Goal: Task Accomplishment & Management: Manage account settings

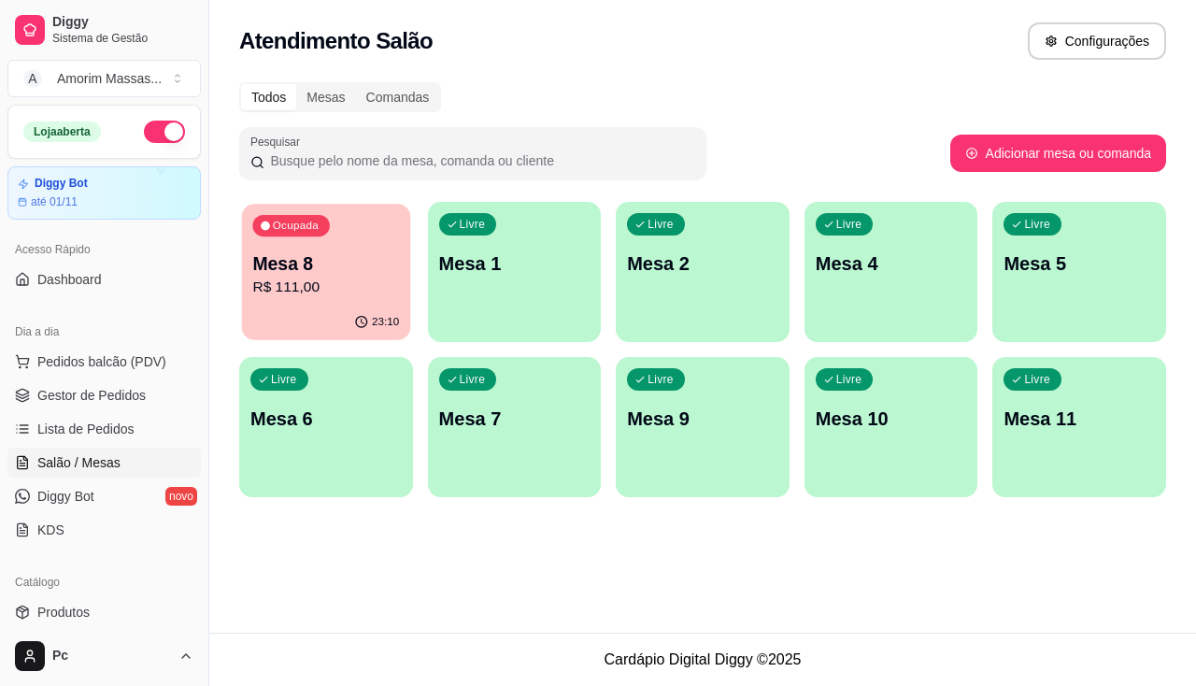
click at [333, 285] on p "R$ 111,00" at bounding box center [325, 287] width 147 height 21
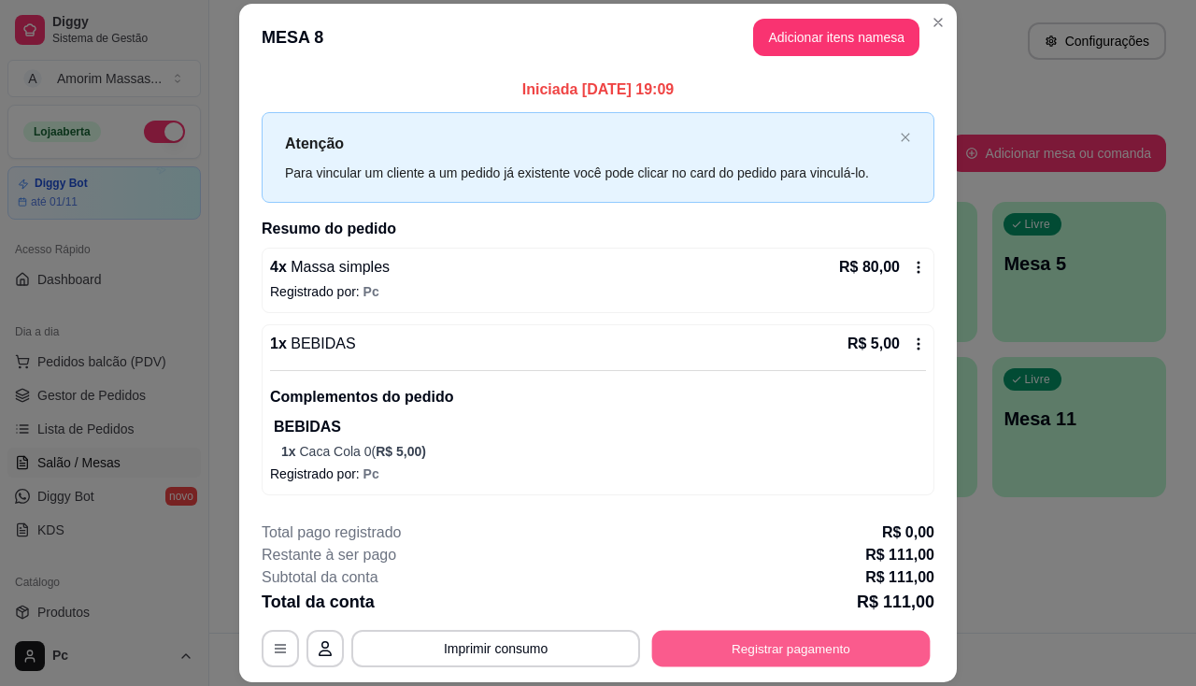
click at [773, 655] on button "Registrar pagamento" at bounding box center [791, 649] width 278 height 36
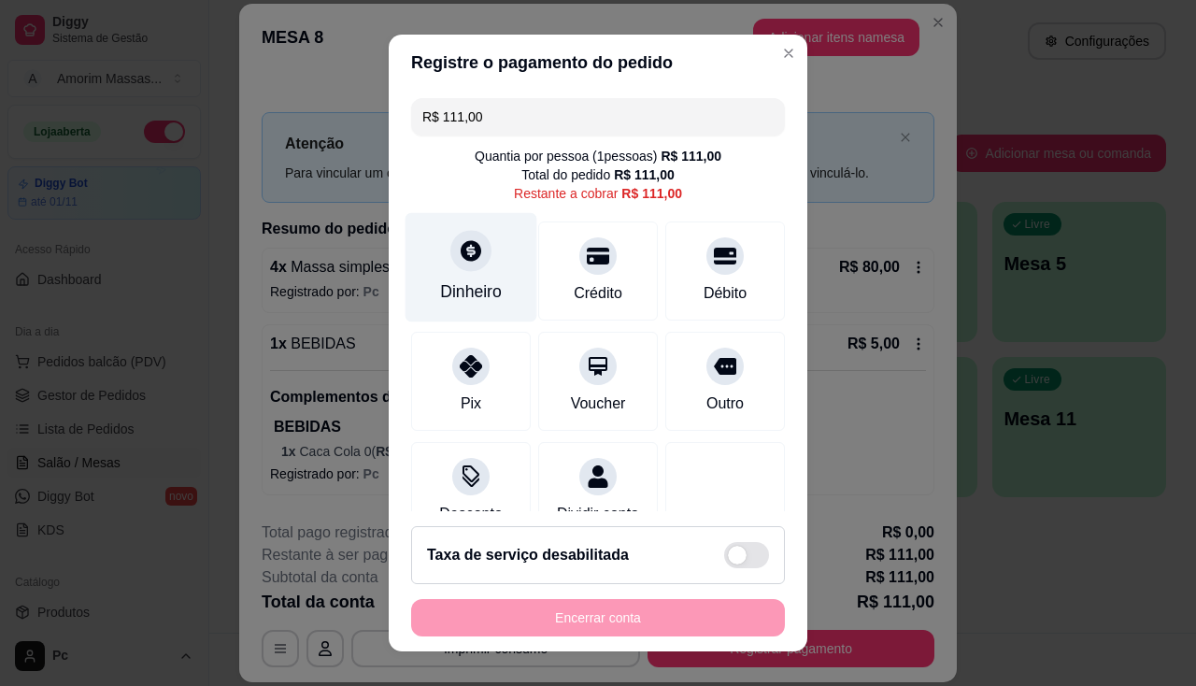
click at [463, 278] on div "Dinheiro" at bounding box center [472, 266] width 132 height 109
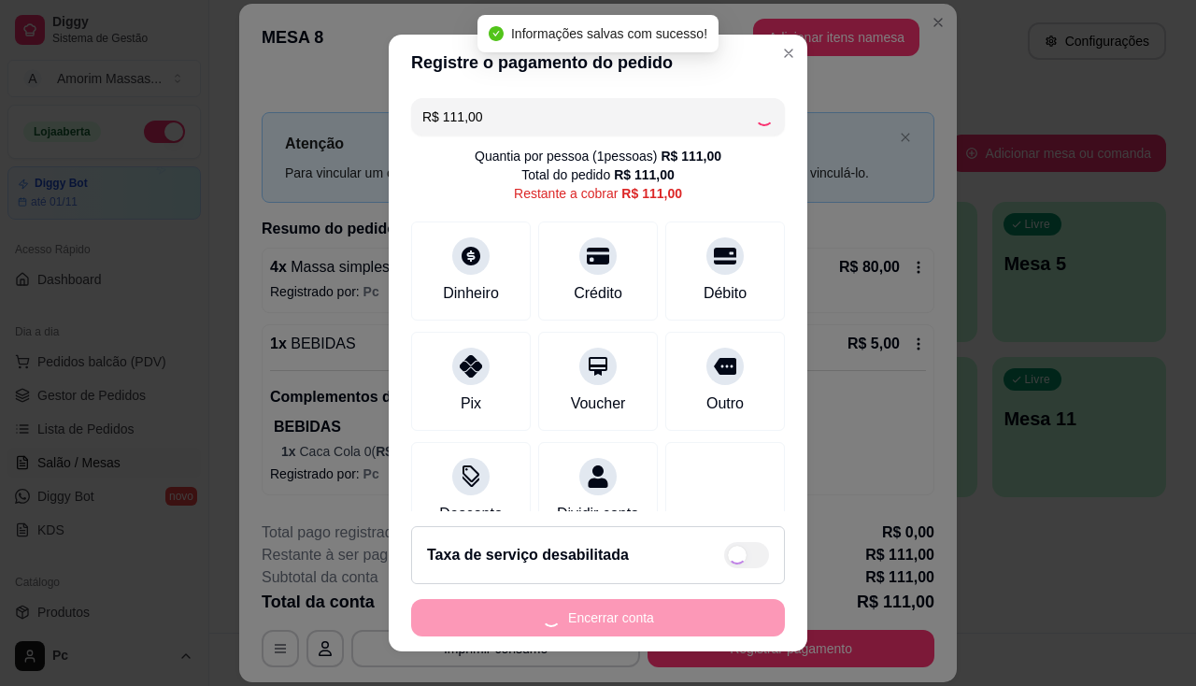
type input "R$ 0,00"
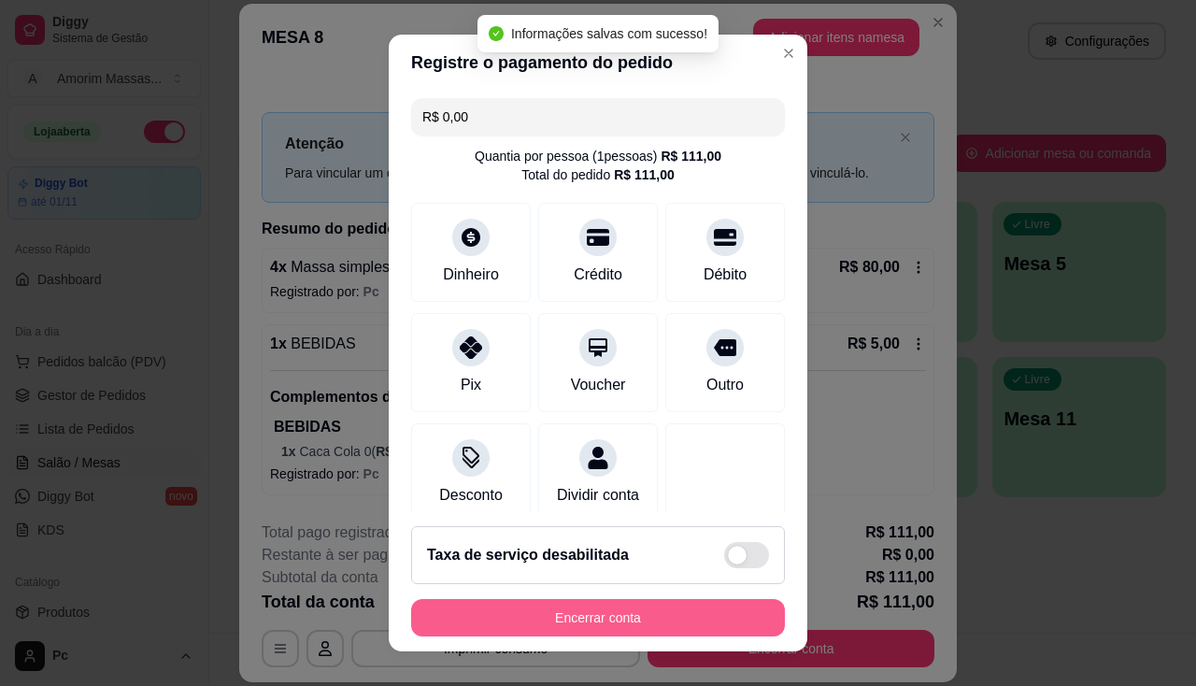
click at [604, 606] on button "Encerrar conta" at bounding box center [598, 617] width 374 height 37
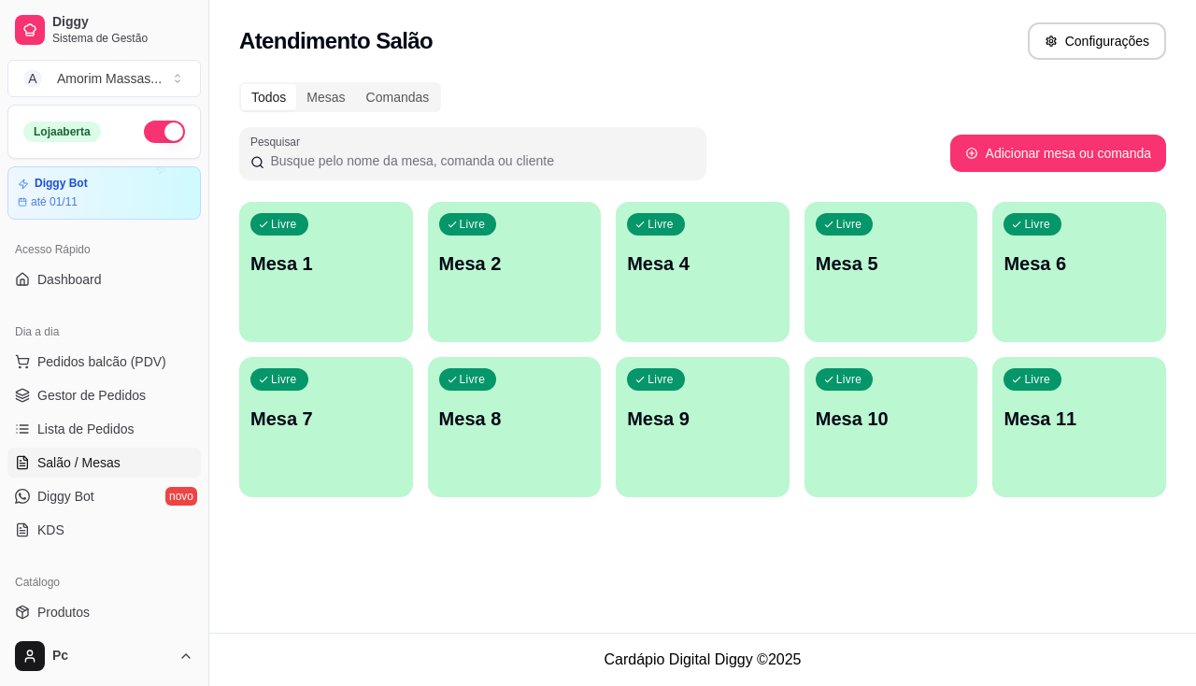
click at [520, 420] on p "Mesa 8" at bounding box center [514, 419] width 151 height 26
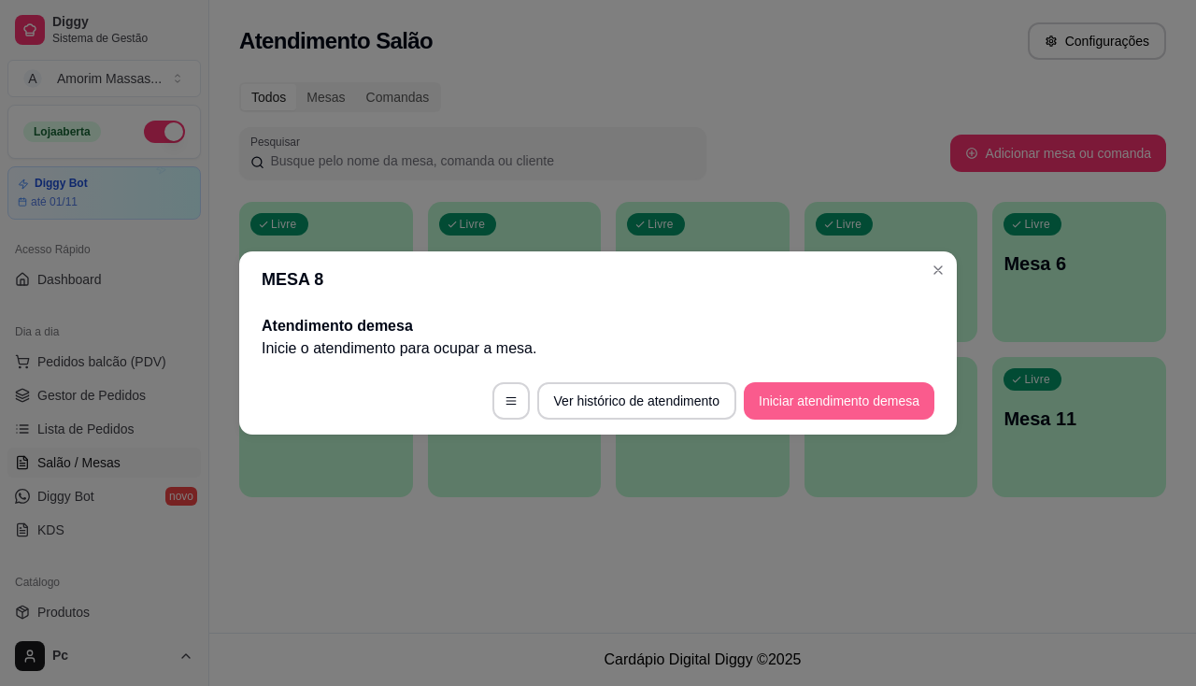
click at [794, 398] on button "Iniciar atendimento de mesa" at bounding box center [839, 400] width 191 height 37
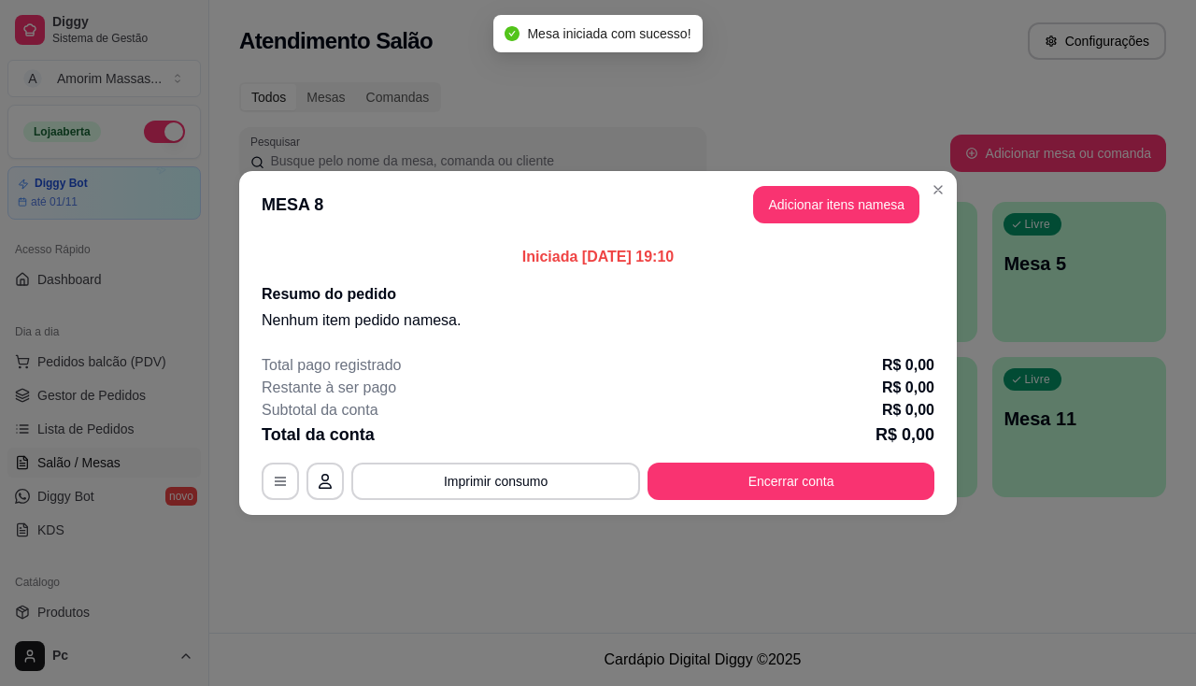
click at [827, 225] on header "MESA 8 Adicionar itens na mesa" at bounding box center [598, 204] width 718 height 67
click at [836, 207] on button "Adicionar itens na mesa" at bounding box center [836, 205] width 161 height 36
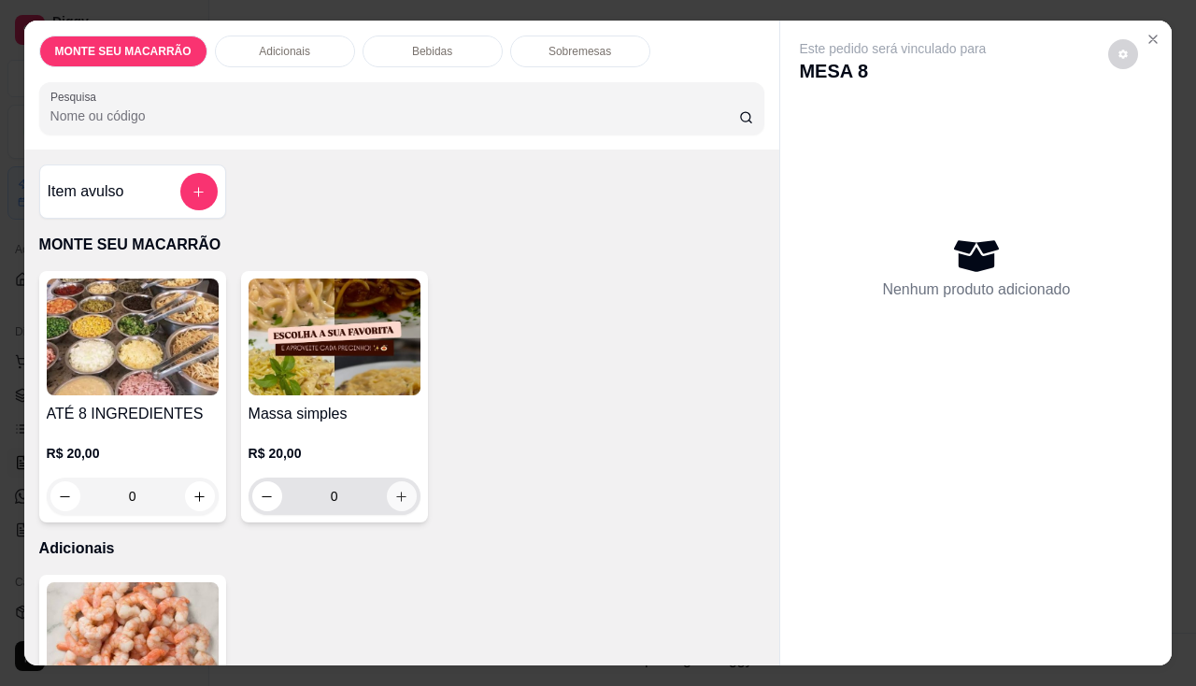
click at [394, 490] on icon "increase-product-quantity" at bounding box center [401, 497] width 14 height 14
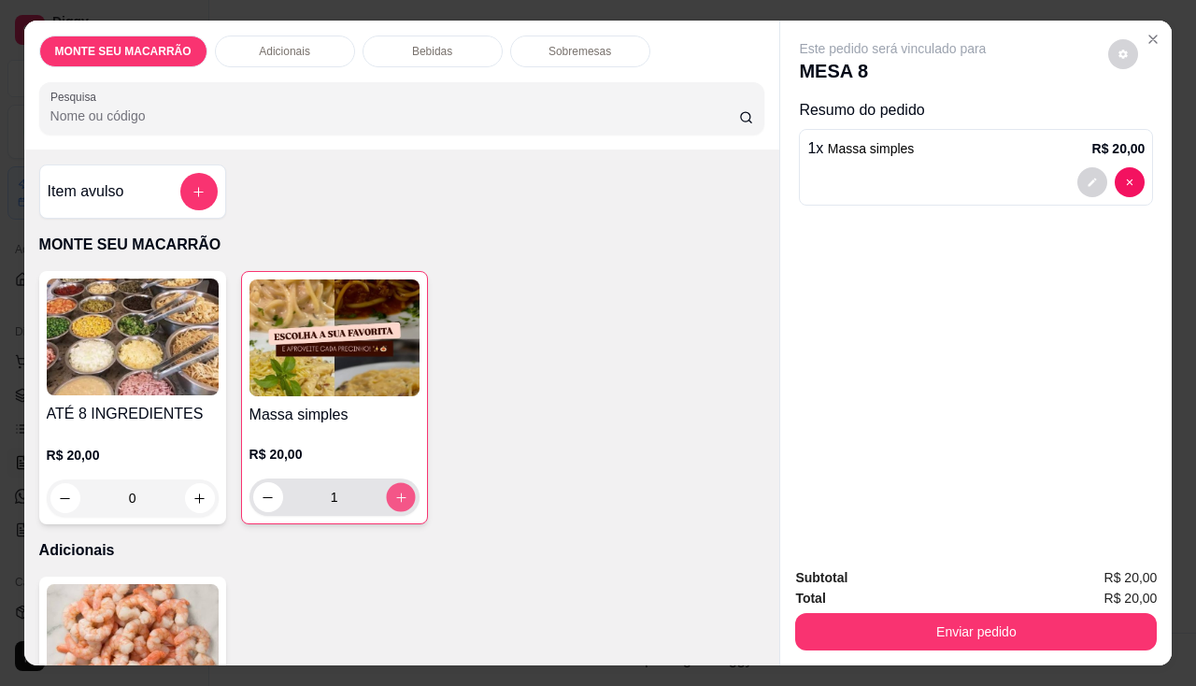
click at [393, 491] on icon "increase-product-quantity" at bounding box center [400, 498] width 14 height 14
type input "4"
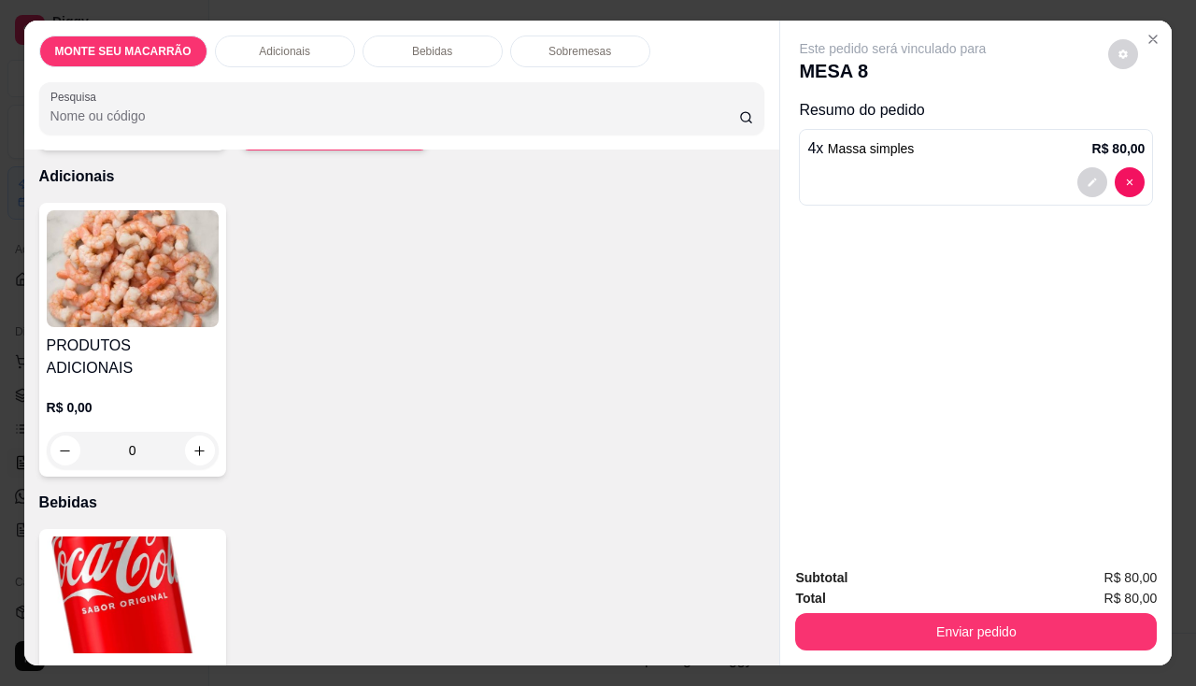
click at [97, 546] on img at bounding box center [133, 594] width 172 height 117
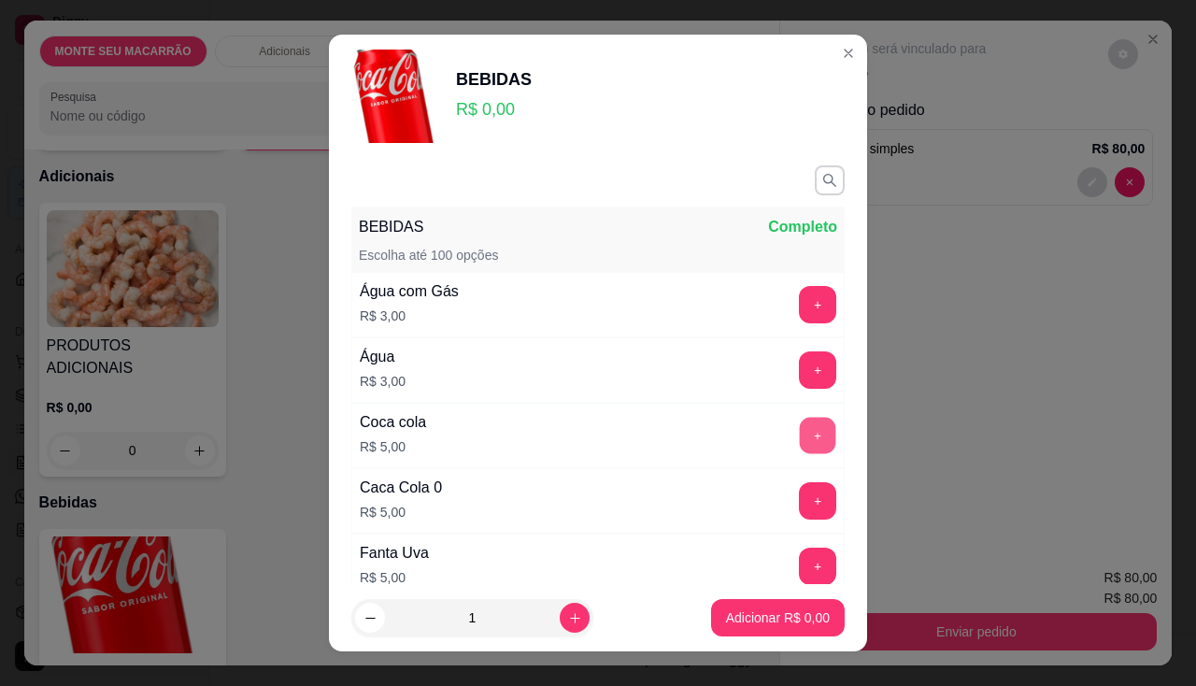
click at [800, 428] on button "+" at bounding box center [818, 435] width 36 height 36
click at [749, 625] on p "Adicionar R$ 5,00" at bounding box center [778, 617] width 104 height 19
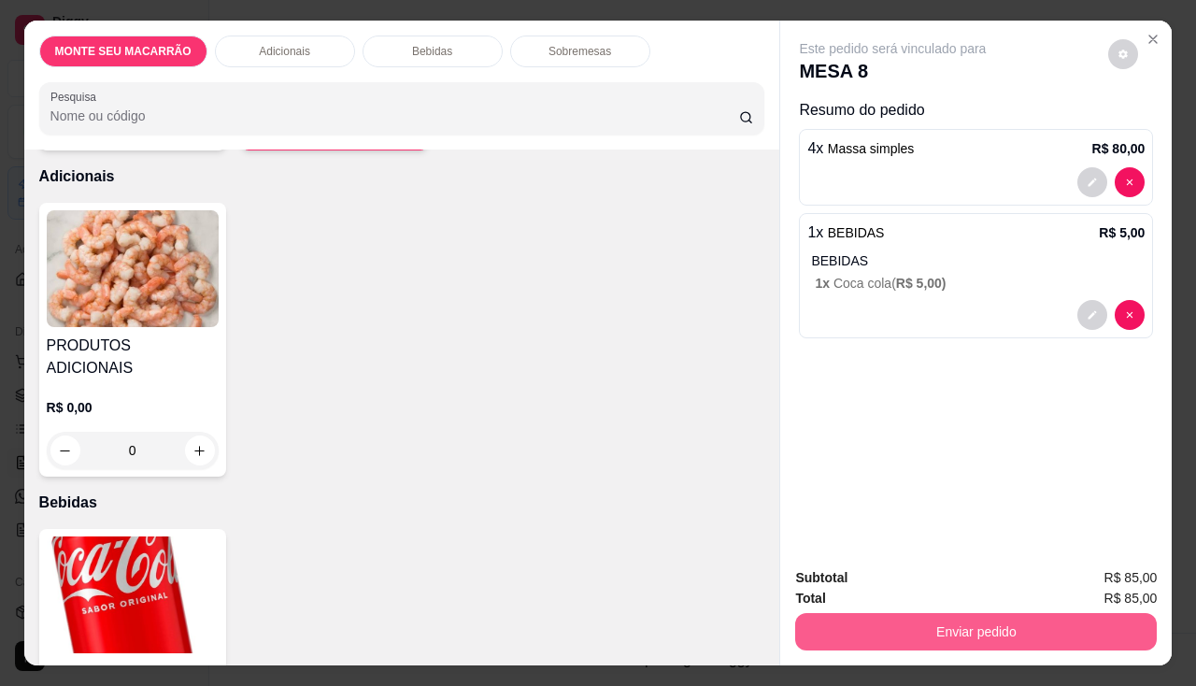
click at [995, 624] on button "Enviar pedido" at bounding box center [976, 631] width 362 height 37
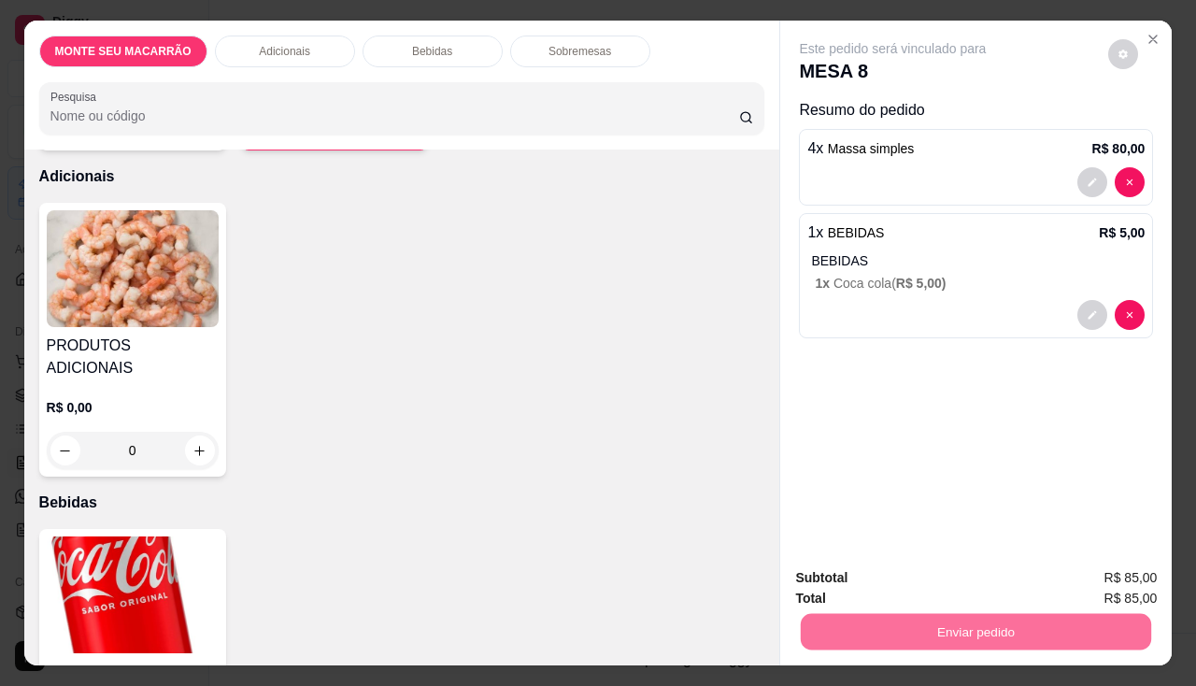
click at [1107, 565] on button "Enviar pedido" at bounding box center [1109, 578] width 103 height 35
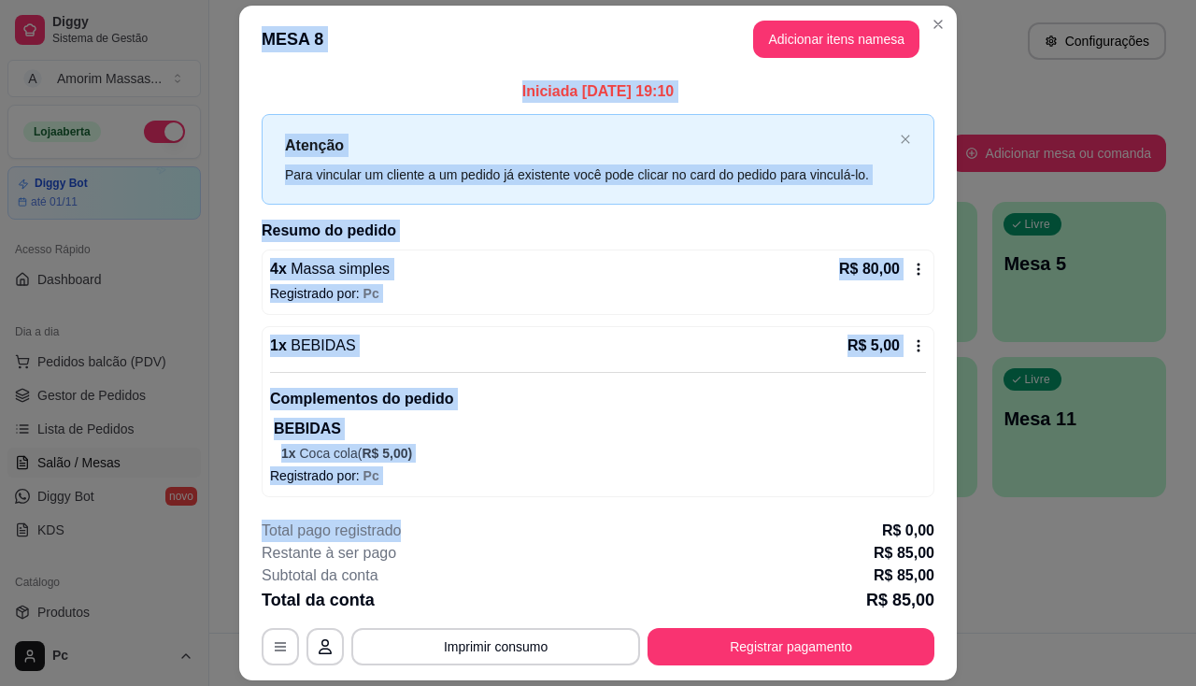
scroll to position [54, 0]
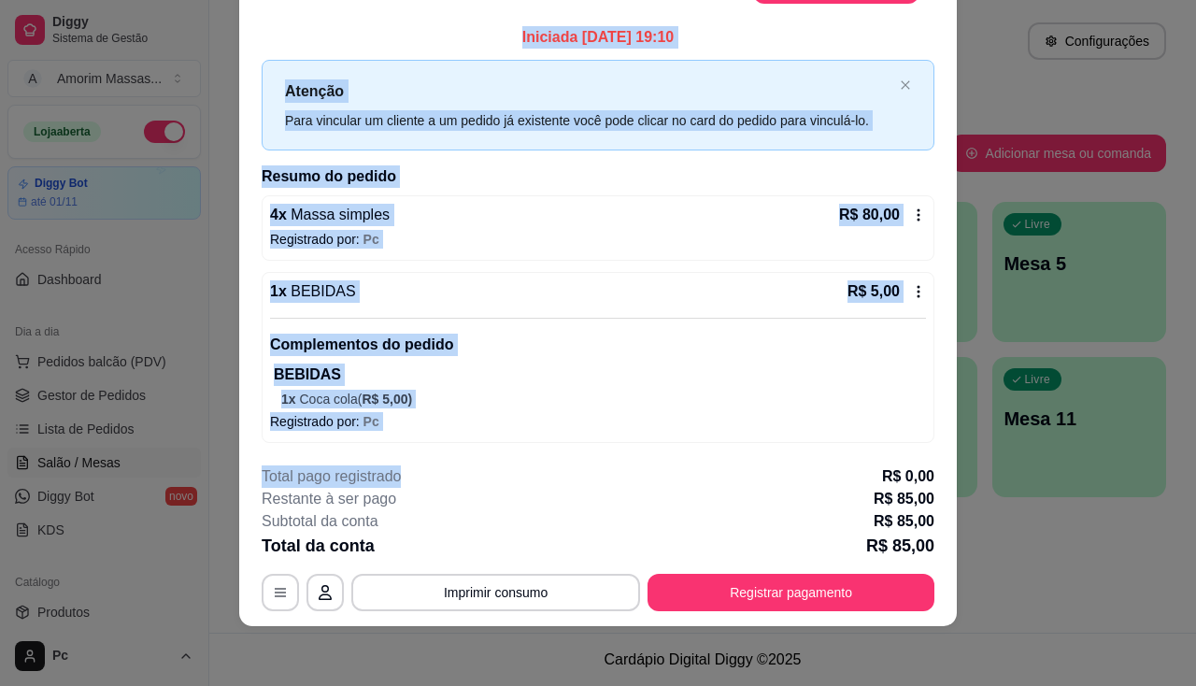
drag, startPoint x: 542, startPoint y: 524, endPoint x: 612, endPoint y: 592, distance: 97.8
click at [882, 685] on html "Diggy Sistema de Gestão A Amorim Massas ... Loja aberta Diggy Bot até 01/11 Ace…" at bounding box center [598, 343] width 1196 height 686
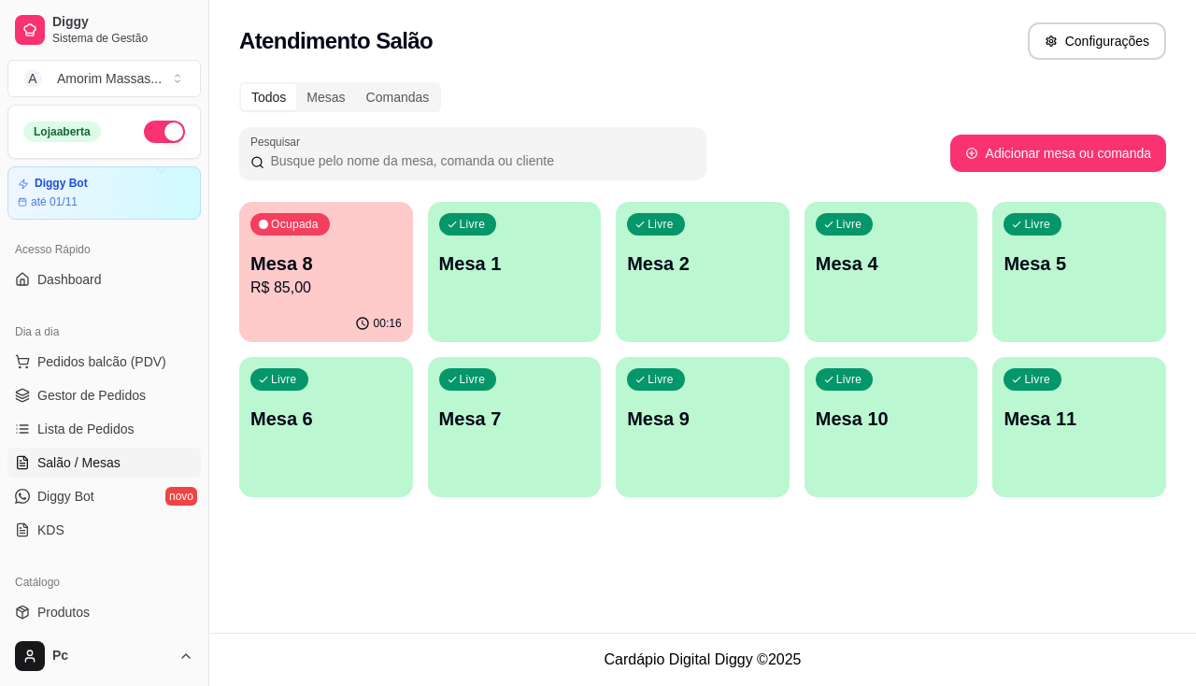
click at [327, 293] on p "R$ 85,00" at bounding box center [325, 288] width 151 height 22
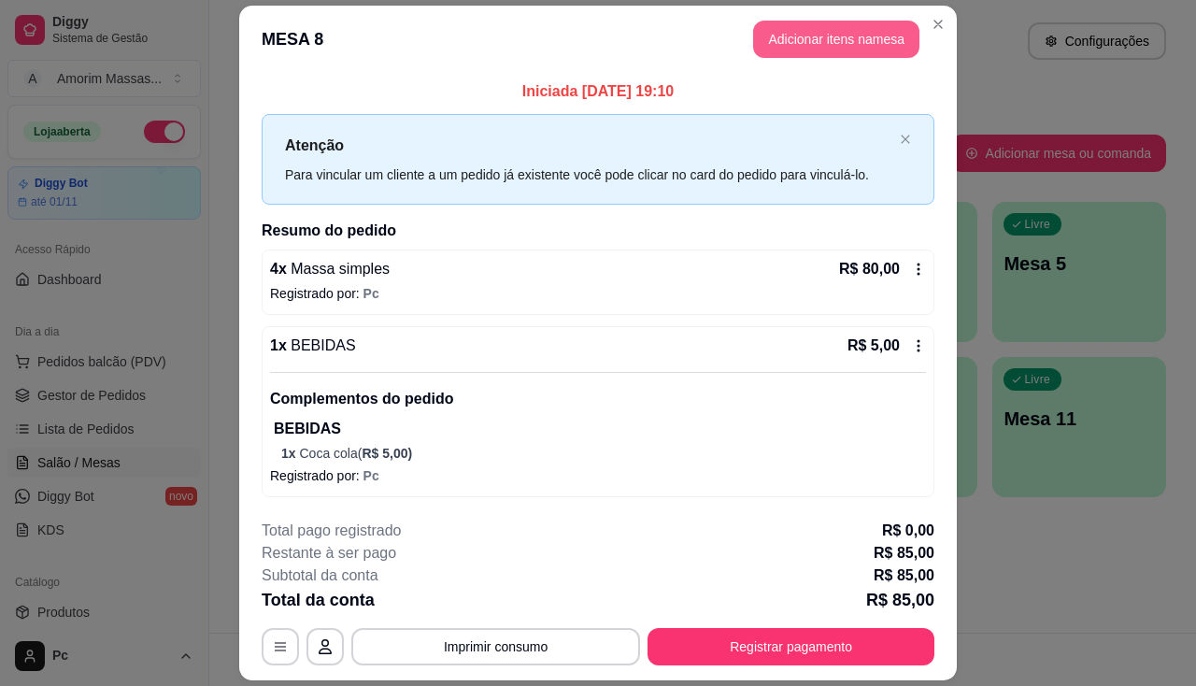
click at [874, 40] on button "Adicionar itens na mesa" at bounding box center [836, 39] width 166 height 37
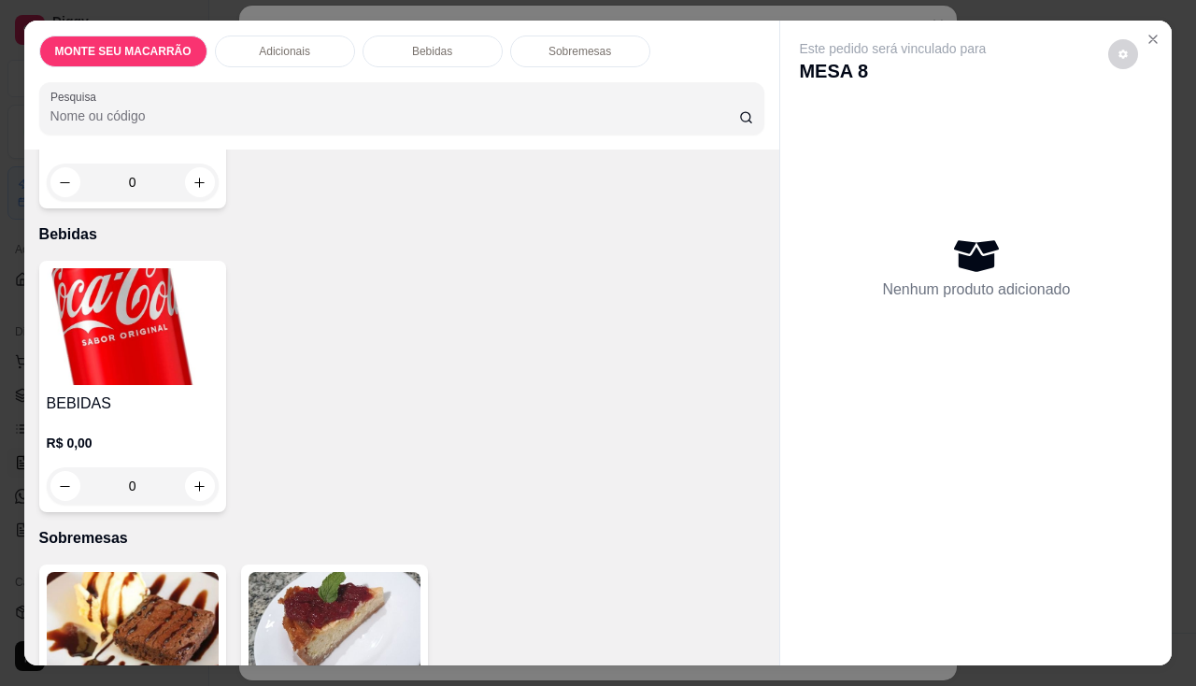
scroll to position [805, 0]
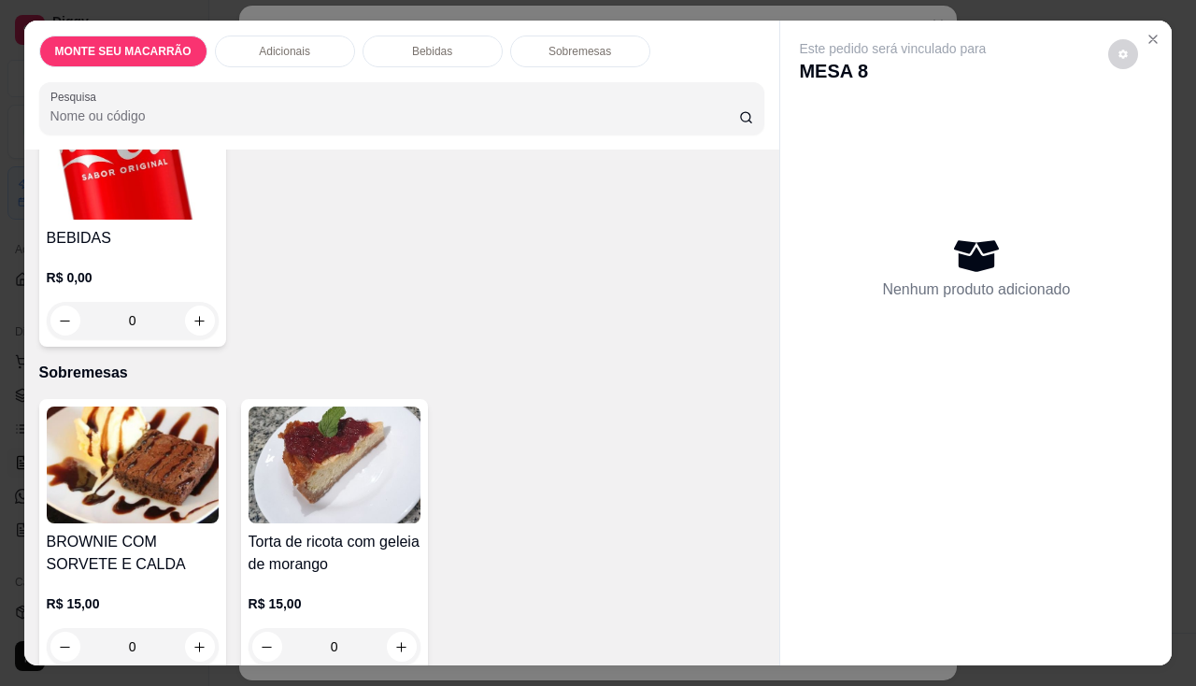
click at [143, 161] on img at bounding box center [133, 161] width 172 height 117
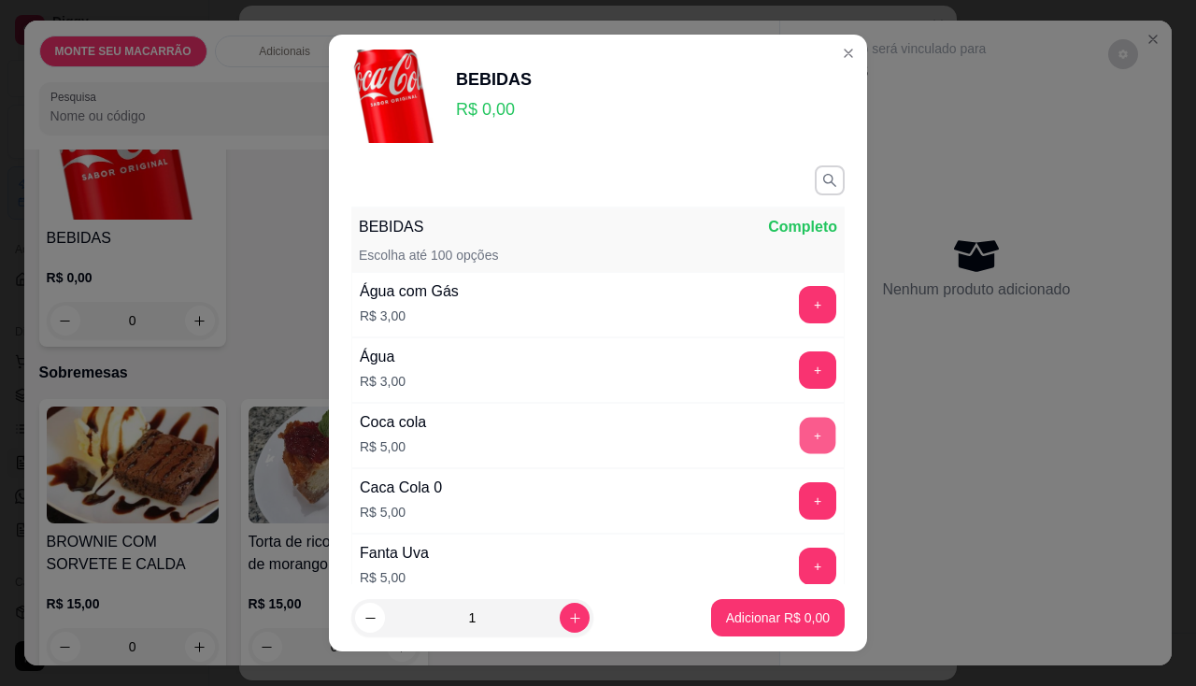
click at [800, 428] on button "+" at bounding box center [818, 435] width 36 height 36
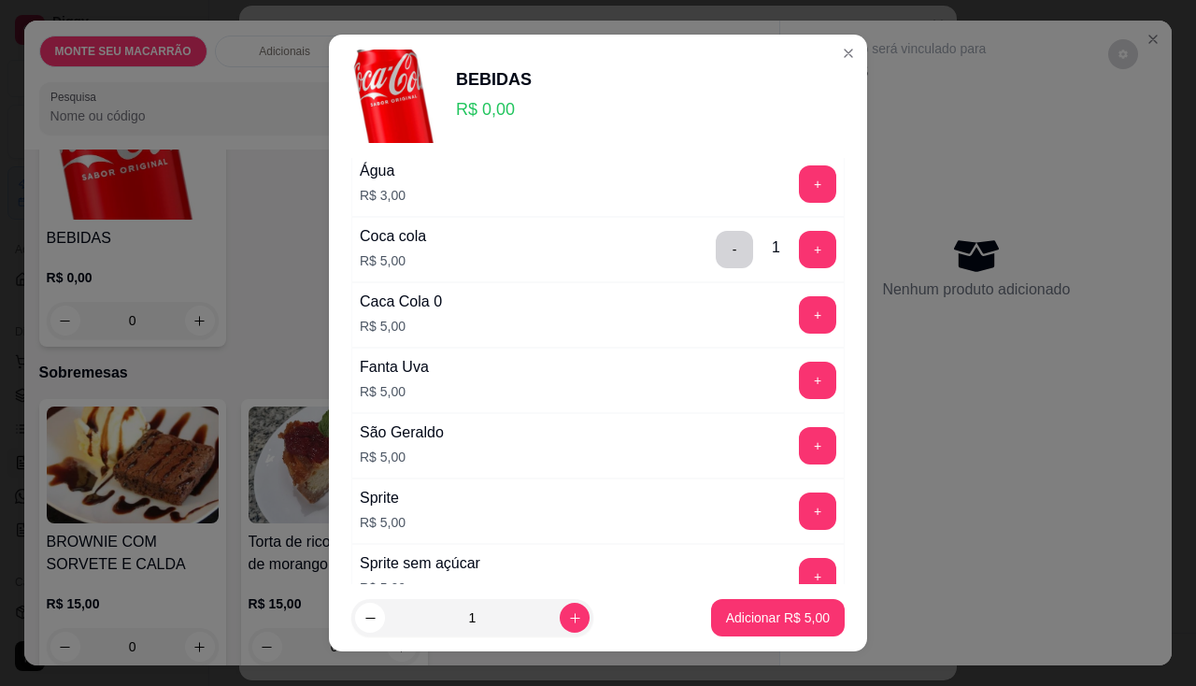
scroll to position [187, 0]
click at [799, 494] on button "+" at bounding box center [817, 510] width 37 height 37
click at [763, 616] on p "Adicionar R$ 10,00" at bounding box center [774, 617] width 111 height 19
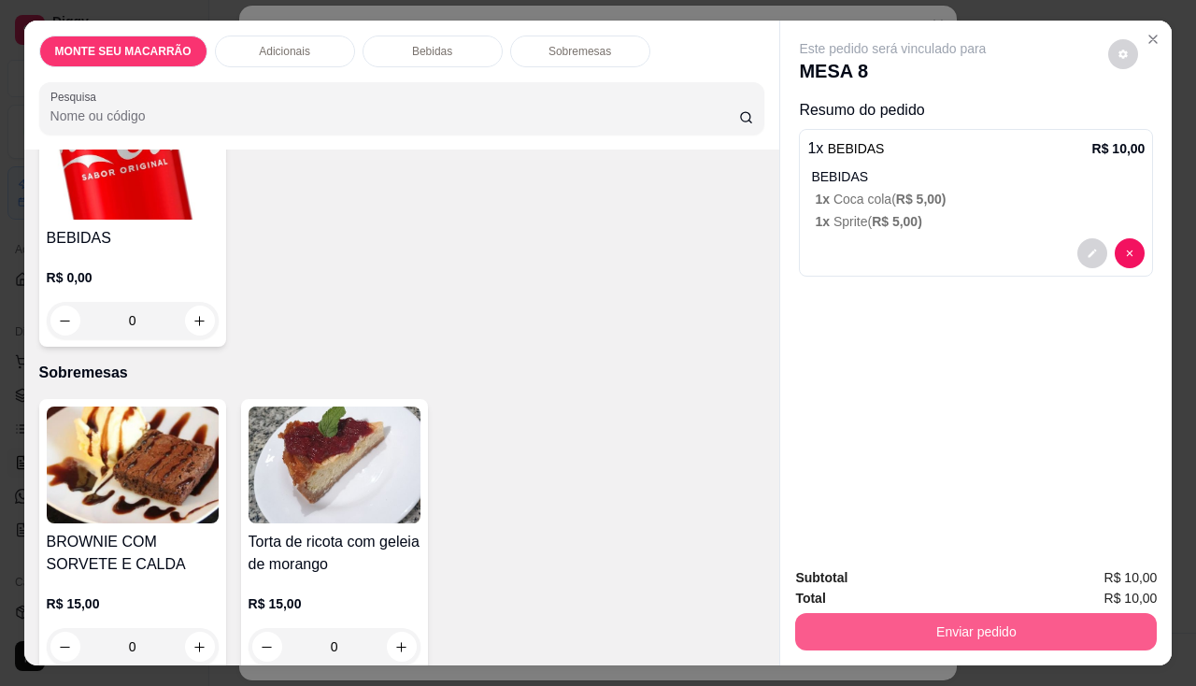
click at [1020, 627] on button "Enviar pedido" at bounding box center [976, 631] width 362 height 37
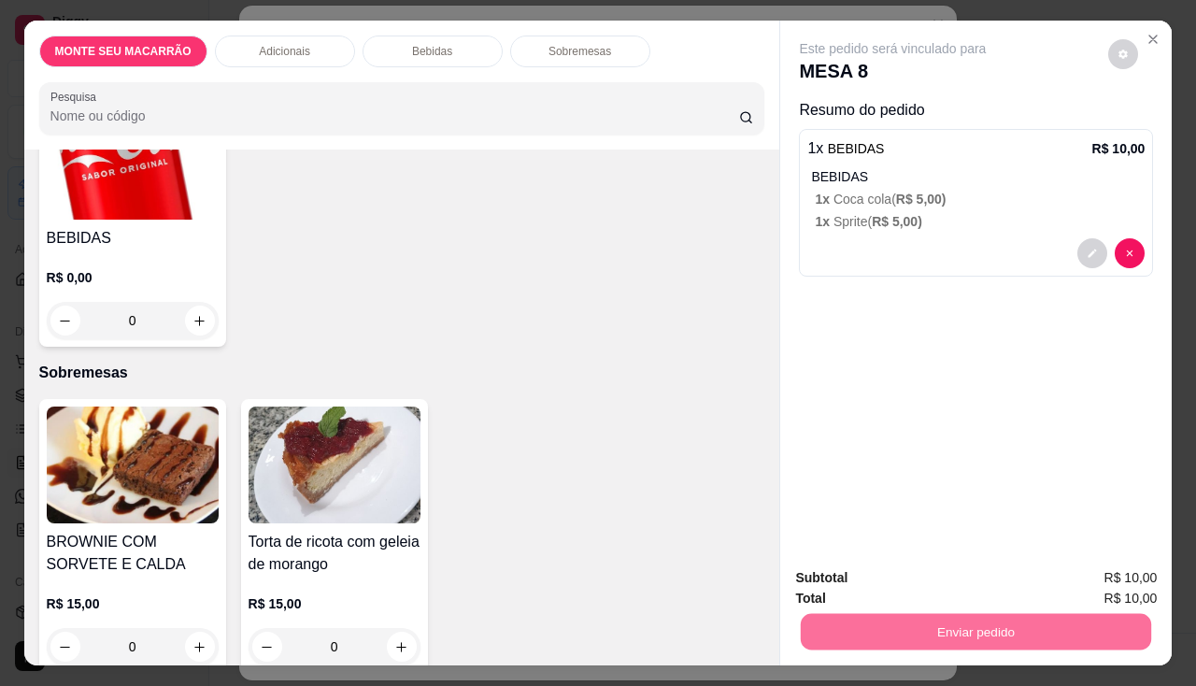
click at [1092, 563] on button "Enviar pedido" at bounding box center [1109, 579] width 106 height 36
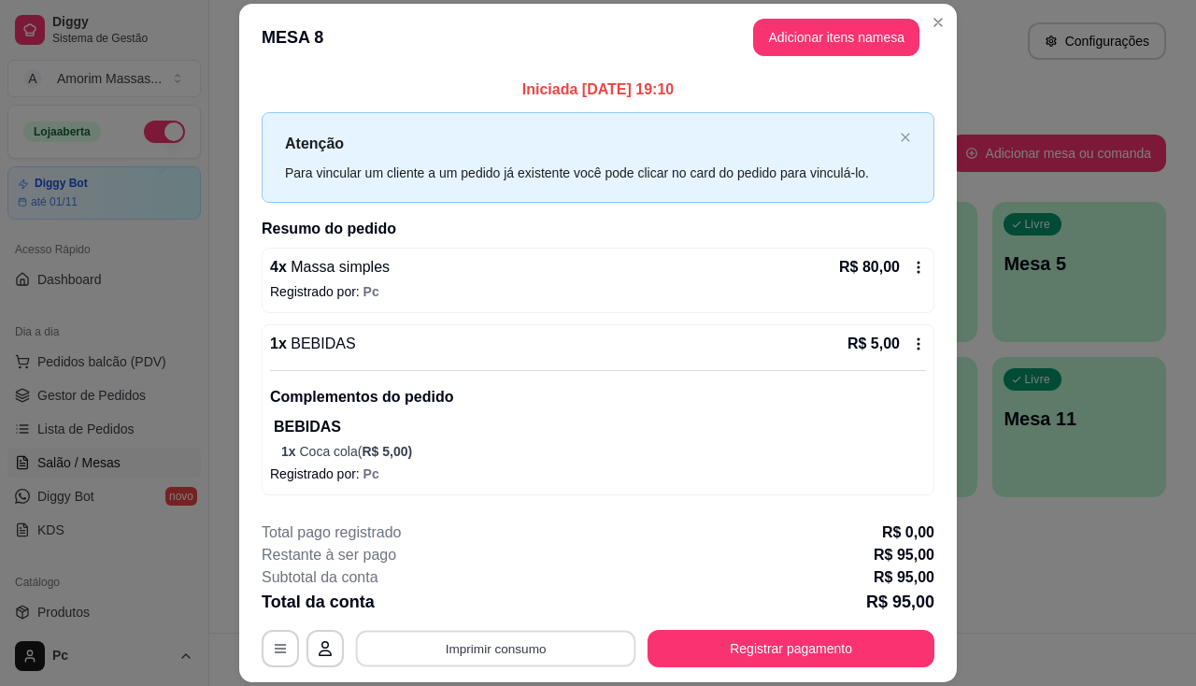
click at [447, 654] on button "Imprimir consumo" at bounding box center [496, 649] width 280 height 36
click at [470, 606] on button "IMPRESSORA" at bounding box center [494, 605] width 131 height 29
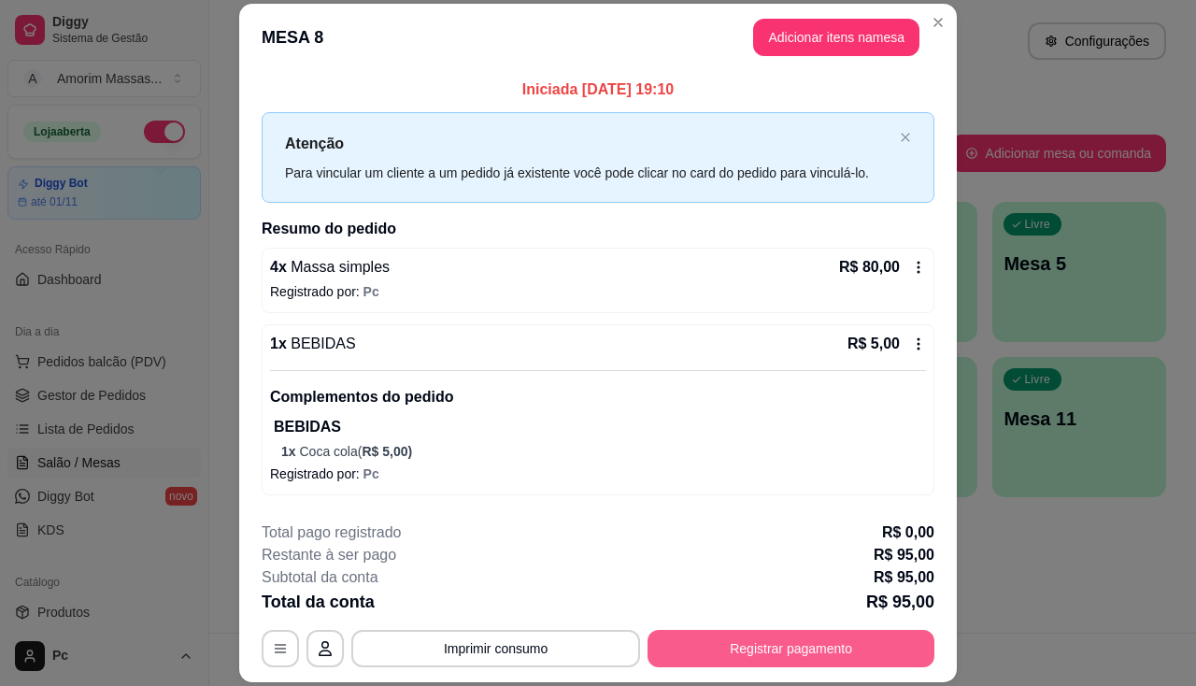
click at [780, 644] on button "Registrar pagamento" at bounding box center [791, 648] width 287 height 37
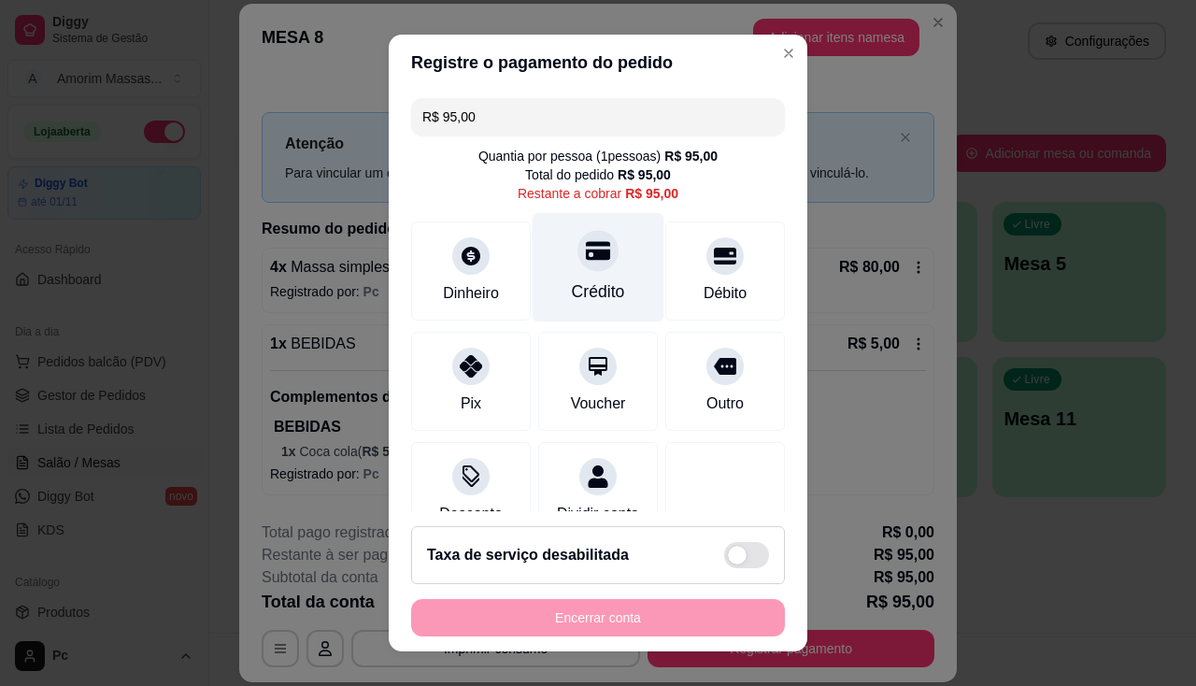
click at [586, 253] on icon at bounding box center [598, 250] width 24 height 19
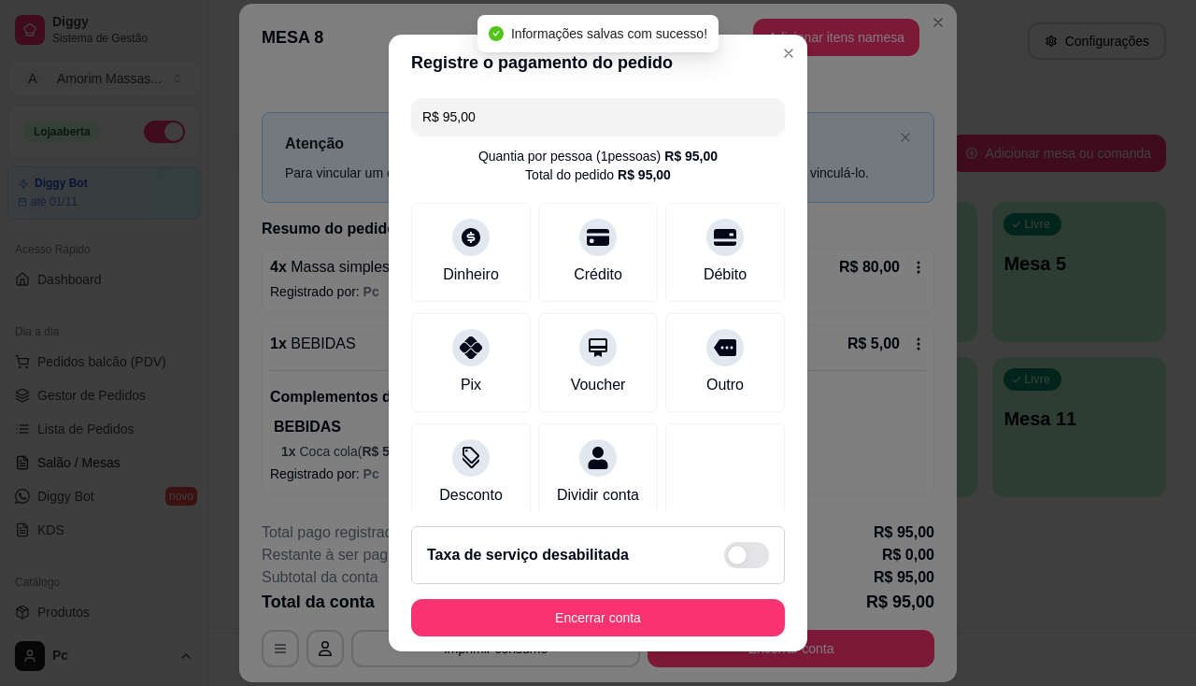
type input "R$ 0,00"
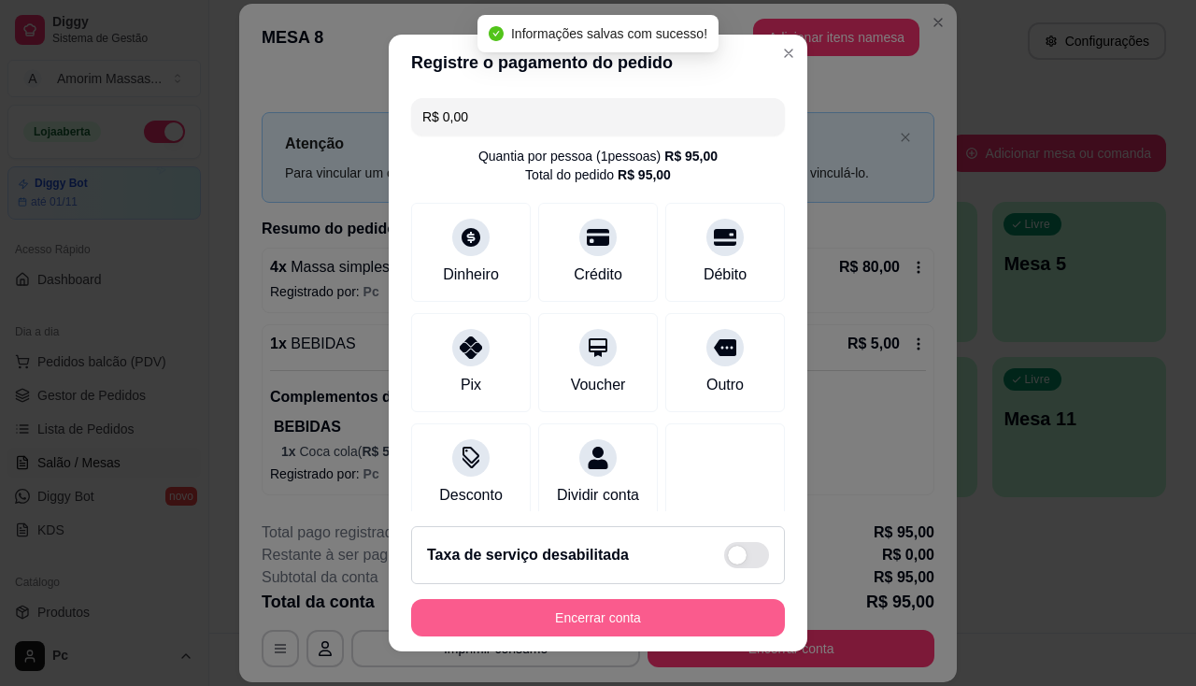
click at [542, 609] on button "Encerrar conta" at bounding box center [598, 617] width 374 height 37
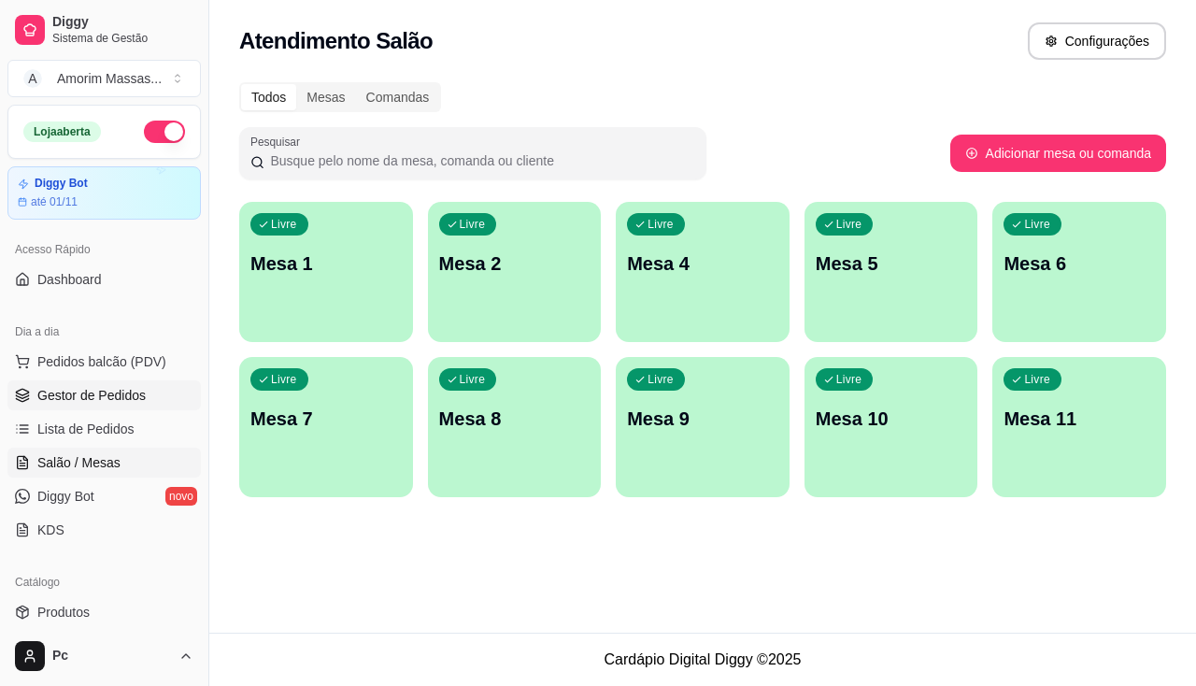
click at [91, 386] on span "Gestor de Pedidos" at bounding box center [91, 395] width 108 height 19
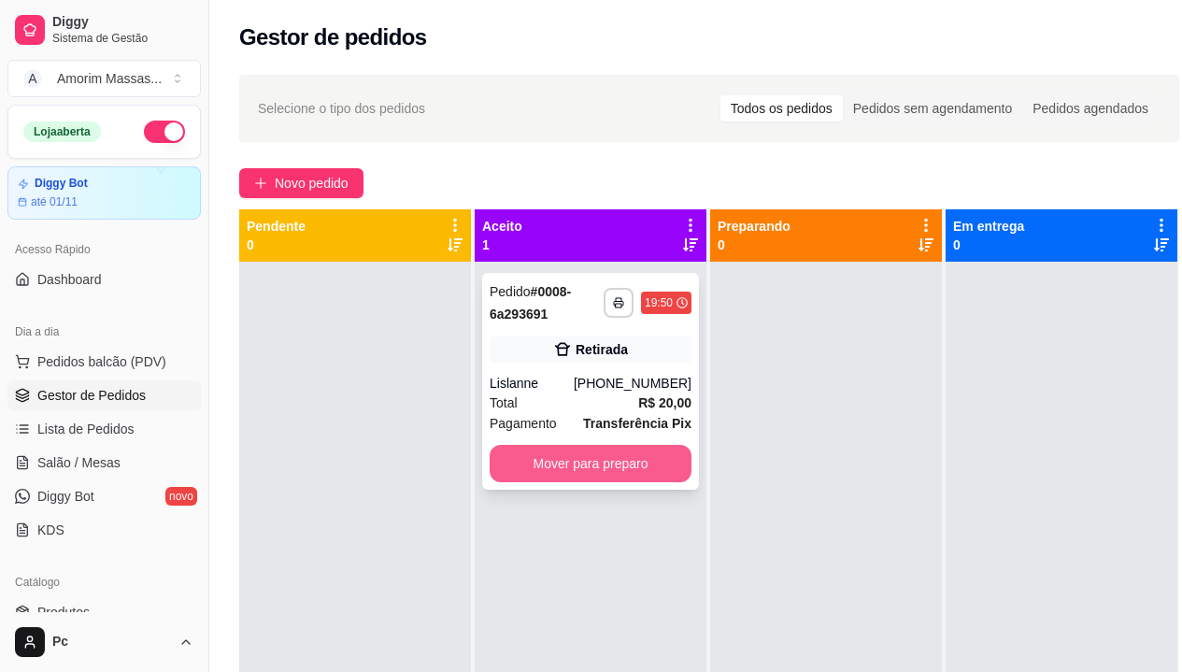
click at [652, 471] on button "Mover para preparo" at bounding box center [591, 463] width 202 height 37
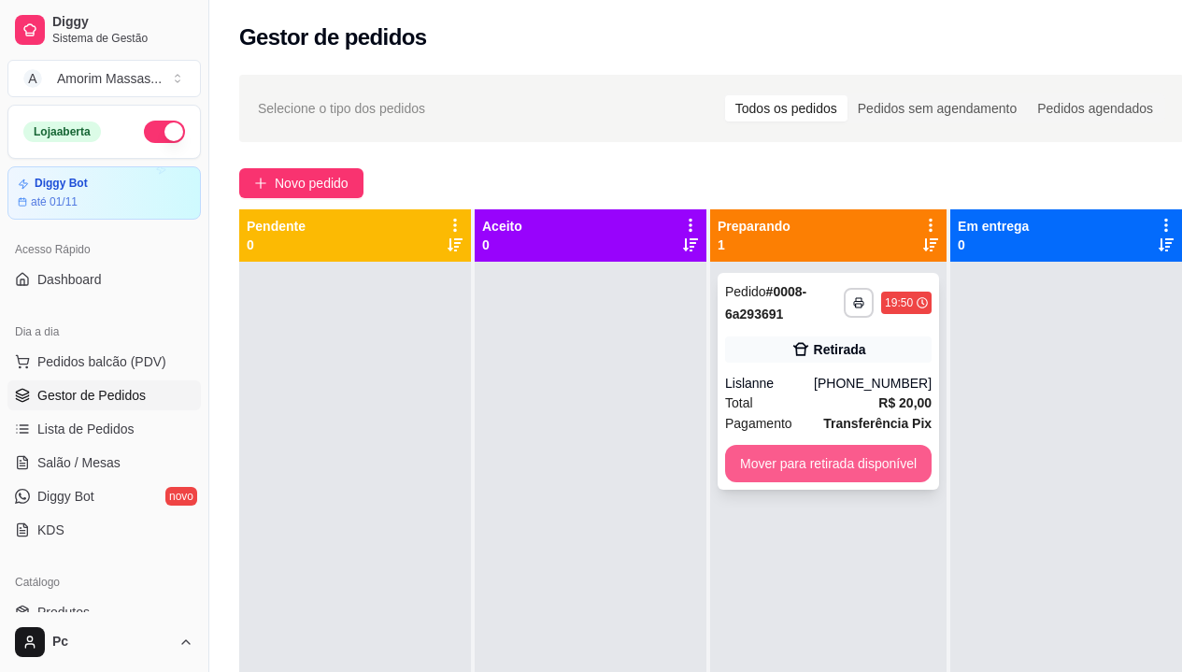
click at [829, 467] on button "Mover para retirada disponível" at bounding box center [828, 463] width 207 height 37
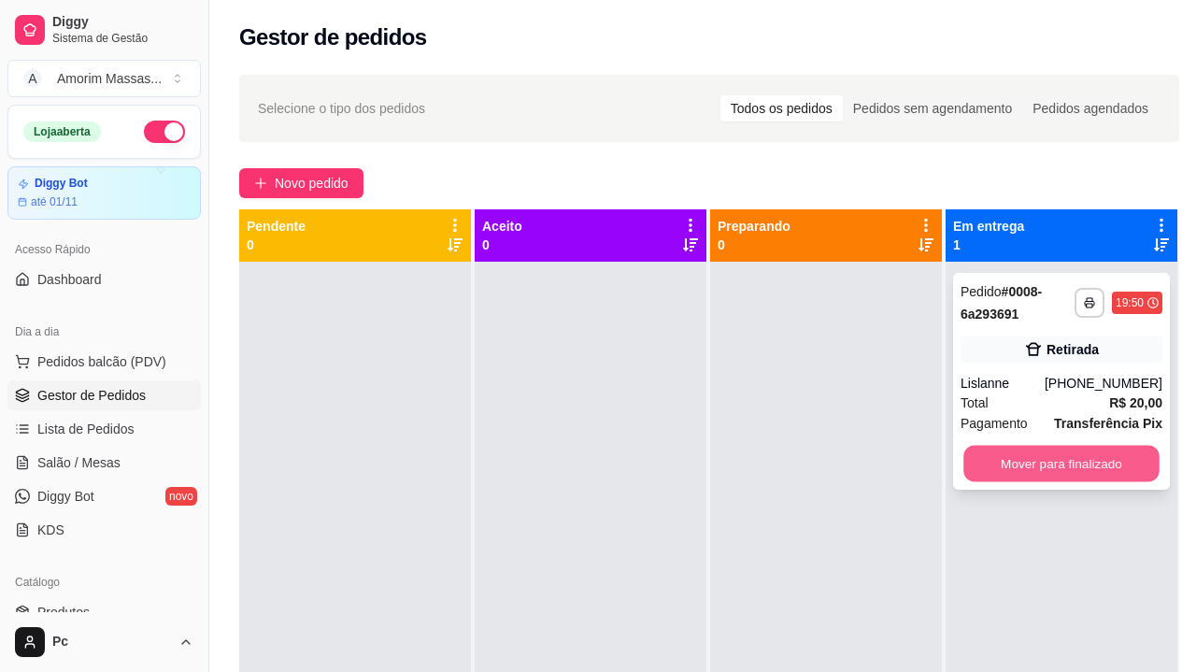
click at [1050, 465] on button "Mover para finalizado" at bounding box center [1061, 464] width 196 height 36
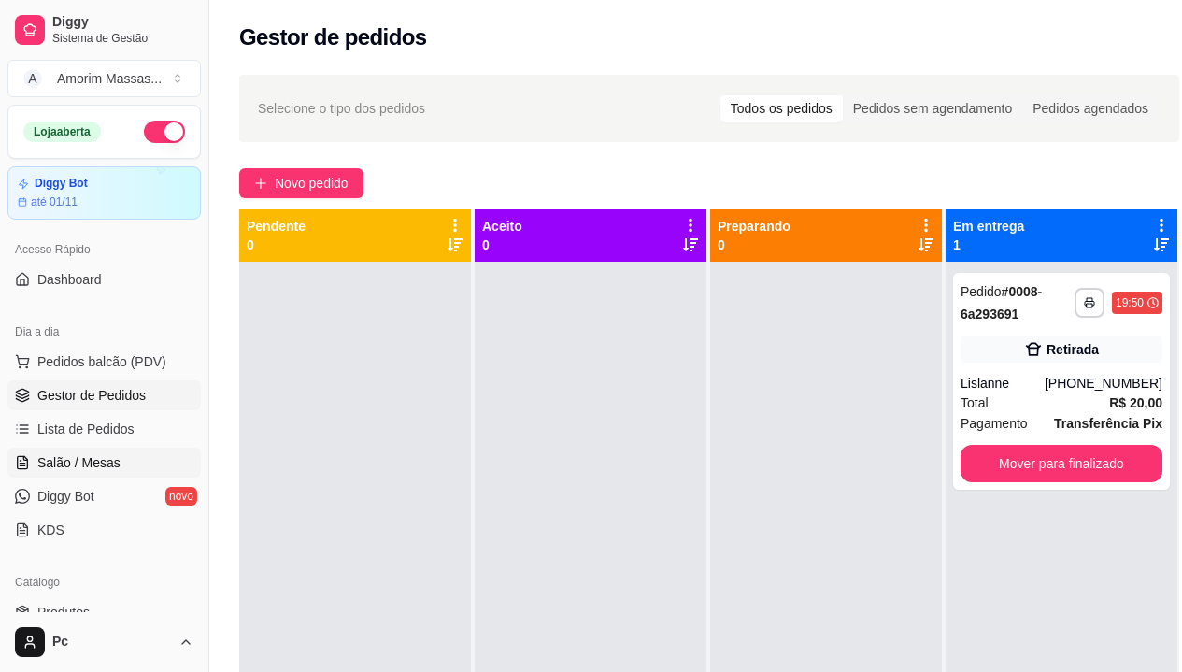
click at [97, 463] on span "Salão / Mesas" at bounding box center [78, 462] width 83 height 19
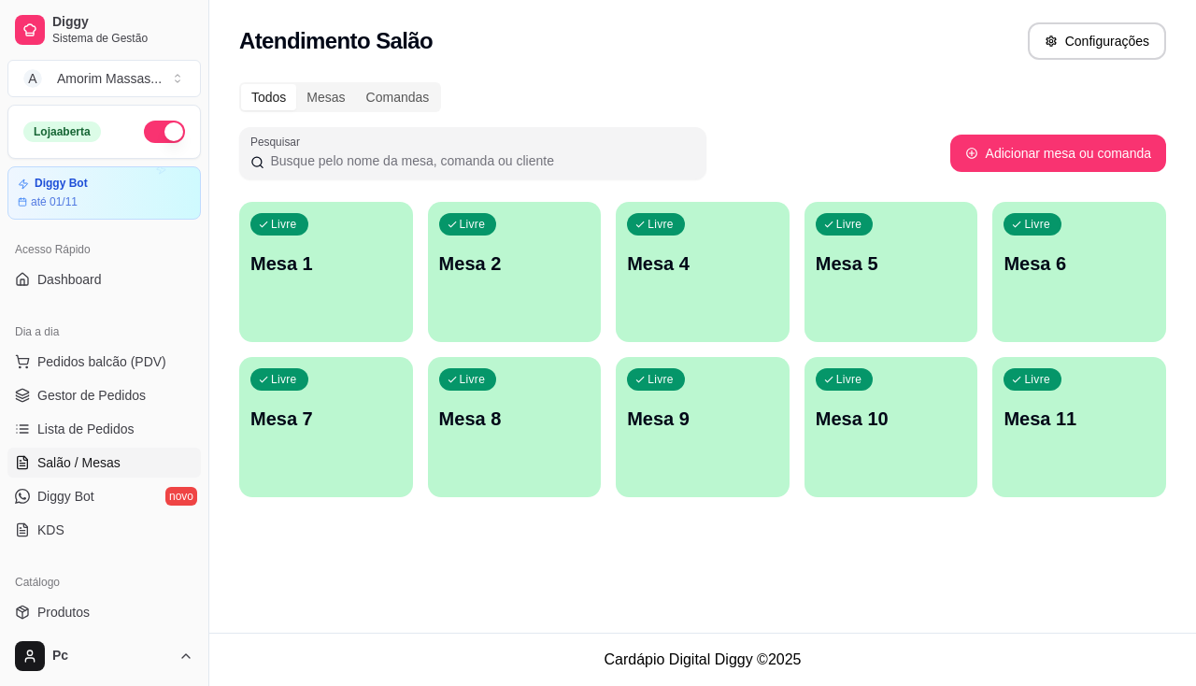
click at [499, 260] on p "Mesa 2" at bounding box center [514, 263] width 151 height 26
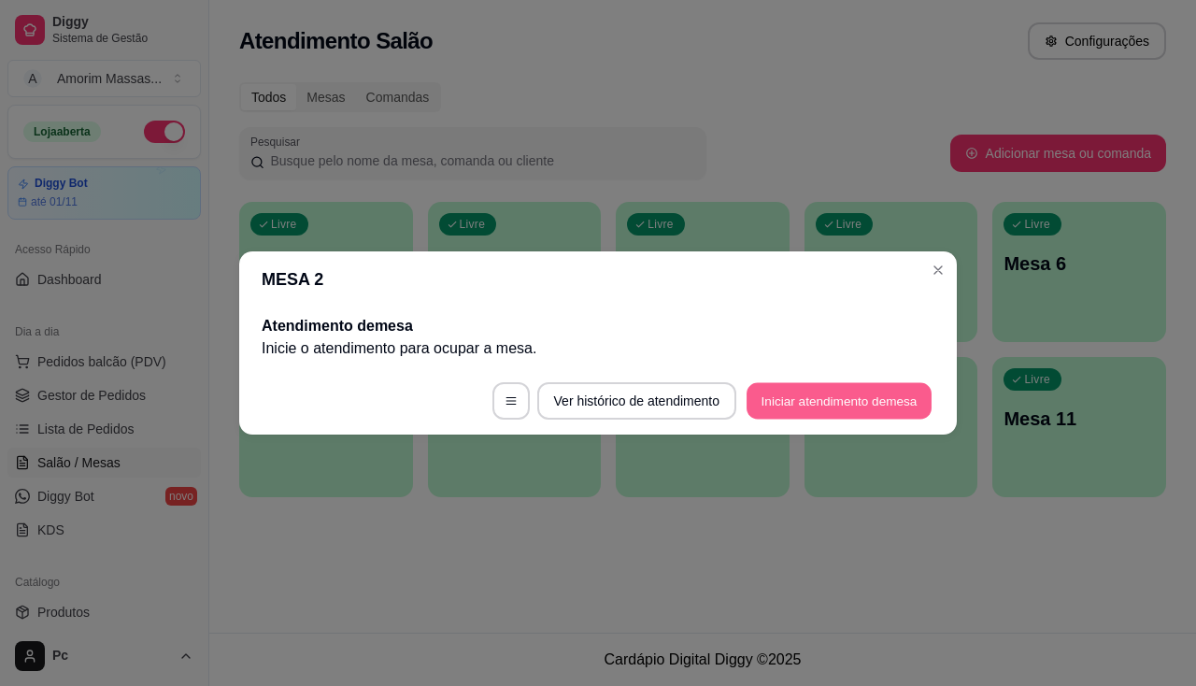
click at [848, 383] on button "Iniciar atendimento de mesa" at bounding box center [839, 401] width 185 height 36
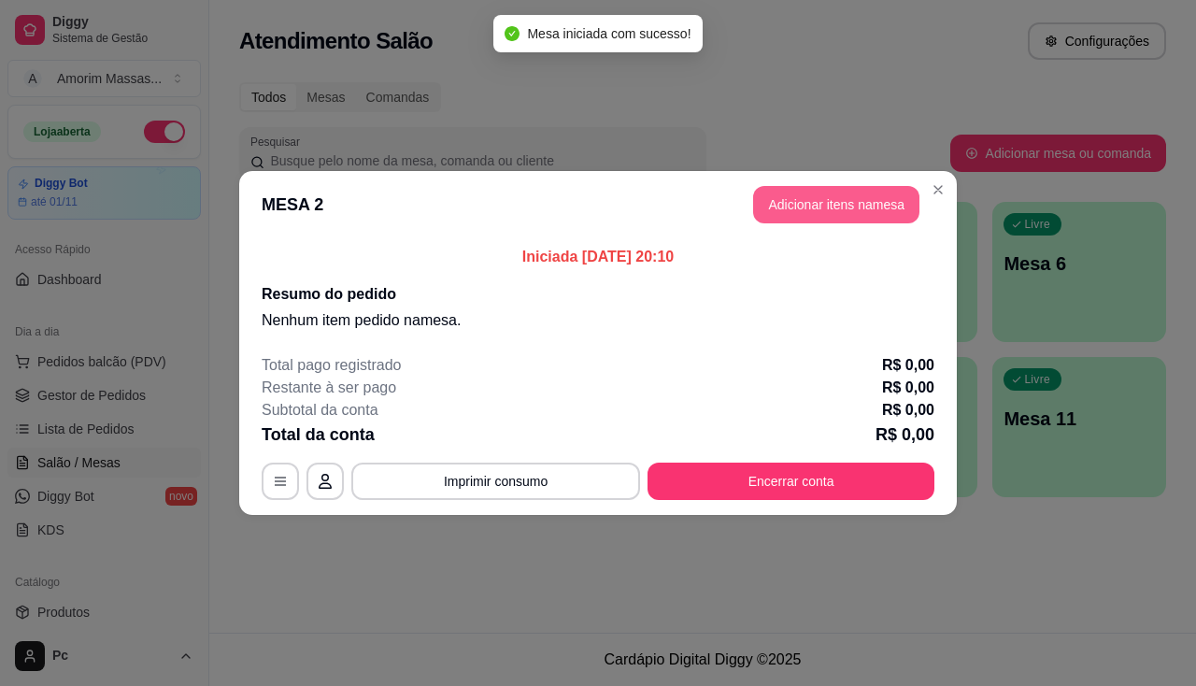
click at [832, 204] on button "Adicionar itens na mesa" at bounding box center [836, 204] width 166 height 37
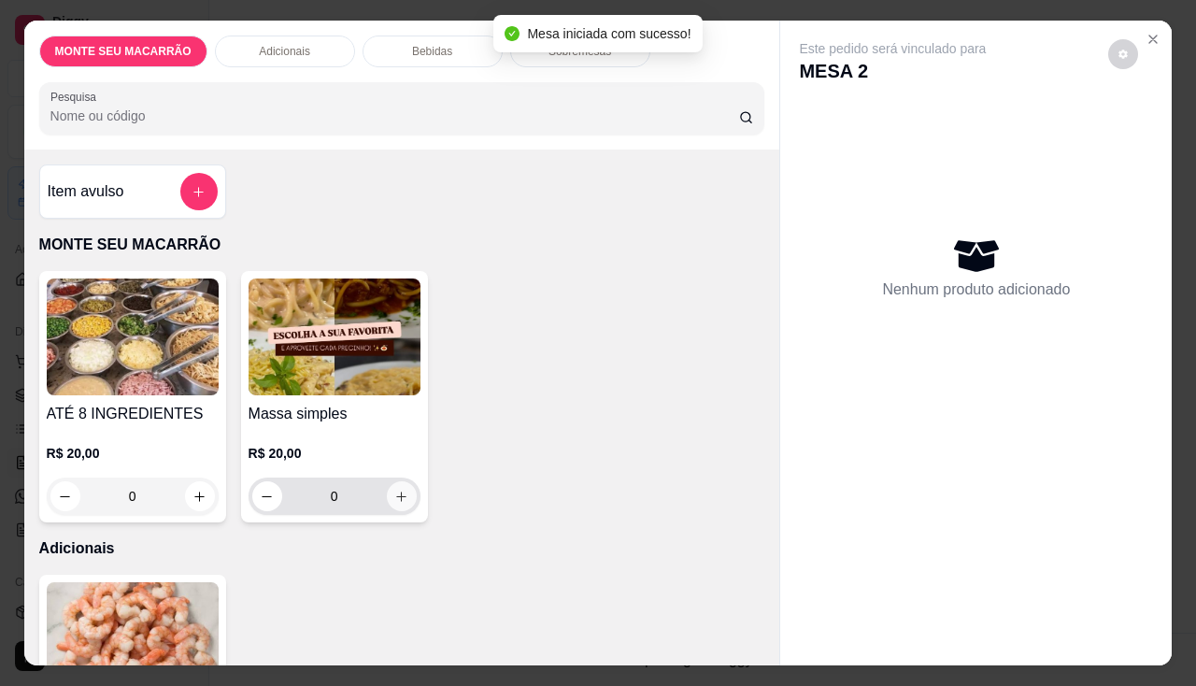
click at [387, 492] on button "increase-product-quantity" at bounding box center [402, 496] width 30 height 30
type input "1"
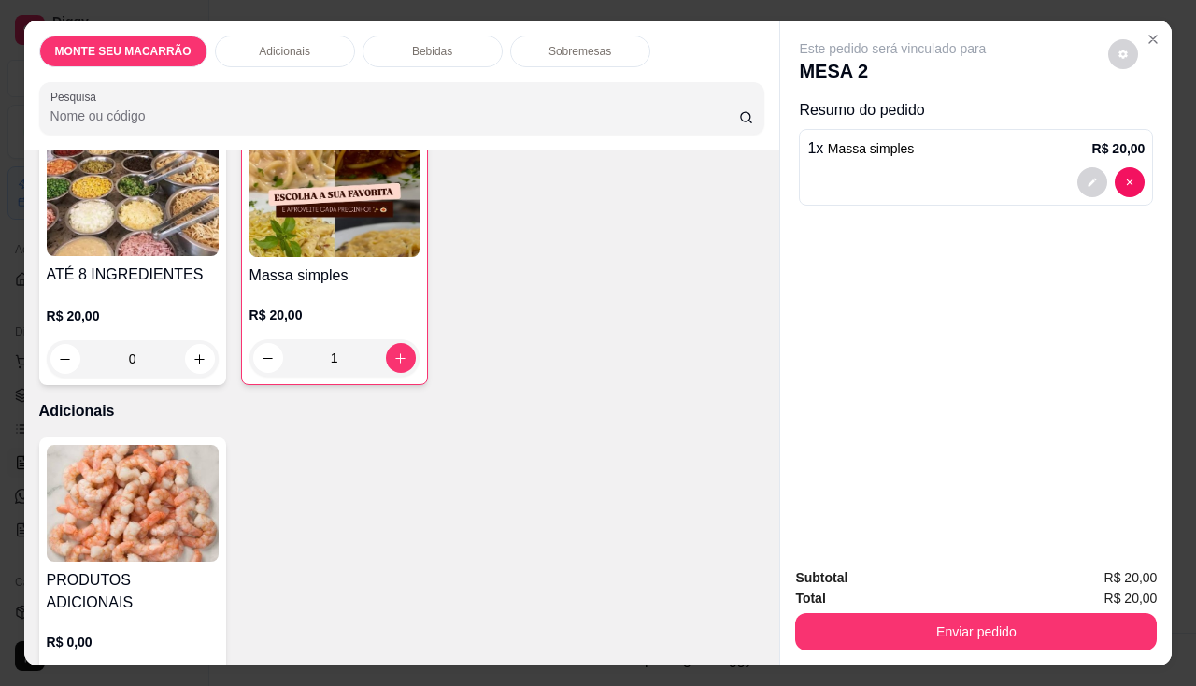
scroll to position [280, 0]
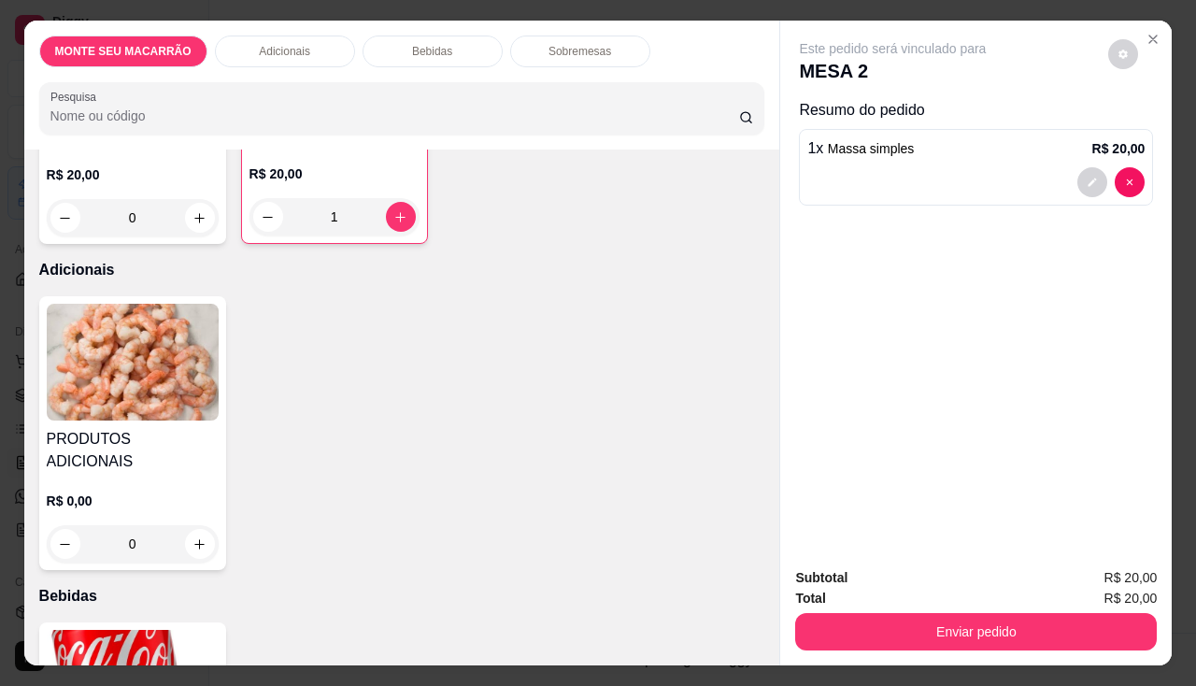
click at [72, 339] on img at bounding box center [133, 362] width 172 height 117
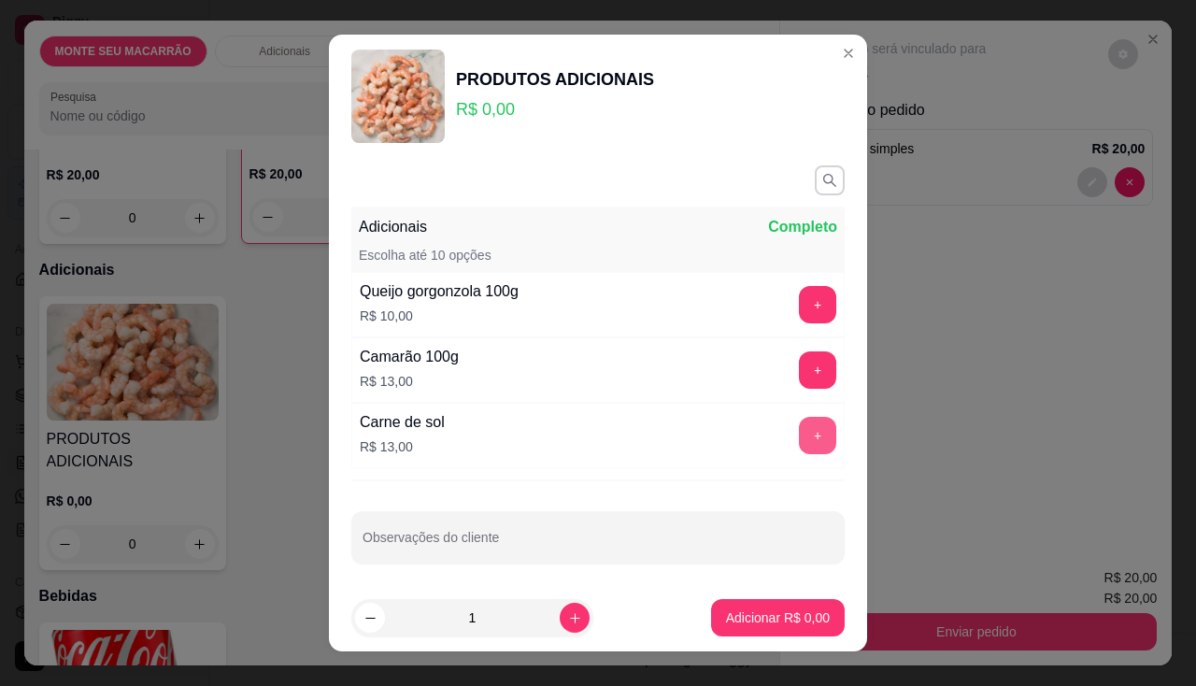
click at [799, 447] on button "+" at bounding box center [817, 435] width 37 height 37
click at [752, 623] on p "Adicionar R$ 13,00" at bounding box center [774, 617] width 111 height 19
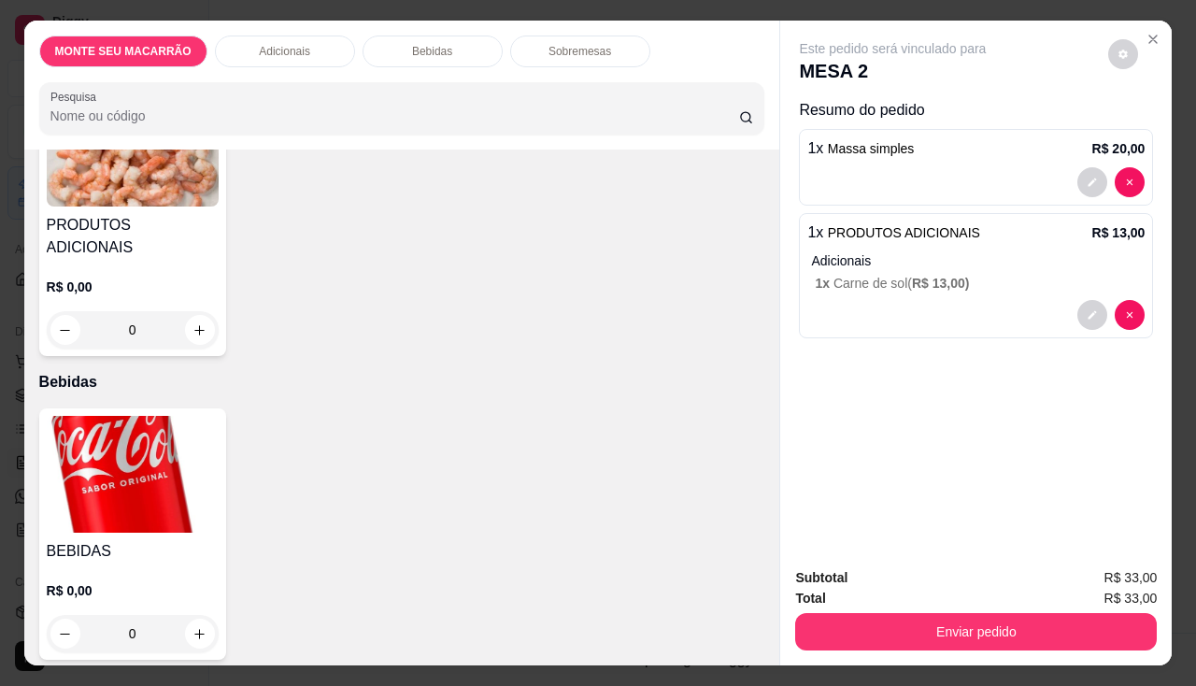
scroll to position [654, 0]
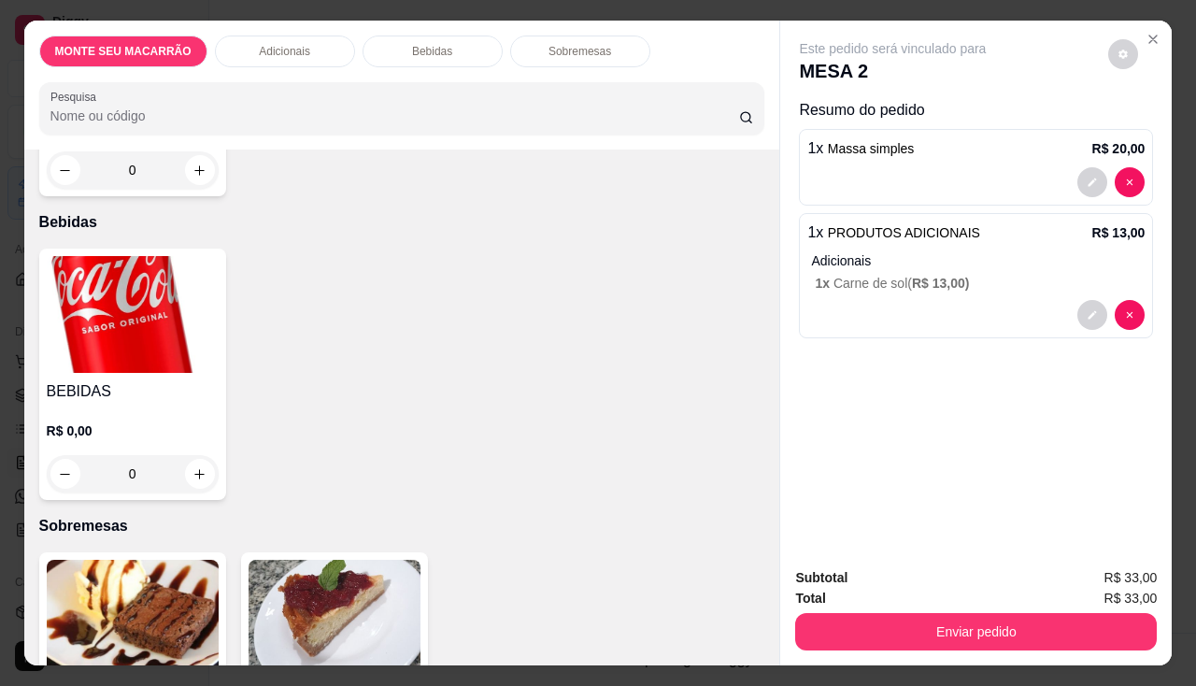
click at [111, 328] on img at bounding box center [133, 314] width 172 height 117
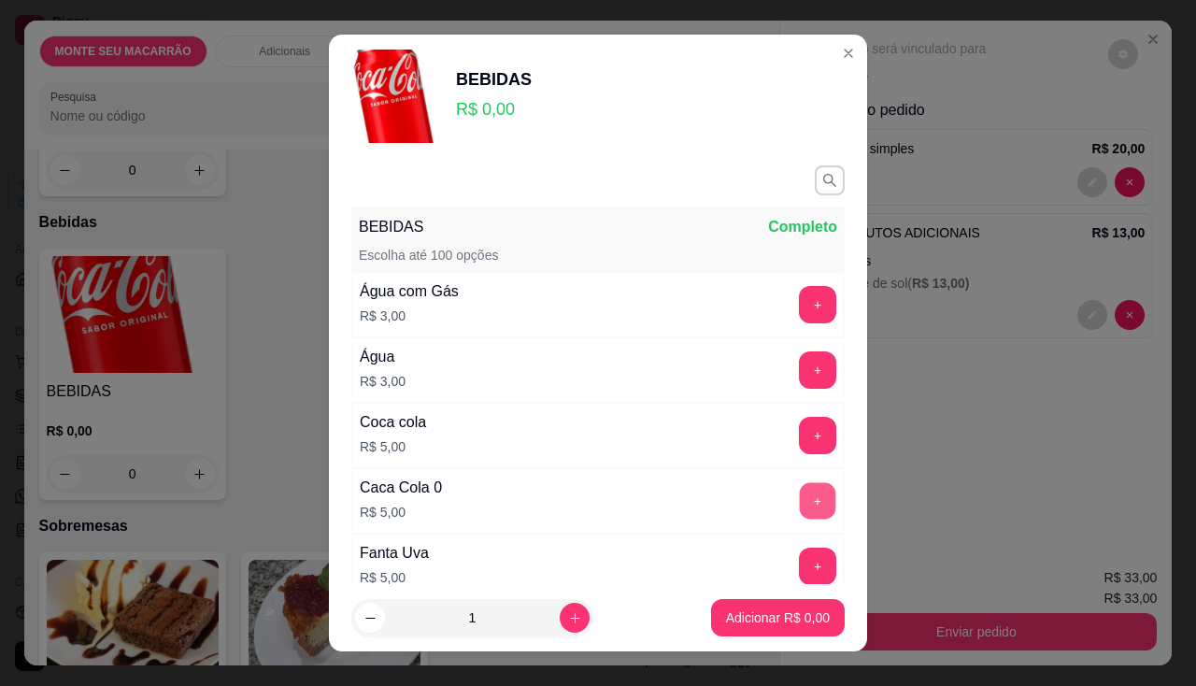
click at [800, 488] on button "+" at bounding box center [818, 500] width 36 height 36
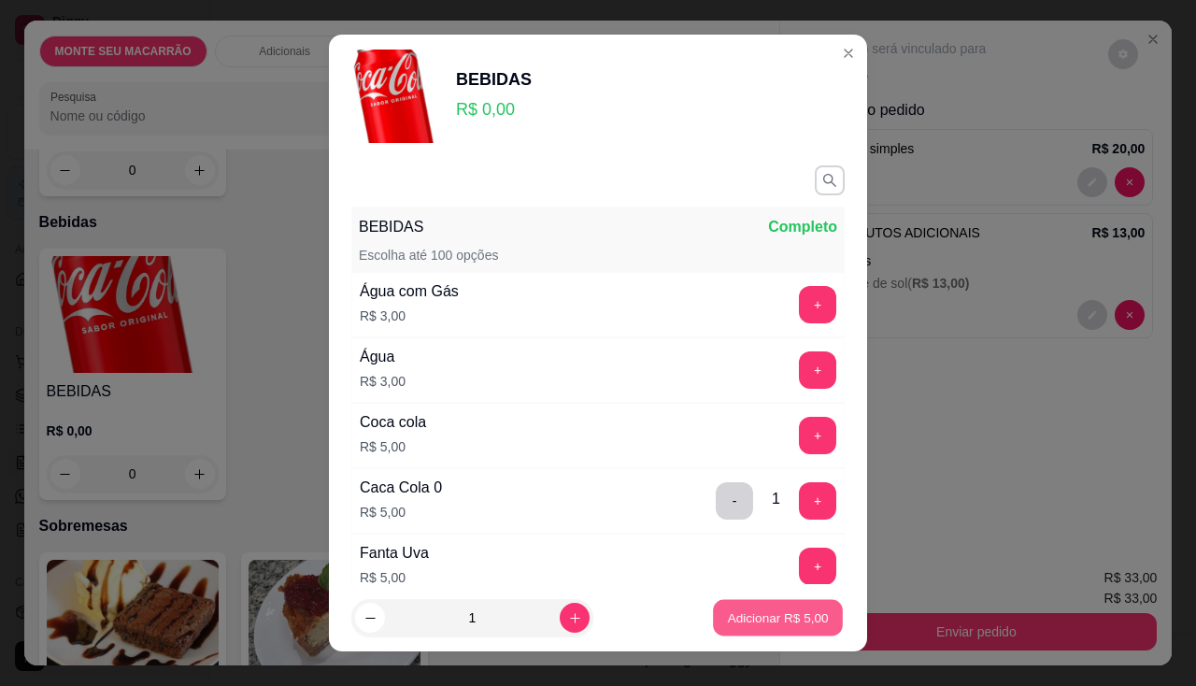
click at [784, 606] on button "Adicionar R$ 5,00" at bounding box center [778, 618] width 130 height 36
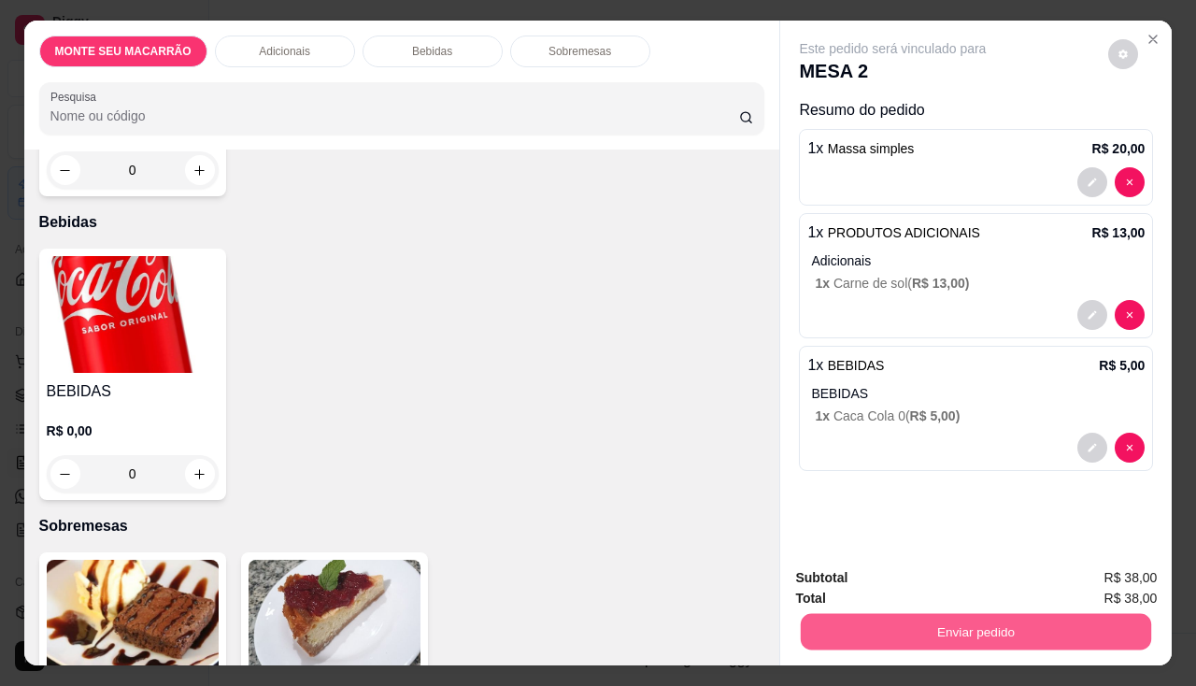
click at [947, 627] on button "Enviar pedido" at bounding box center [976, 632] width 350 height 36
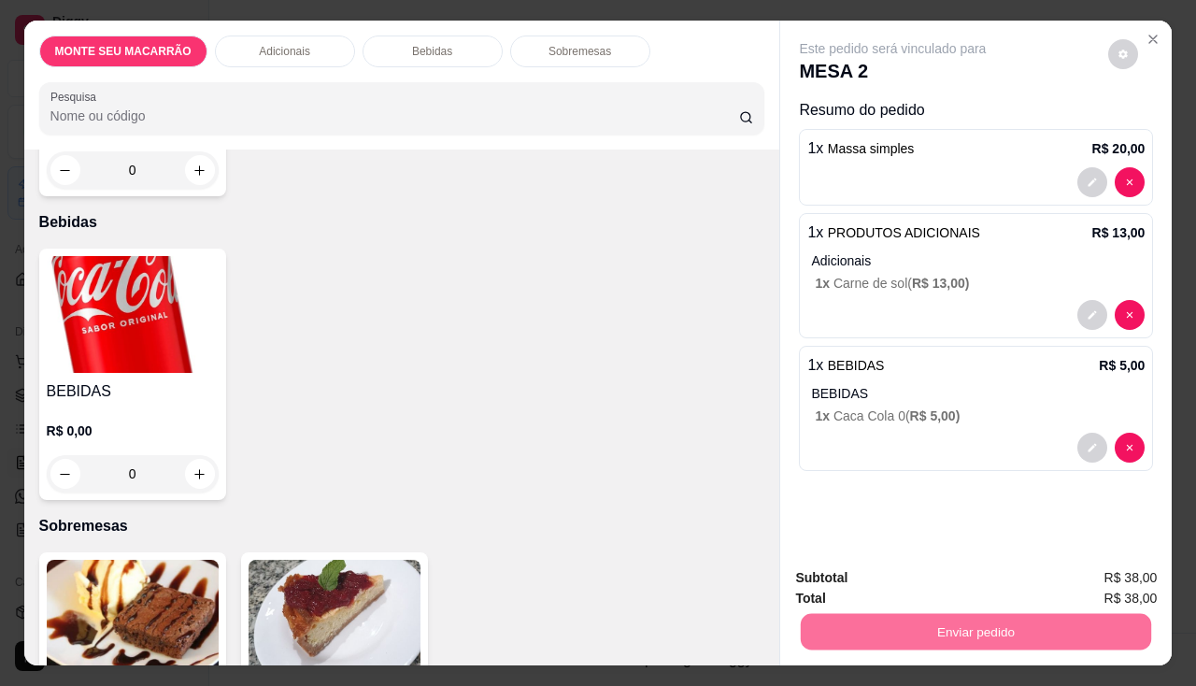
click at [1130, 579] on button "Enviar pedido" at bounding box center [1109, 579] width 106 height 36
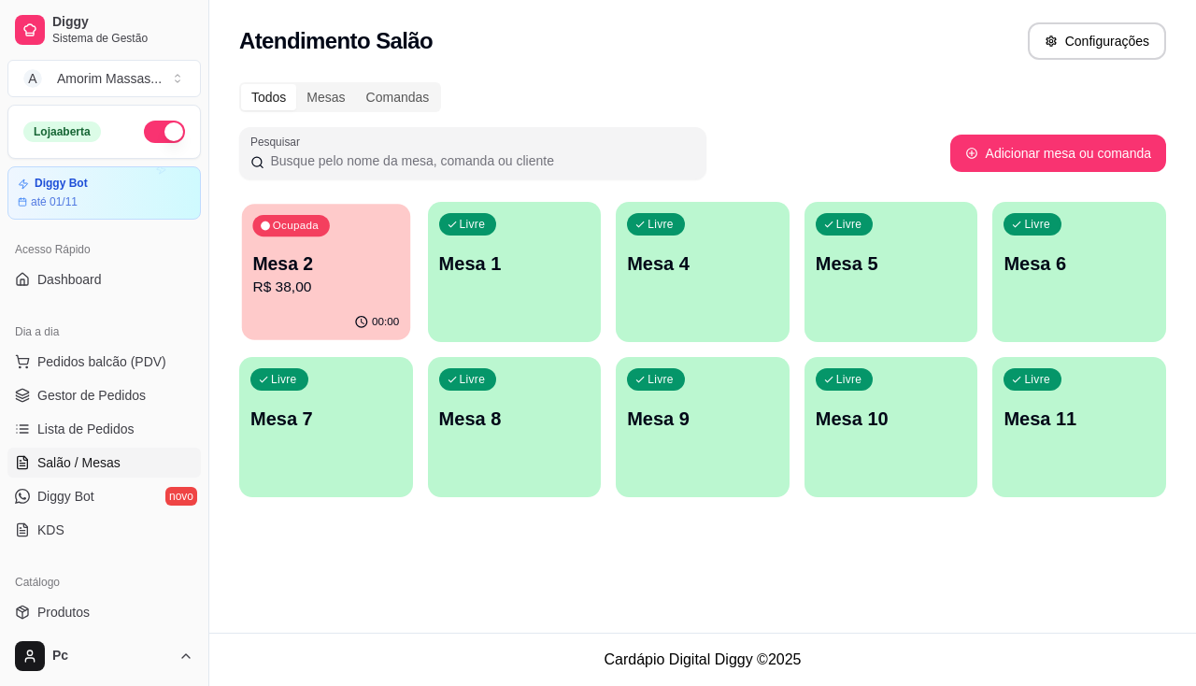
click at [319, 288] on p "R$ 38,00" at bounding box center [325, 287] width 147 height 21
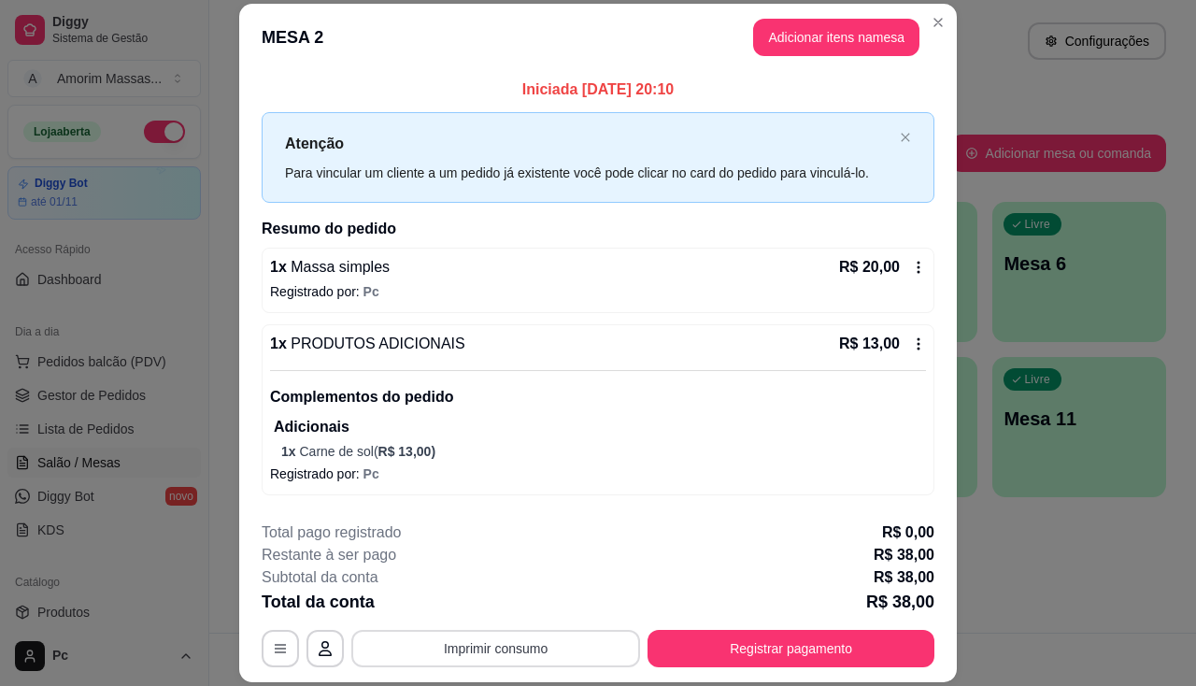
click at [524, 646] on button "Imprimir consumo" at bounding box center [495, 648] width 289 height 37
click at [512, 607] on button "IMPRESSORA" at bounding box center [494, 605] width 131 height 29
click at [488, 383] on div "Complementos do pedido Adicionais 1 x Carne de sol ( R$ 13,00 )" at bounding box center [598, 415] width 656 height 91
click at [878, 37] on button "Adicionar itens na mesa" at bounding box center [836, 37] width 166 height 37
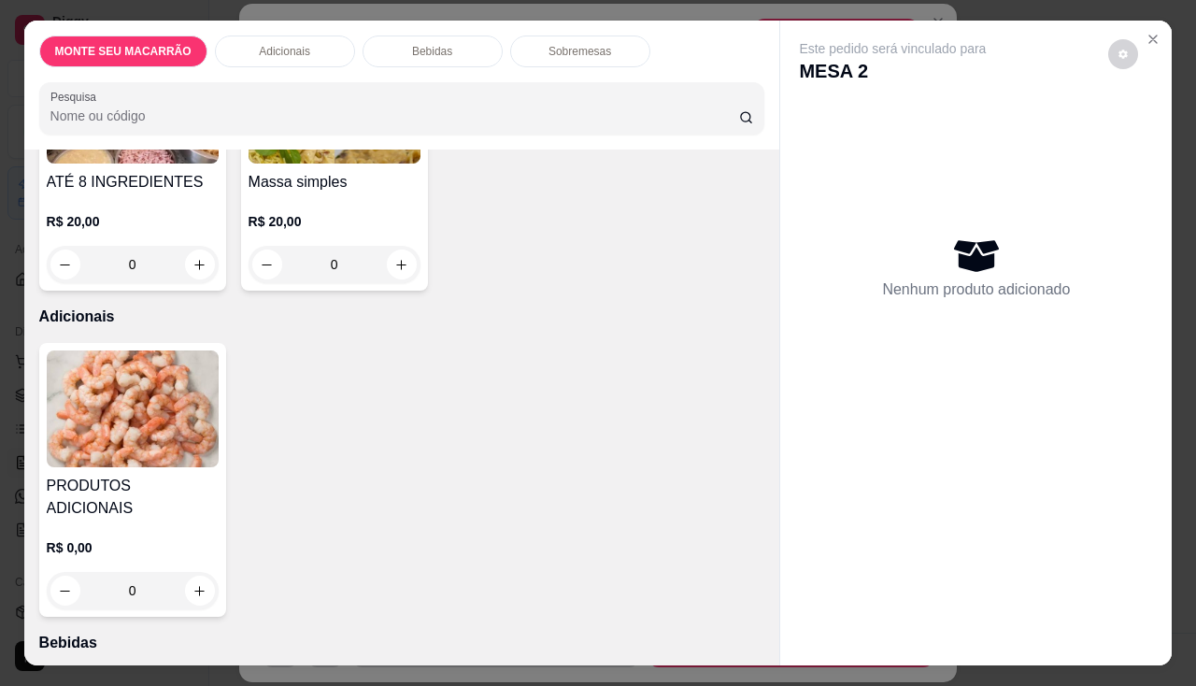
scroll to position [374, 0]
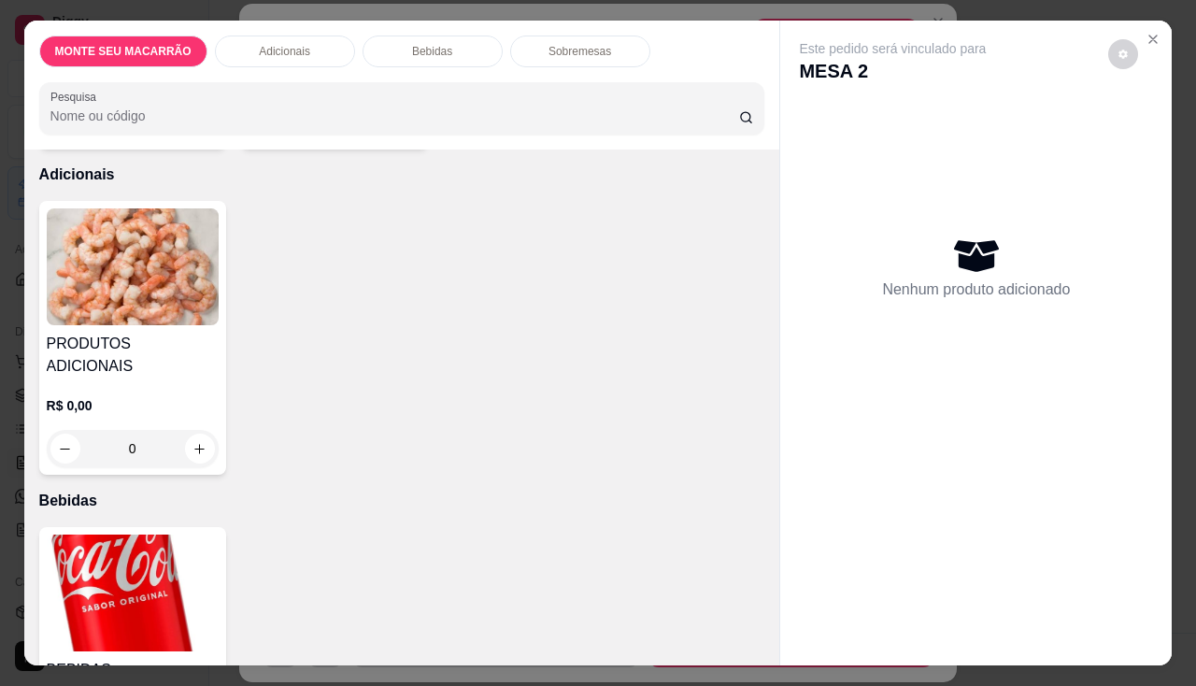
click at [84, 544] on img at bounding box center [133, 593] width 172 height 117
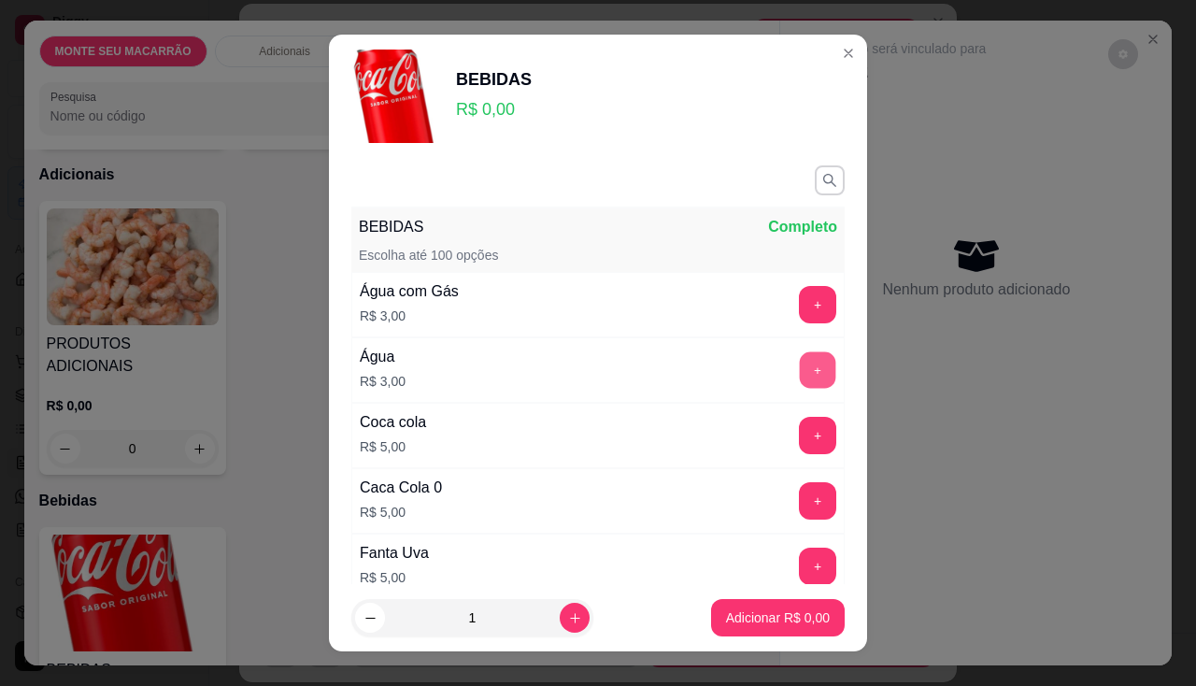
click at [800, 378] on button "+" at bounding box center [818, 369] width 36 height 36
click at [716, 362] on button "-" at bounding box center [734, 369] width 37 height 37
click at [800, 497] on button "+" at bounding box center [818, 500] width 36 height 36
click at [764, 613] on p "Adicionar R$ 5,00" at bounding box center [778, 617] width 104 height 19
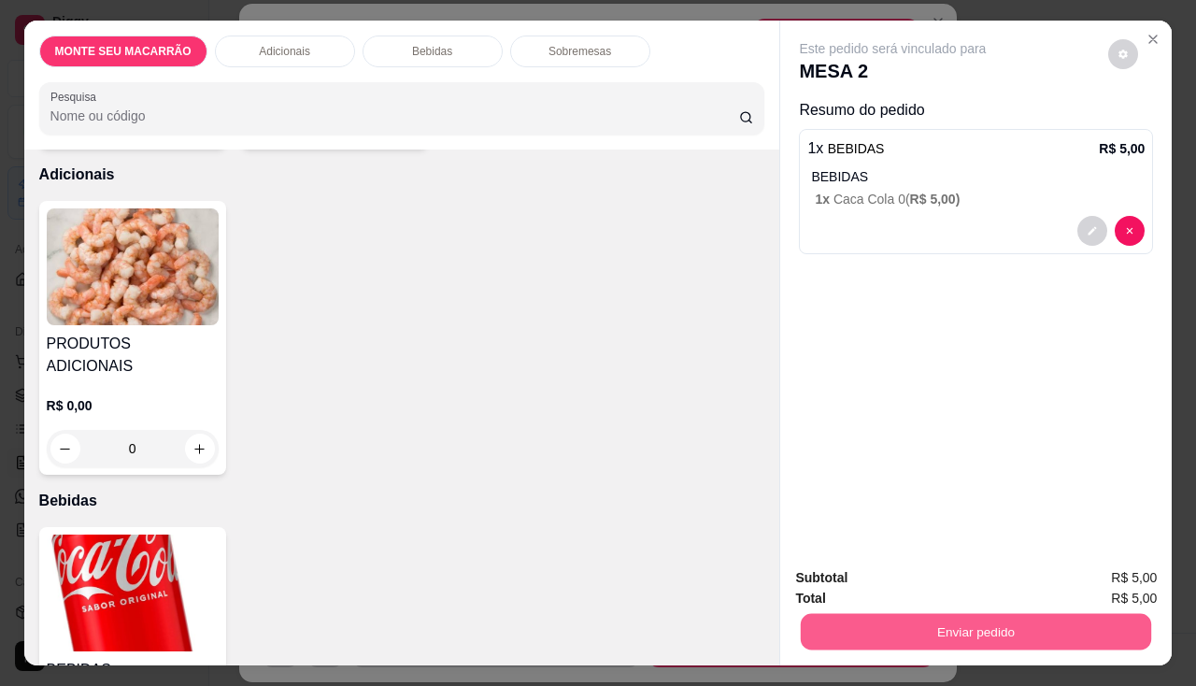
click at [951, 622] on button "Enviar pedido" at bounding box center [976, 632] width 350 height 36
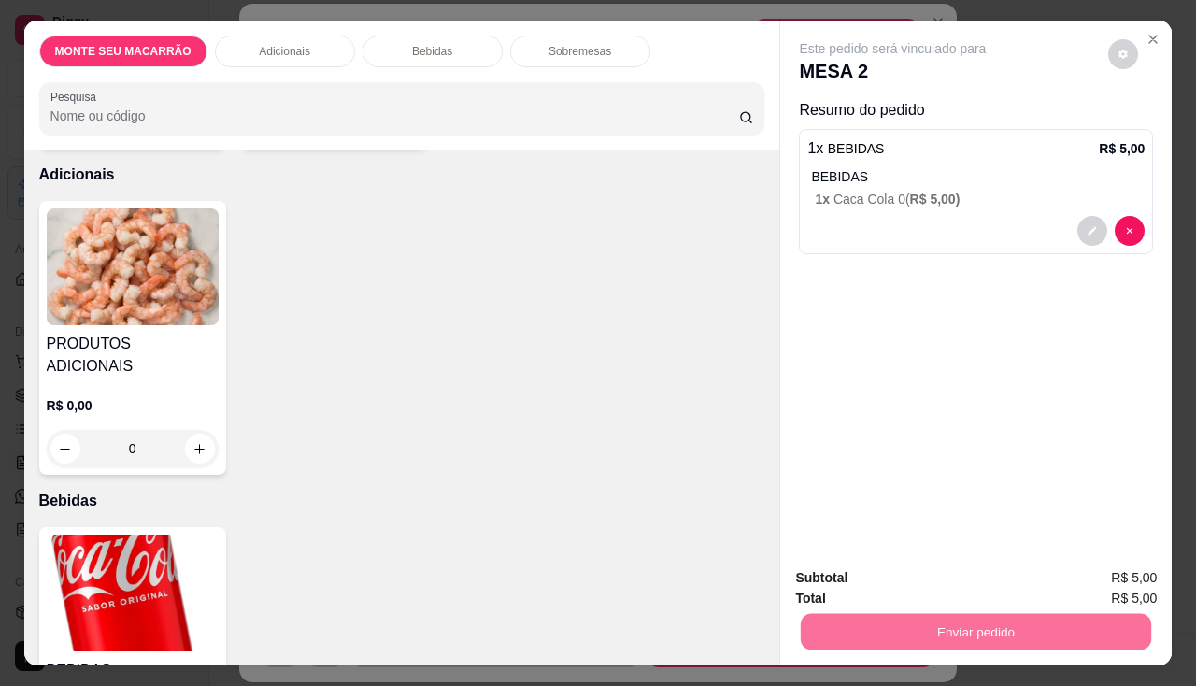
click at [1105, 569] on button "Enviar pedido" at bounding box center [1109, 579] width 106 height 36
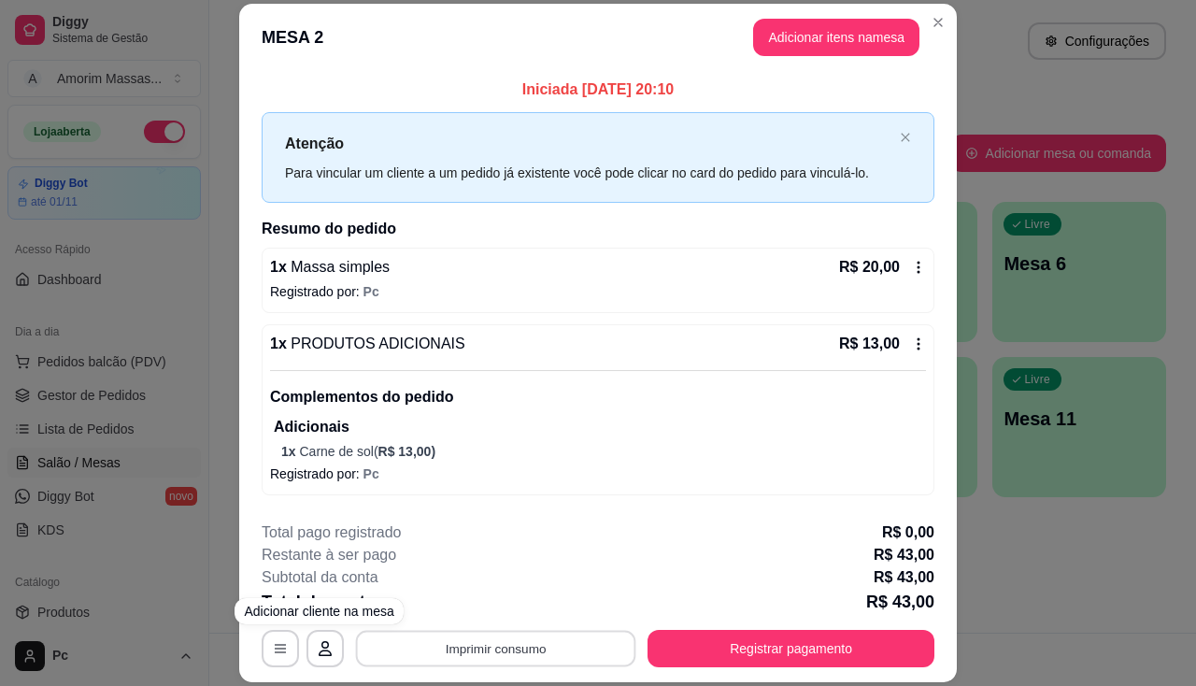
click at [513, 651] on button "Imprimir consumo" at bounding box center [496, 649] width 280 height 36
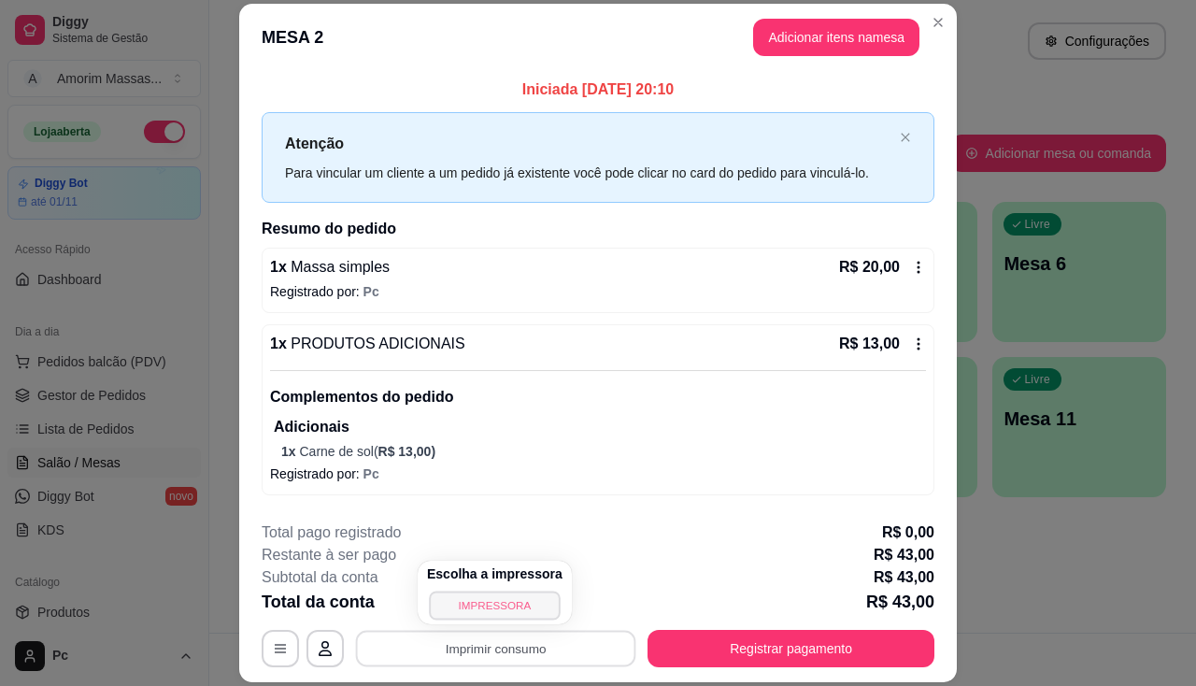
click at [499, 613] on button "IMPRESSORA" at bounding box center [494, 605] width 131 height 29
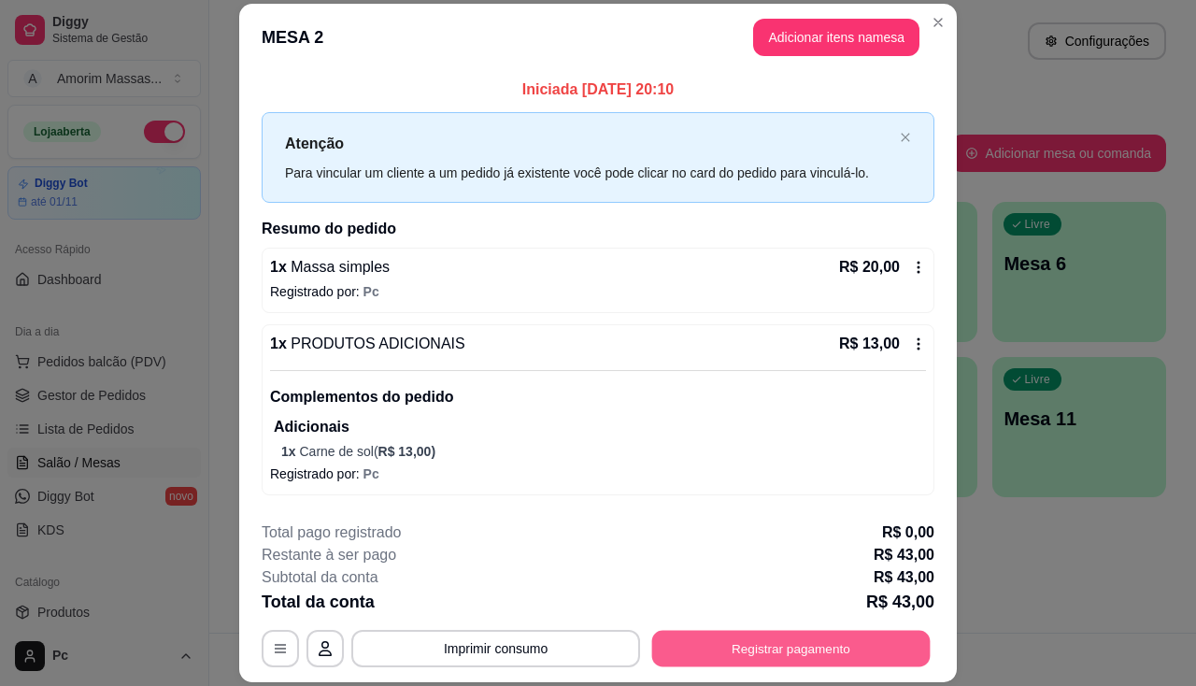
click at [821, 657] on button "Registrar pagamento" at bounding box center [791, 649] width 278 height 36
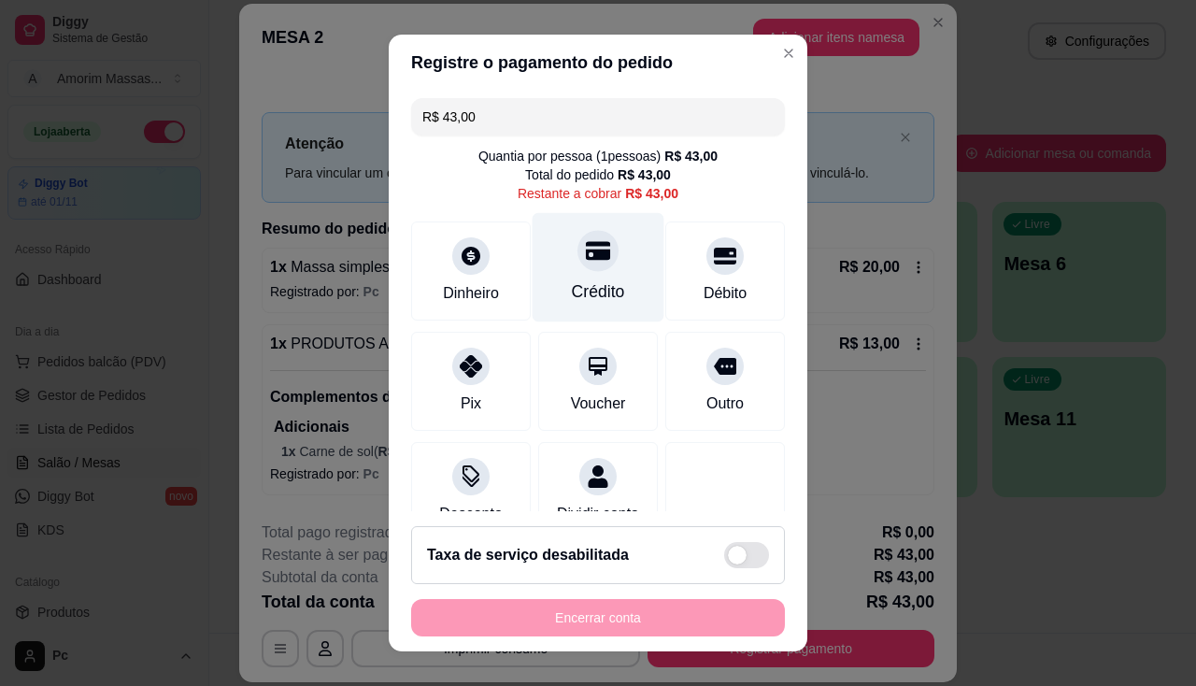
click at [587, 264] on div at bounding box center [597, 250] width 41 height 41
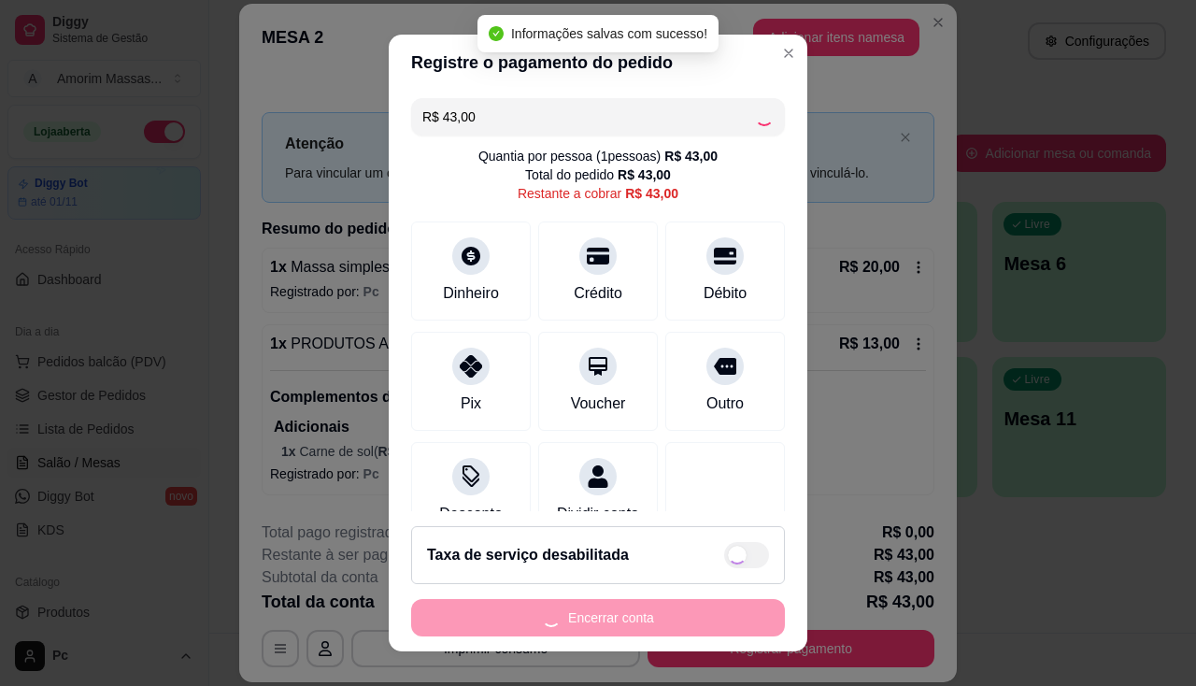
type input "R$ 0,00"
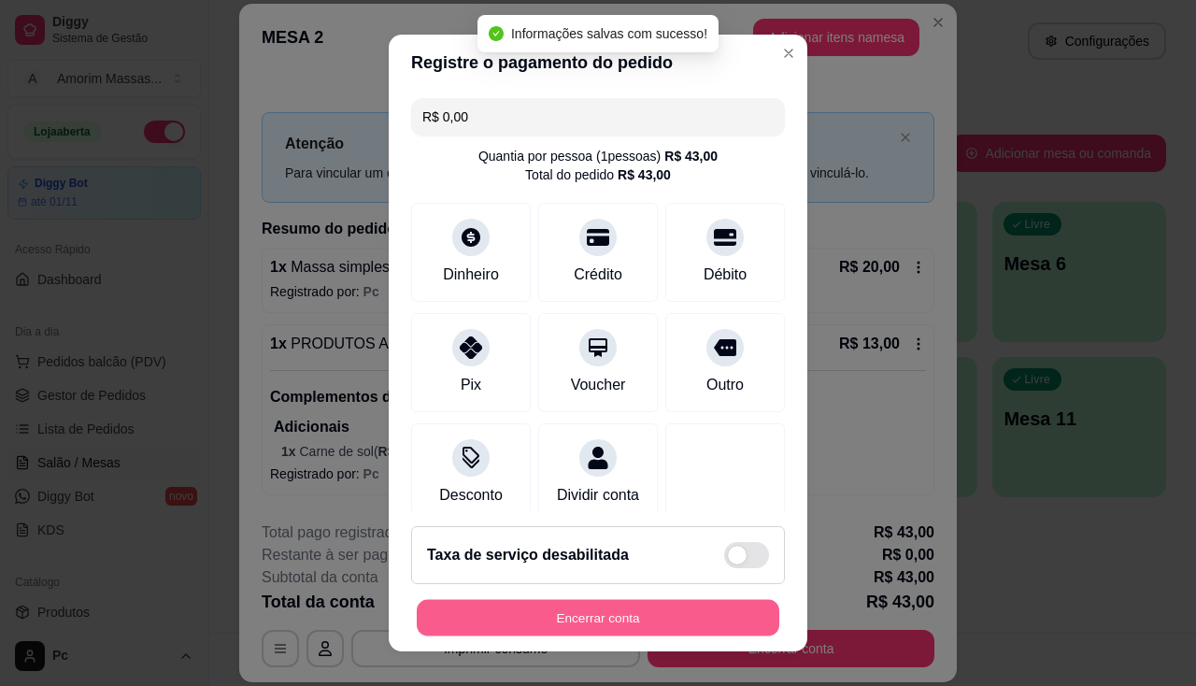
click at [561, 601] on button "Encerrar conta" at bounding box center [598, 618] width 363 height 36
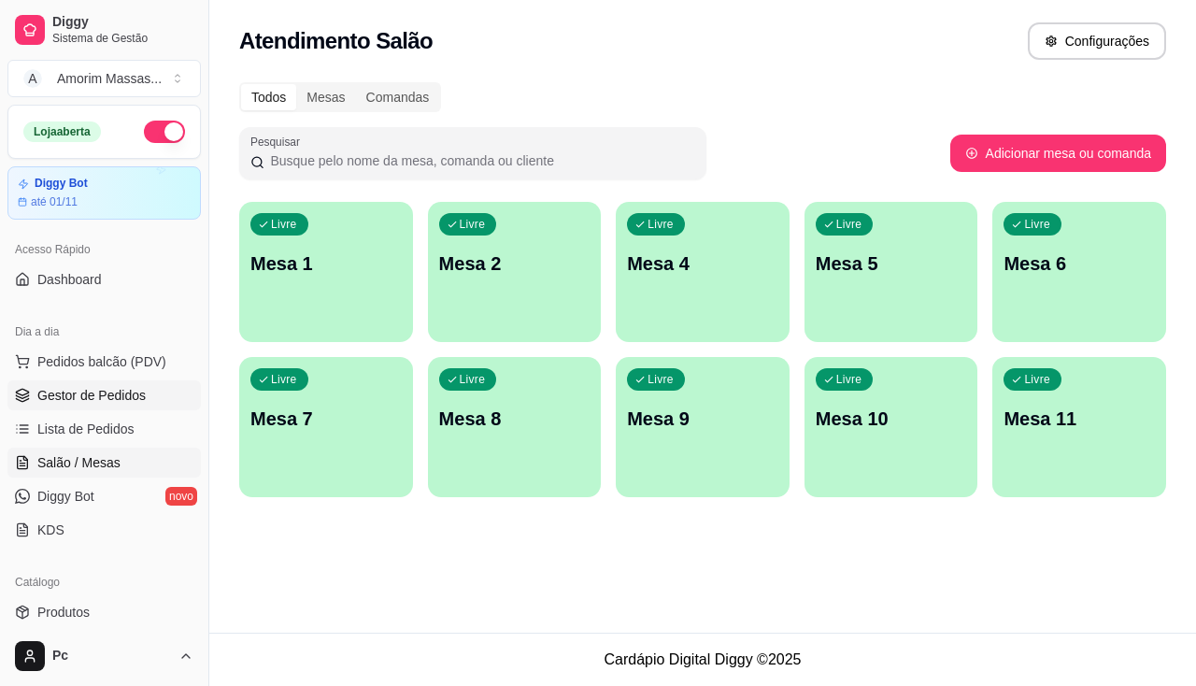
click at [102, 397] on span "Gestor de Pedidos" at bounding box center [91, 395] width 108 height 19
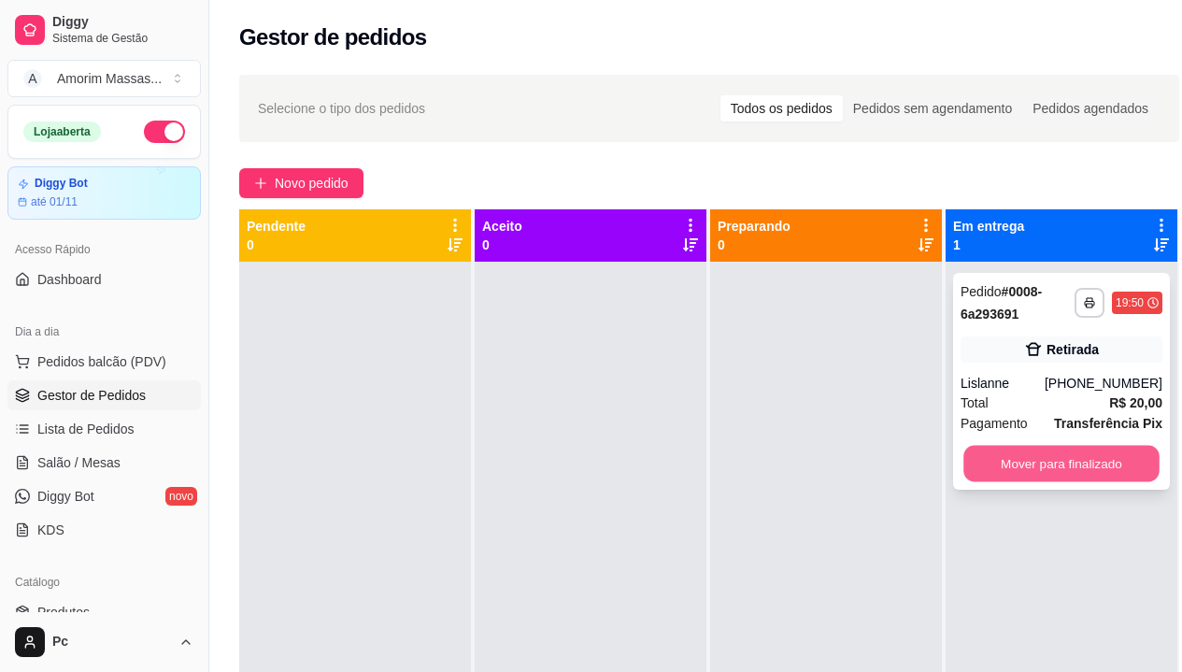
click at [1080, 462] on button "Mover para finalizado" at bounding box center [1061, 464] width 196 height 36
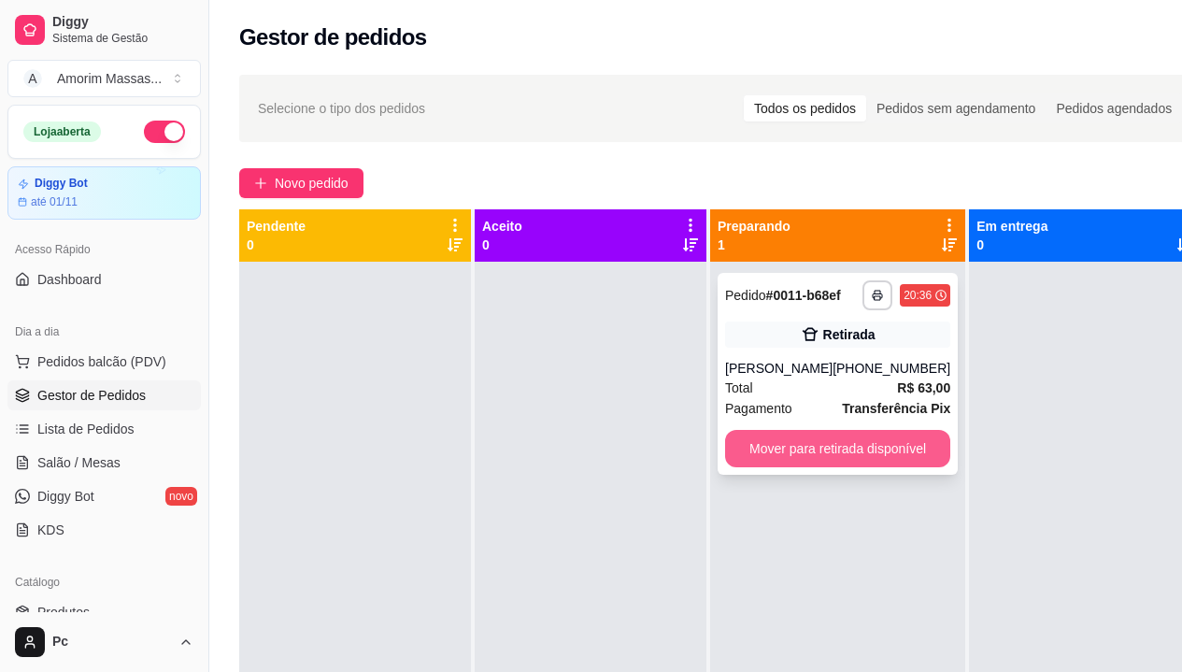
click at [740, 443] on button "Mover para retirada disponível" at bounding box center [837, 448] width 225 height 37
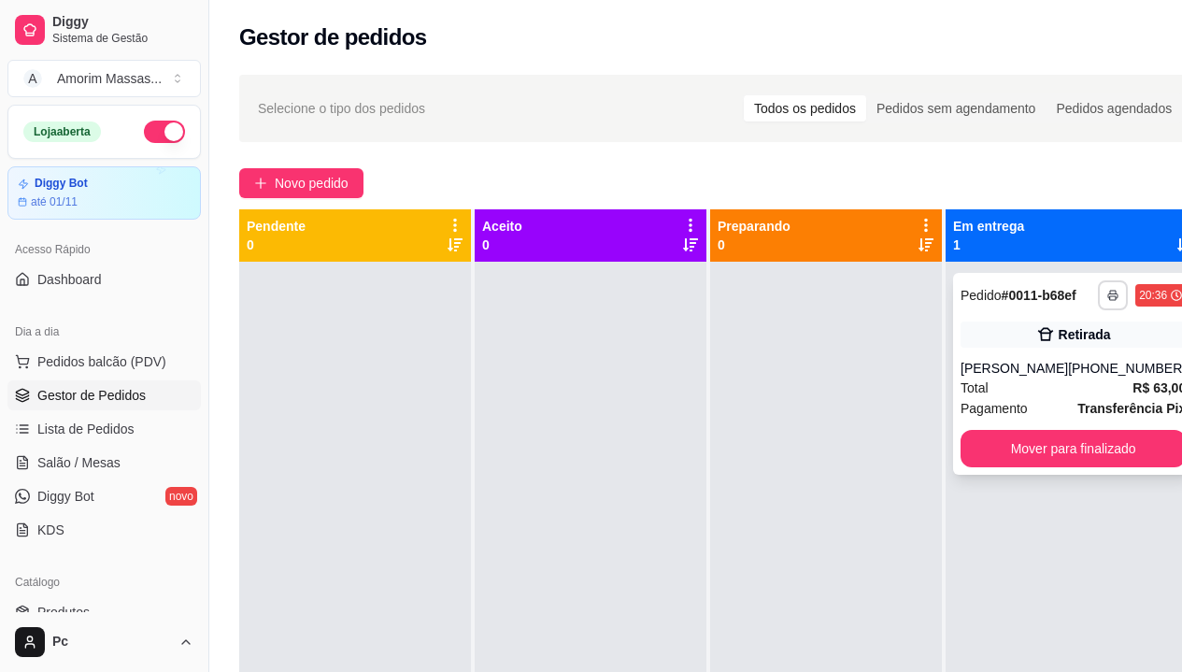
click at [1098, 305] on button "button" at bounding box center [1113, 295] width 30 height 30
click at [1022, 359] on button "IMPRESSORA" at bounding box center [1040, 367] width 131 height 29
drag, startPoint x: 871, startPoint y: 375, endPoint x: 870, endPoint y: 393, distance: 18.7
click at [862, 386] on div "**********" at bounding box center [720, 545] width 963 height 672
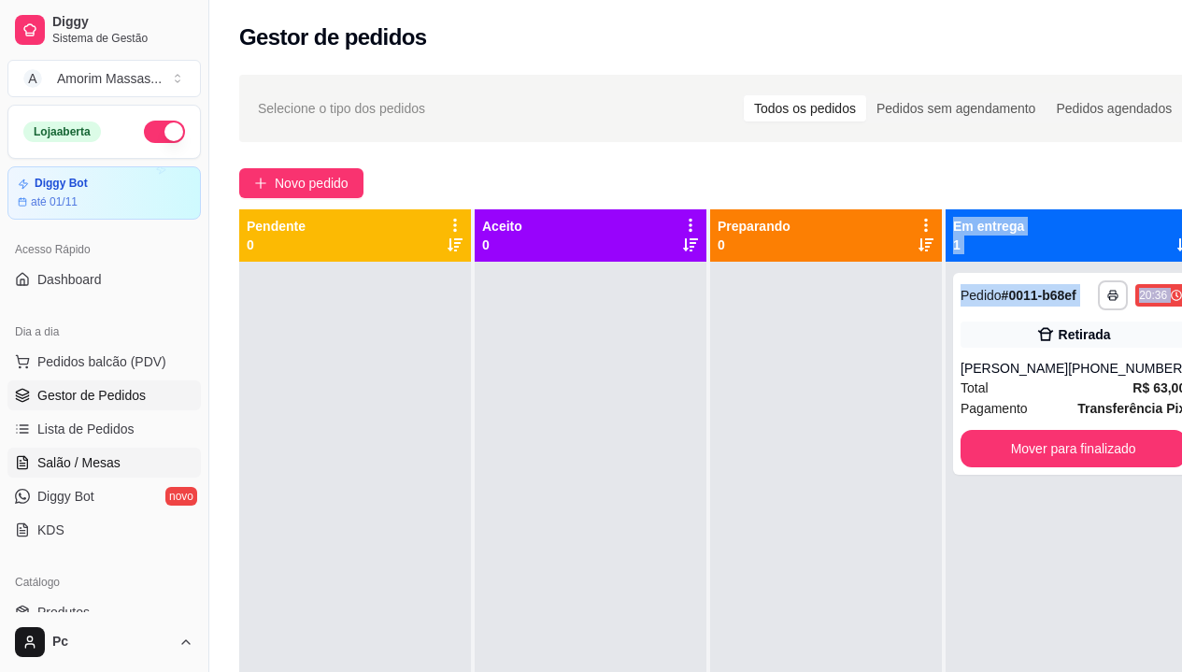
click at [65, 462] on span "Salão / Mesas" at bounding box center [78, 462] width 83 height 19
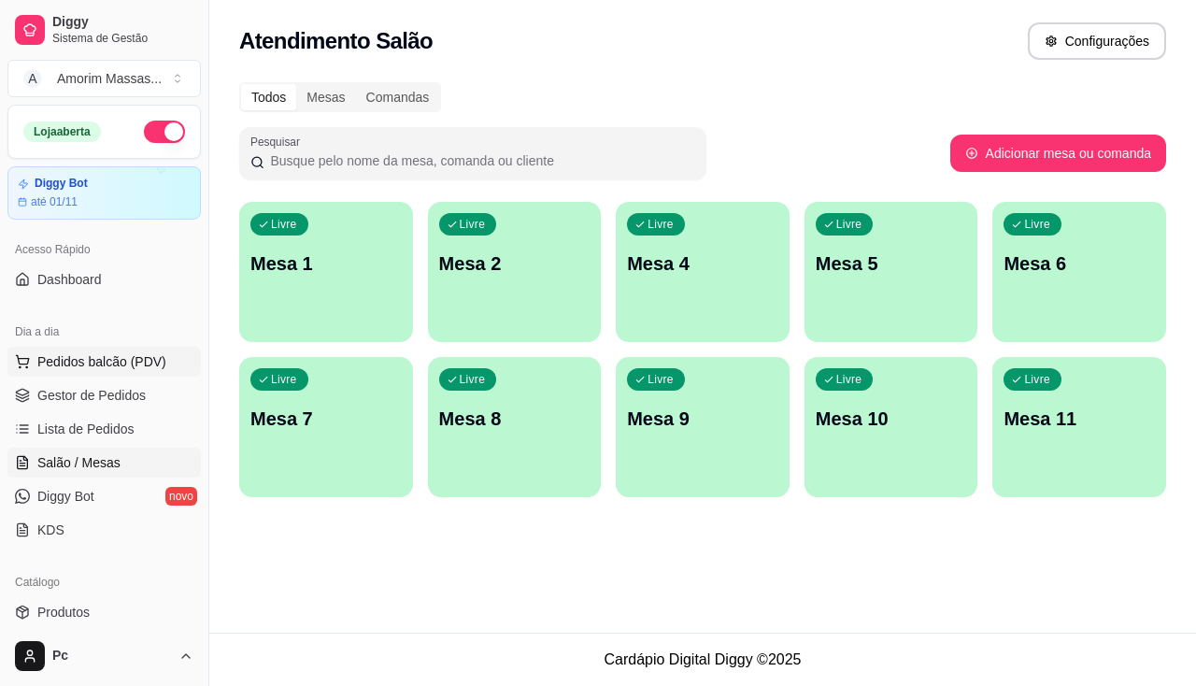
click at [106, 349] on button "Pedidos balcão (PDV)" at bounding box center [103, 362] width 193 height 30
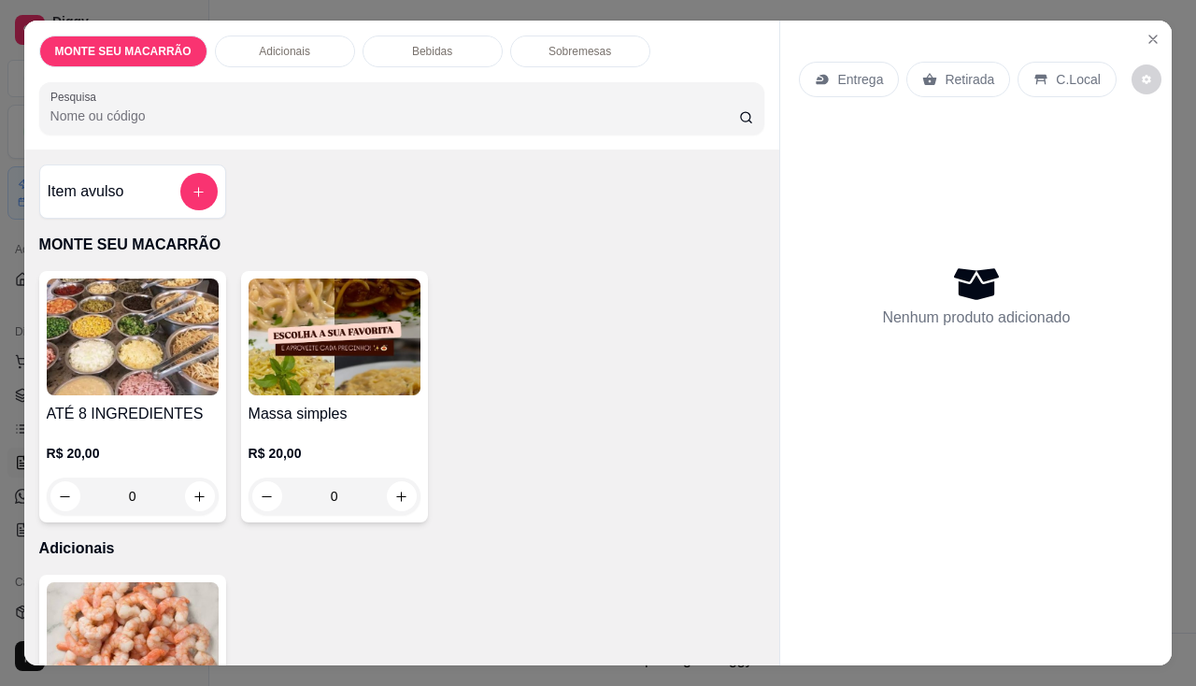
click at [356, 321] on img at bounding box center [335, 336] width 172 height 117
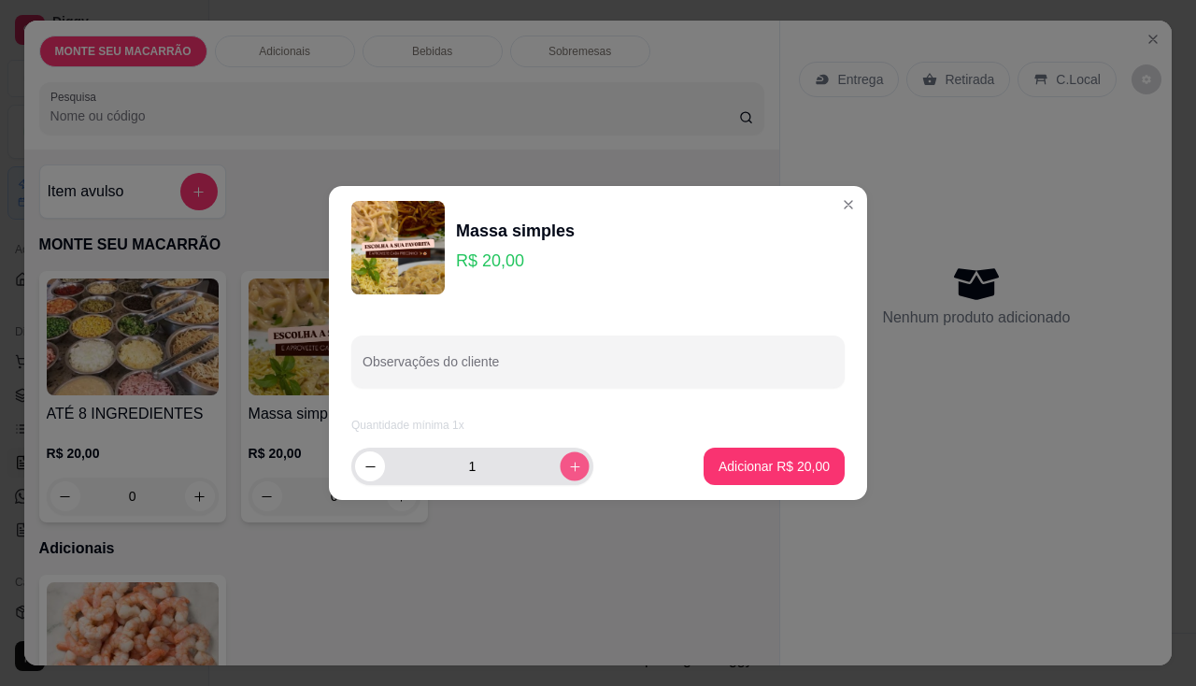
click at [566, 475] on button "increase-product-quantity" at bounding box center [574, 465] width 29 height 29
type input "2"
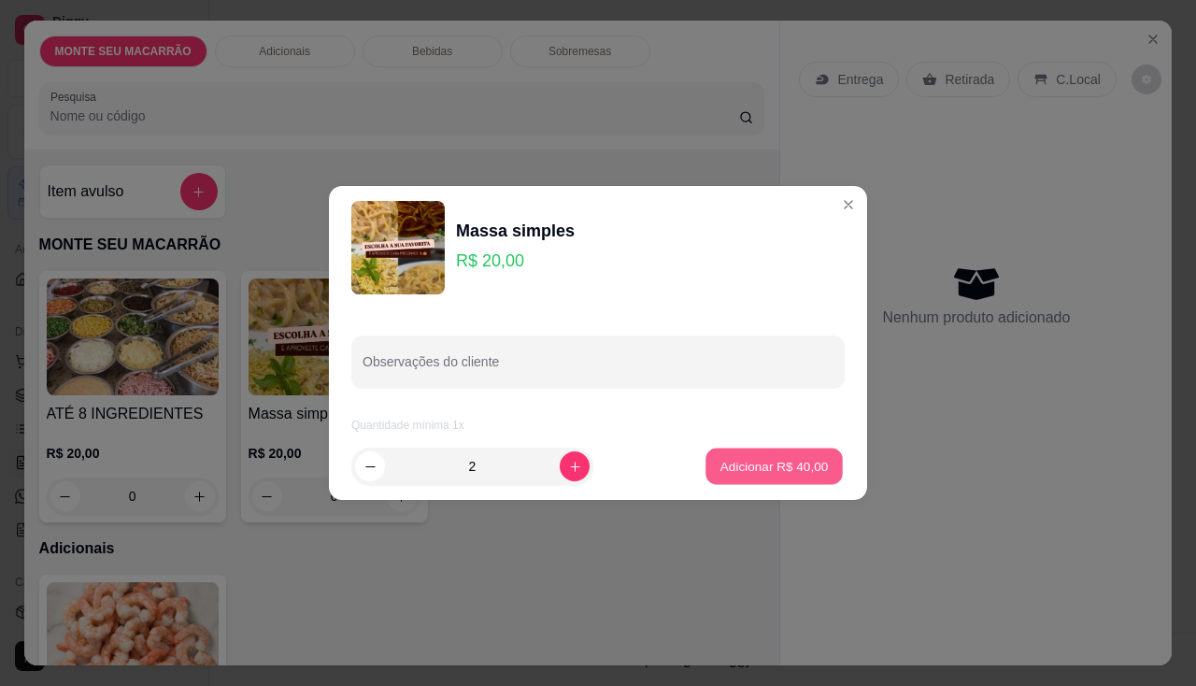
click at [734, 449] on button "Adicionar R$ 40,00" at bounding box center [774, 467] width 137 height 36
type input "2"
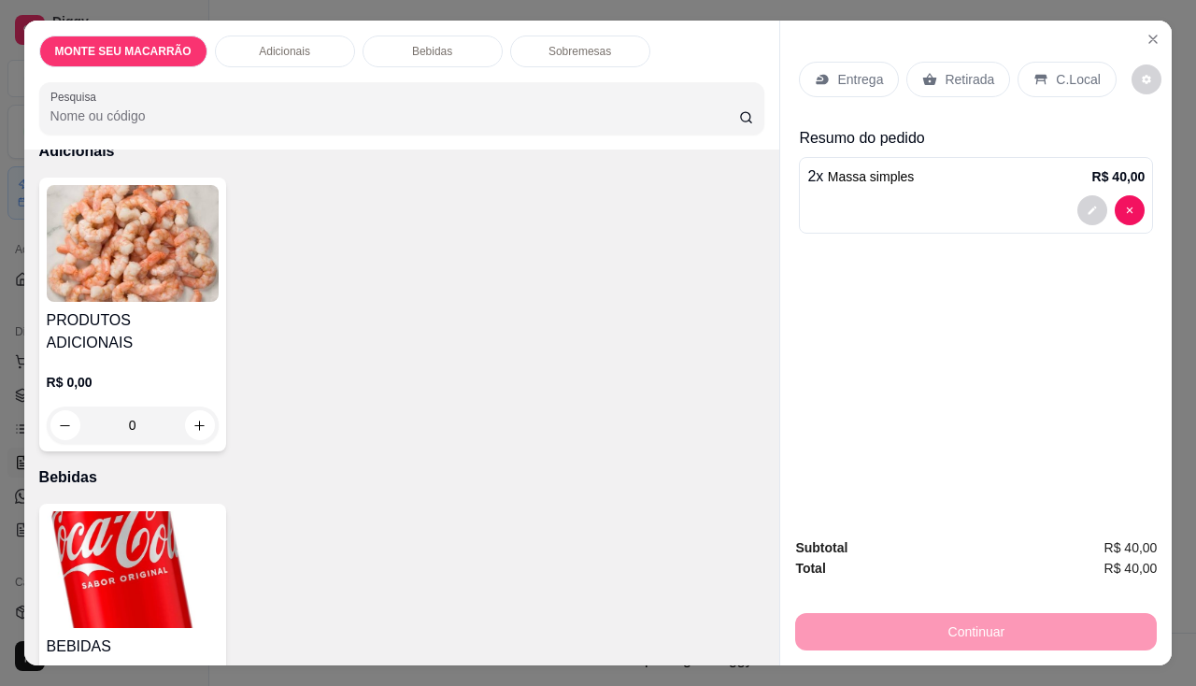
scroll to position [467, 0]
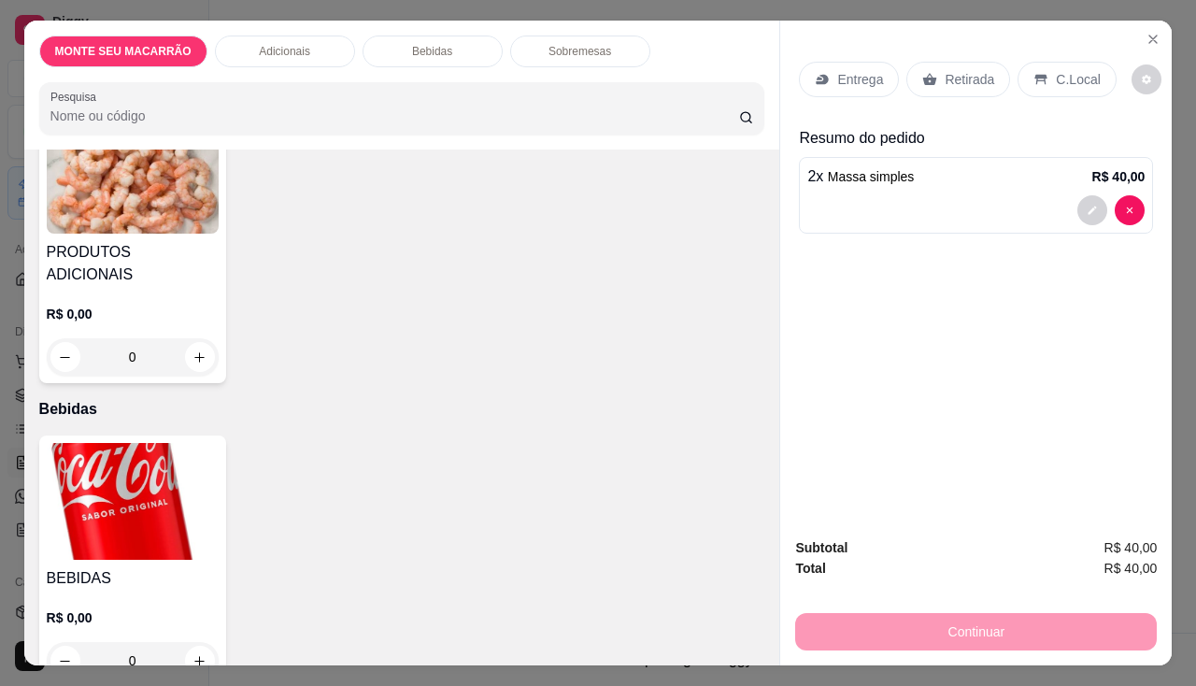
click at [39, 462] on div "BEBIDAS R$ 0,00 0" at bounding box center [132, 560] width 187 height 251
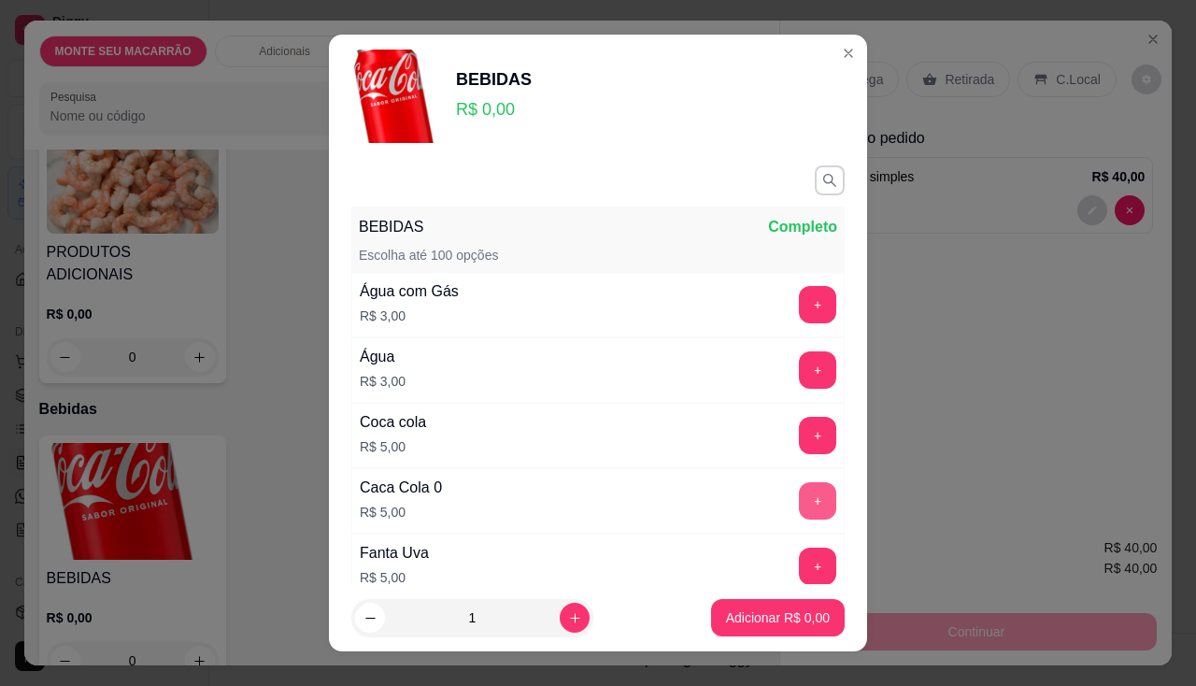
click at [799, 504] on button "+" at bounding box center [817, 500] width 37 height 37
click at [762, 622] on p "Adicionar R$ 10,00" at bounding box center [774, 617] width 111 height 19
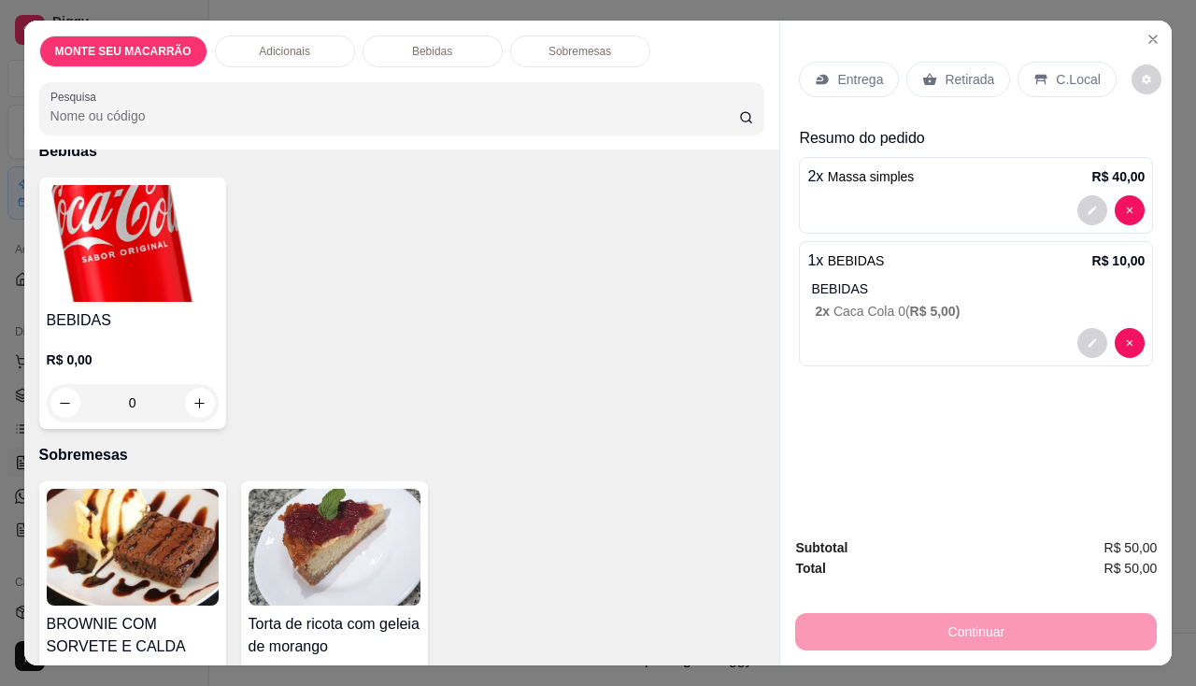
scroll to position [807, 0]
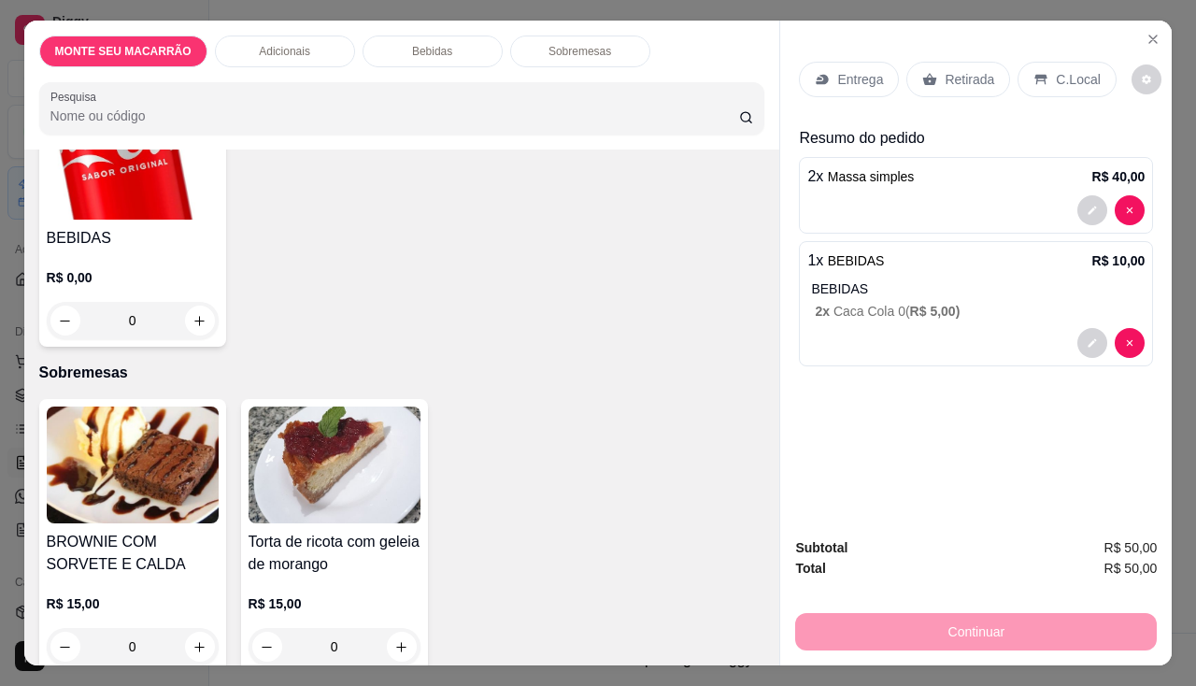
click at [348, 420] on img at bounding box center [335, 464] width 172 height 117
click at [120, 462] on img at bounding box center [133, 464] width 172 height 117
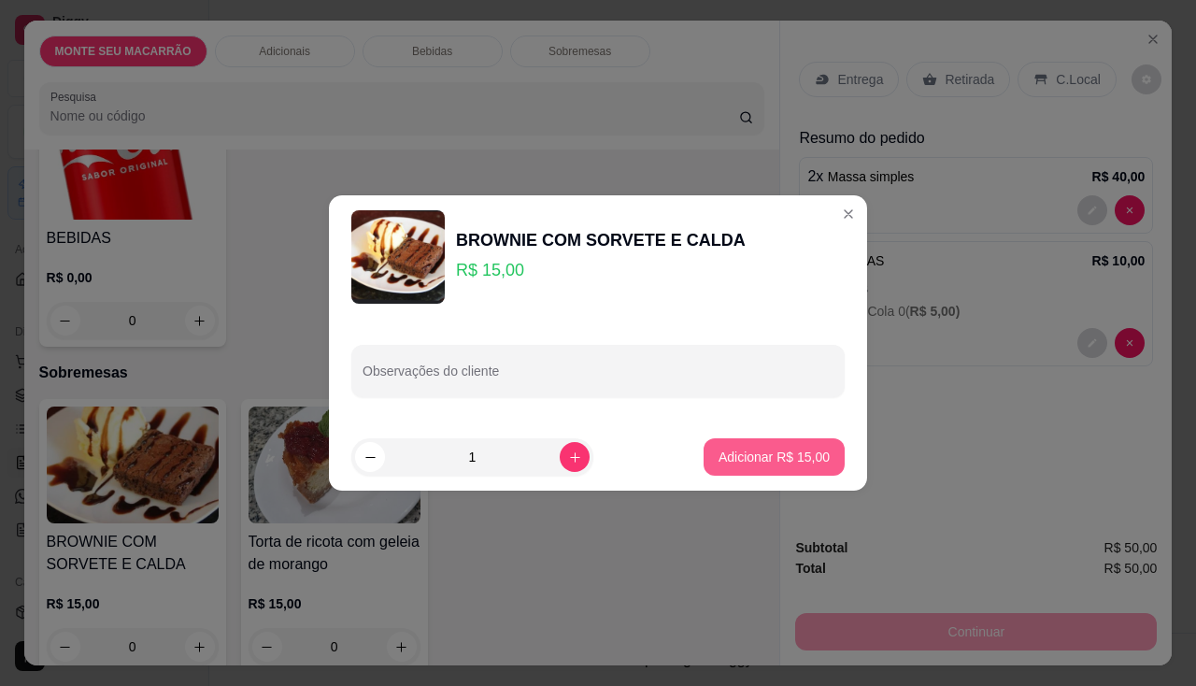
click at [813, 449] on p "Adicionar R$ 15,00" at bounding box center [774, 457] width 111 height 19
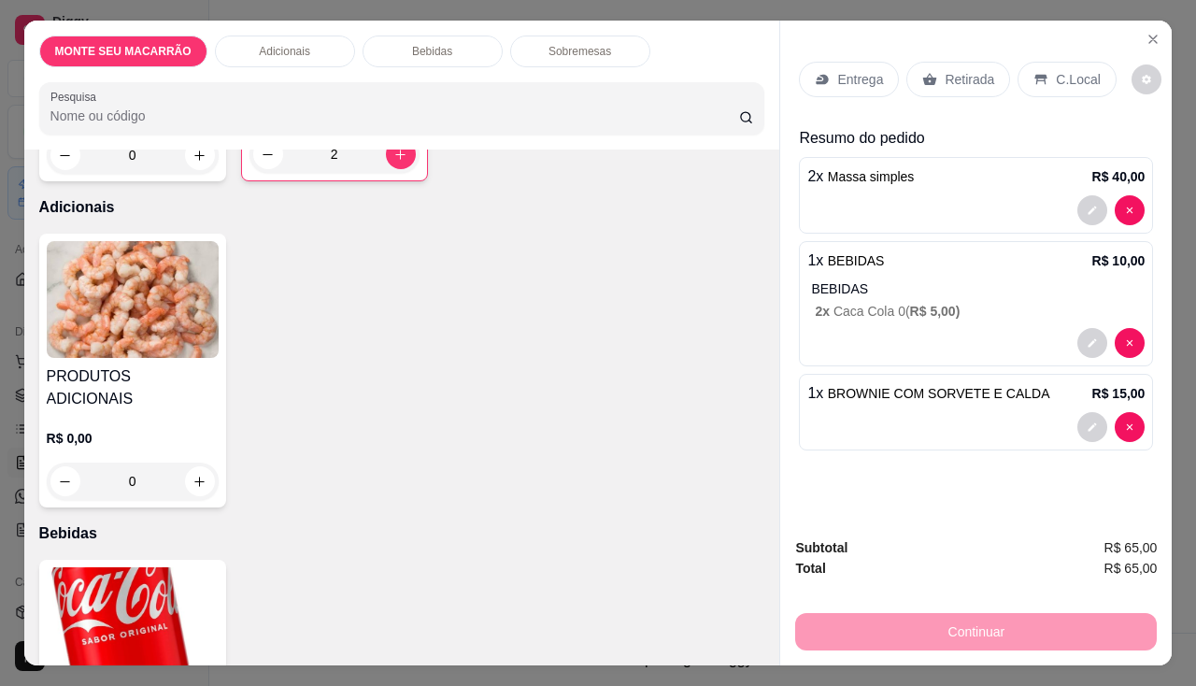
scroll to position [249, 0]
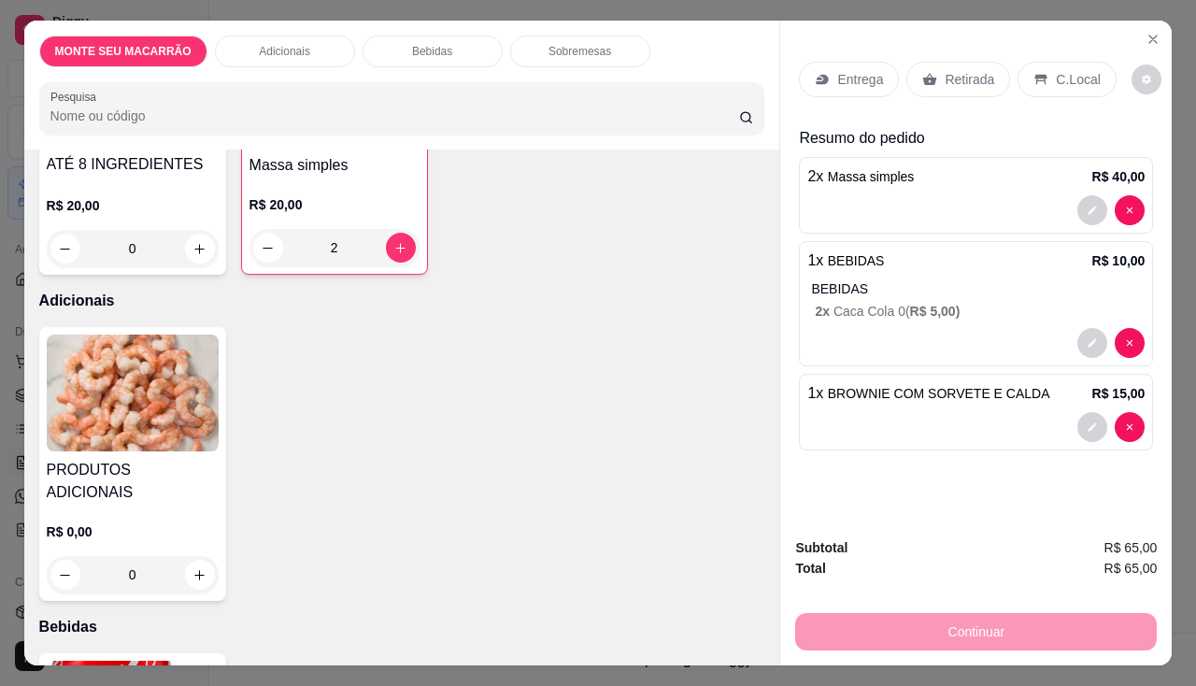
click at [164, 381] on img at bounding box center [133, 393] width 172 height 117
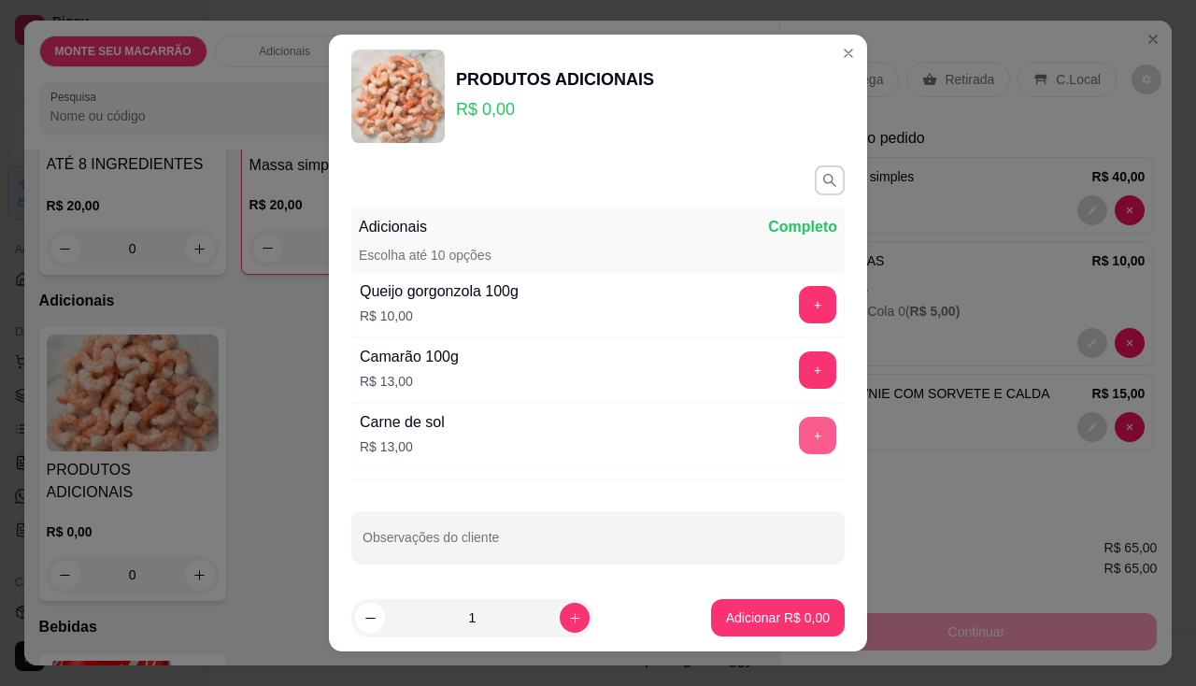
click at [799, 442] on button "+" at bounding box center [817, 435] width 37 height 37
click at [753, 616] on p "Adicionar R$ 13,00" at bounding box center [774, 618] width 108 height 18
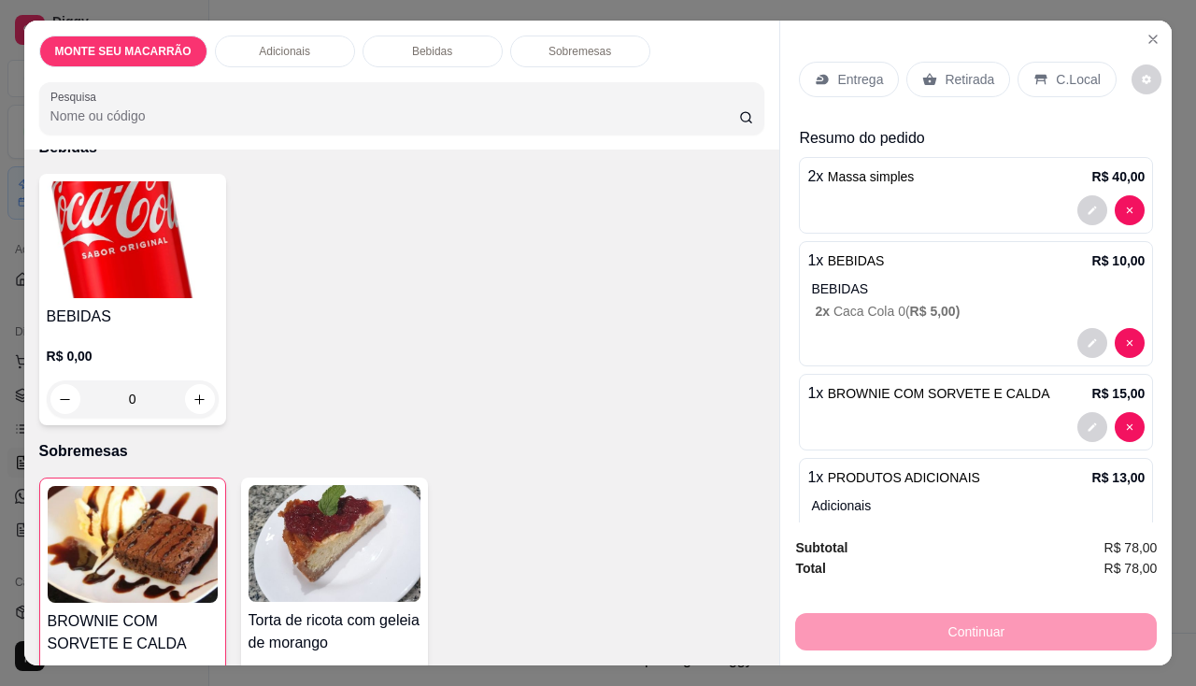
scroll to position [809, 0]
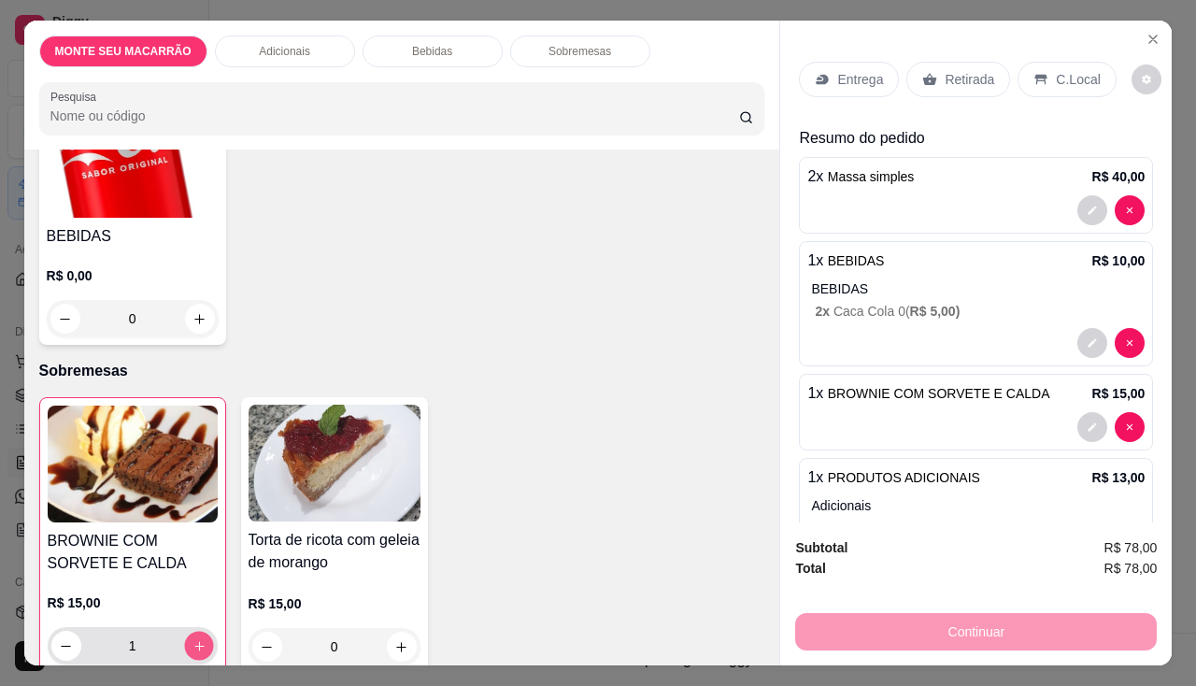
click at [194, 639] on icon "increase-product-quantity" at bounding box center [199, 646] width 14 height 14
type input "2"
click at [945, 73] on p "Retirada" at bounding box center [970, 79] width 50 height 19
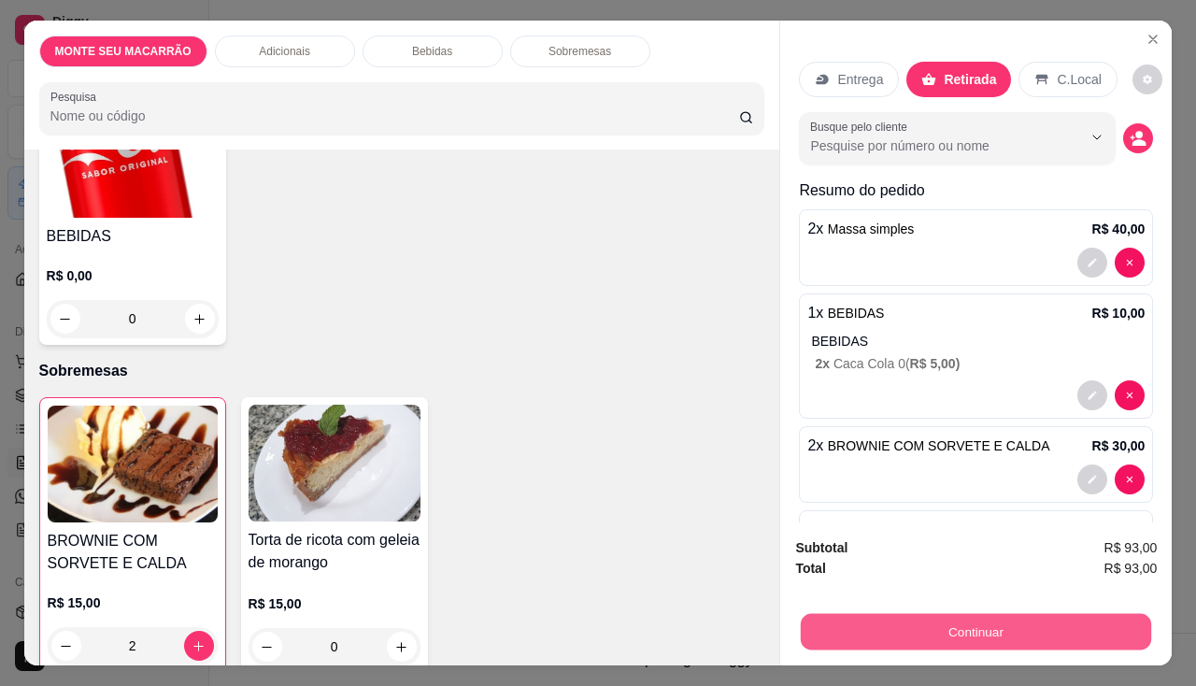
click at [988, 621] on button "Continuar" at bounding box center [976, 632] width 350 height 36
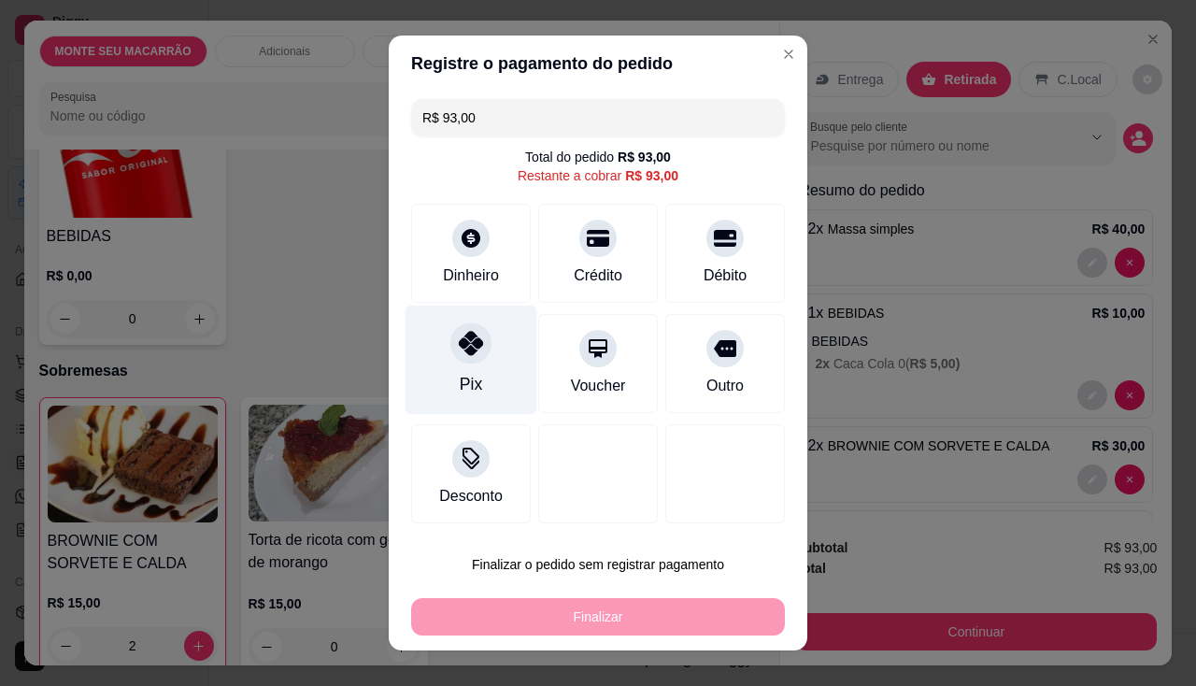
click at [464, 333] on div at bounding box center [470, 342] width 41 height 41
type input "R$ 0,00"
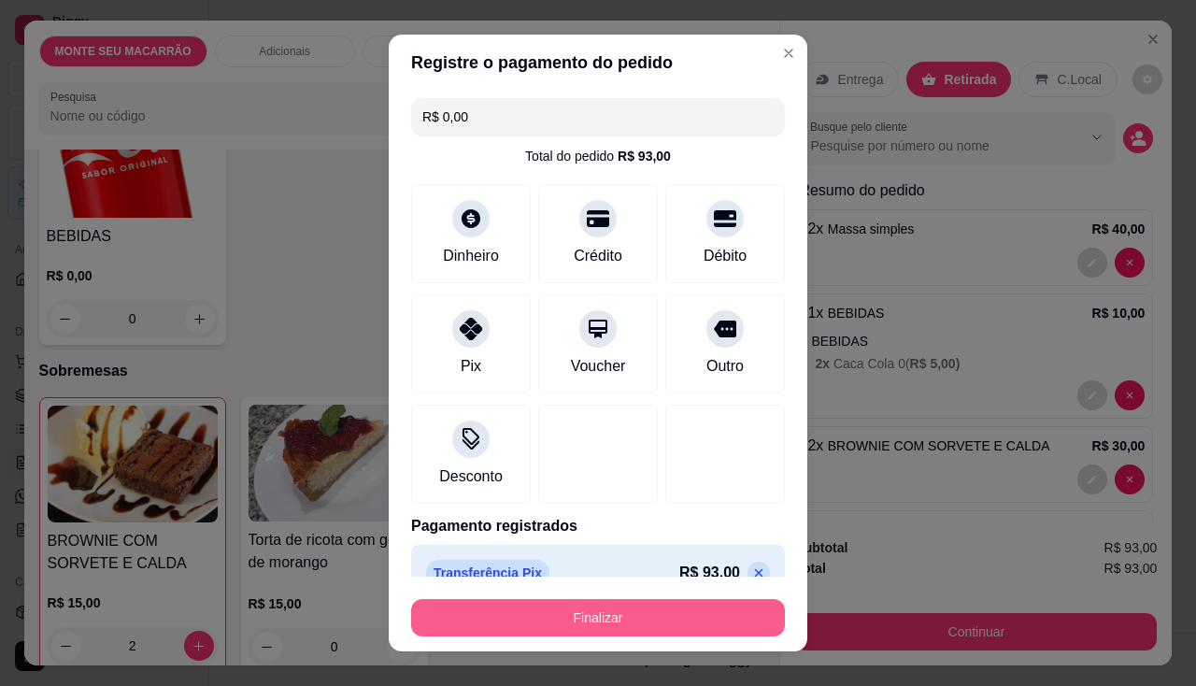
click at [692, 606] on button "Finalizar" at bounding box center [598, 617] width 374 height 37
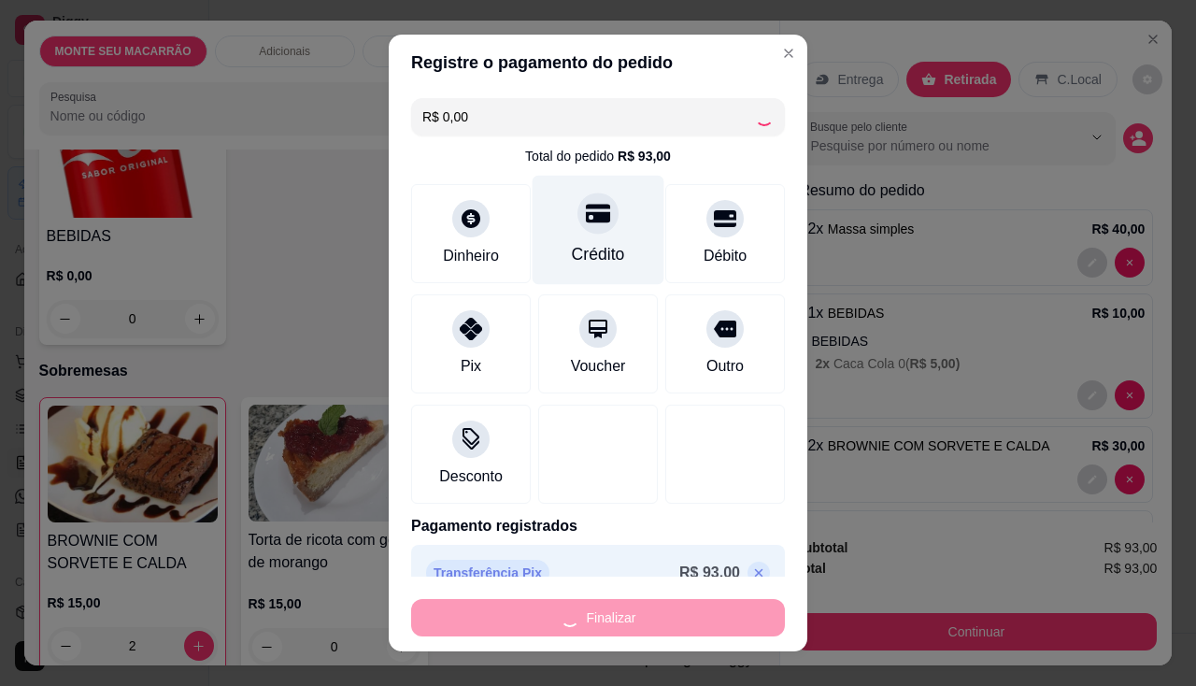
type input "0"
type input "-R$ 93,00"
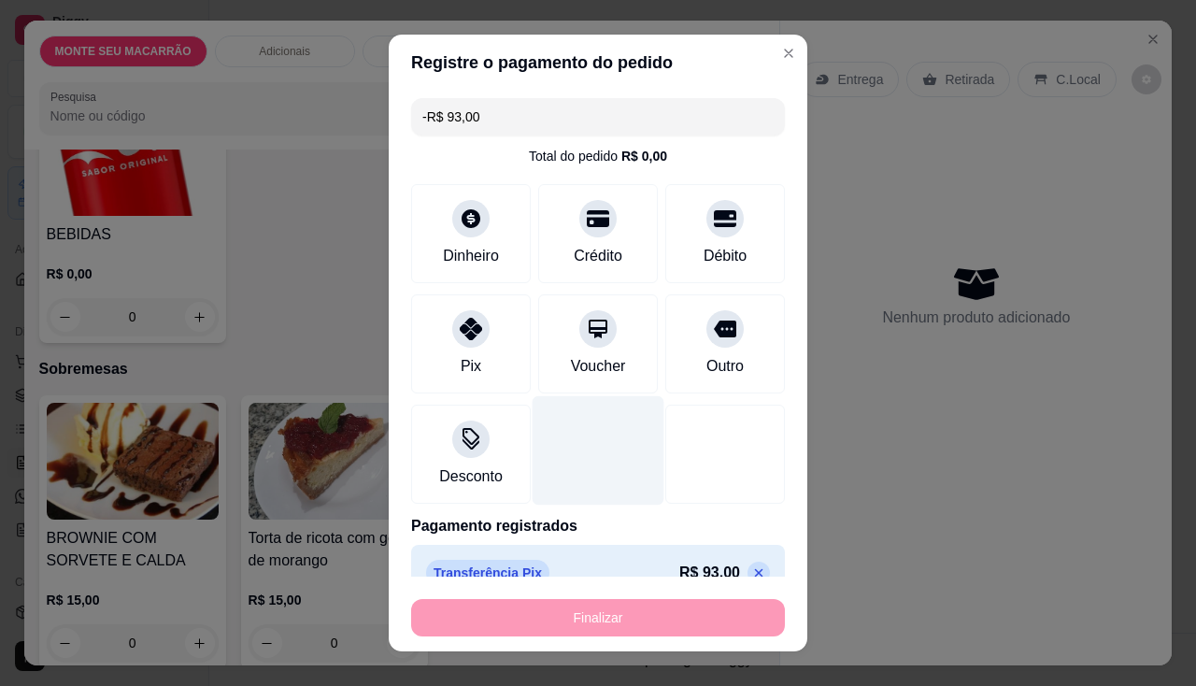
scroll to position [805, 0]
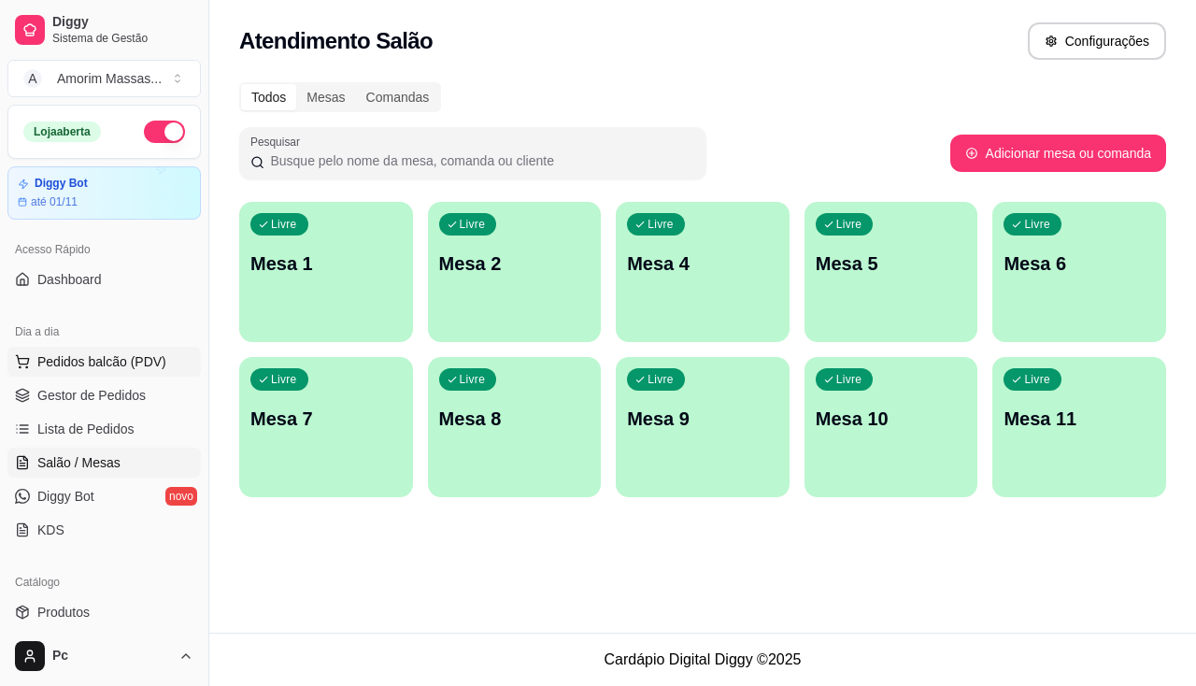
click at [128, 354] on span "Pedidos balcão (PDV)" at bounding box center [101, 361] width 129 height 19
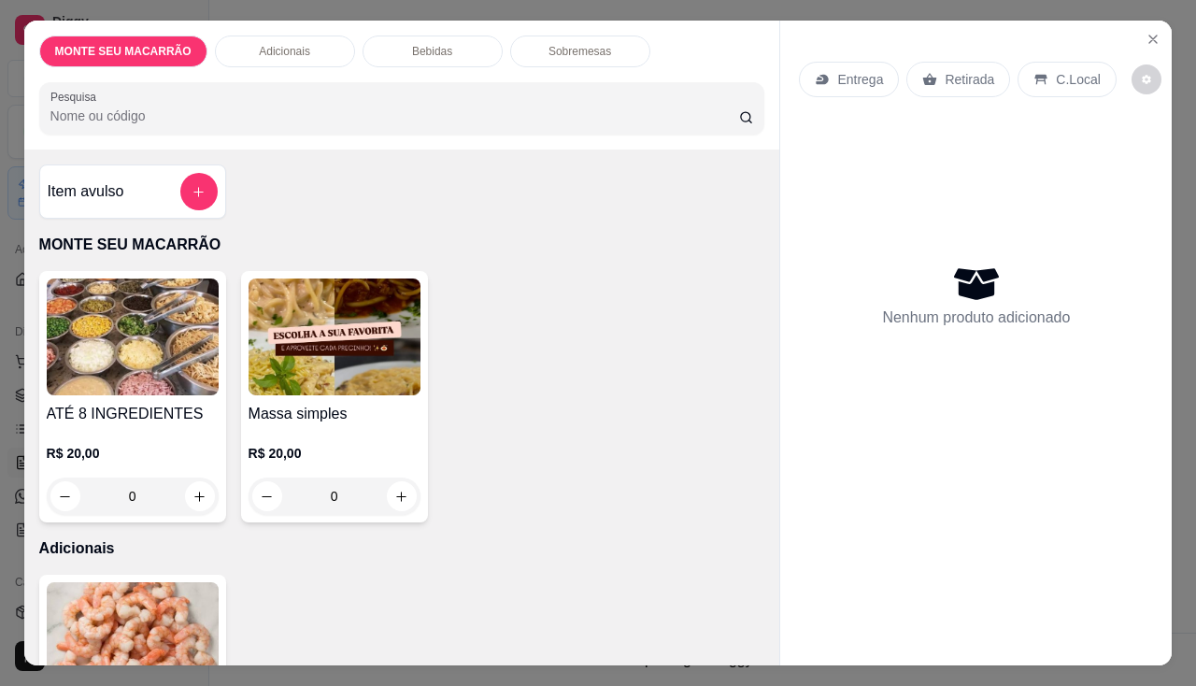
click at [361, 378] on img at bounding box center [335, 336] width 172 height 117
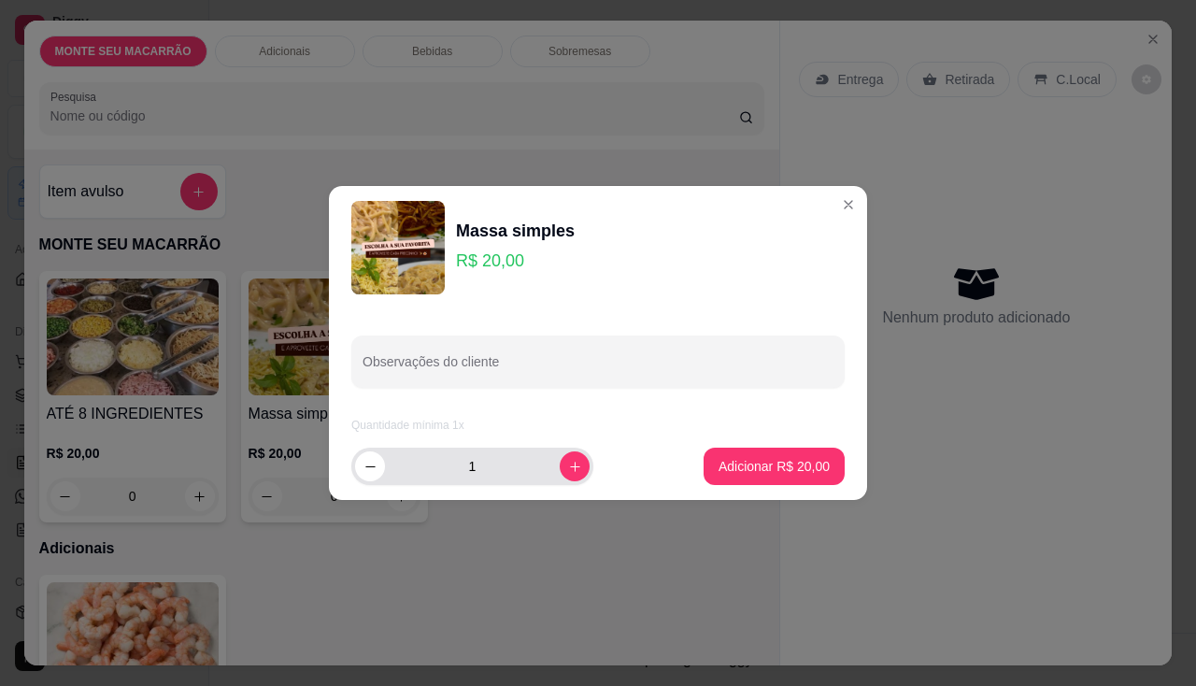
click at [561, 479] on button "increase-product-quantity" at bounding box center [575, 466] width 30 height 30
type input "3"
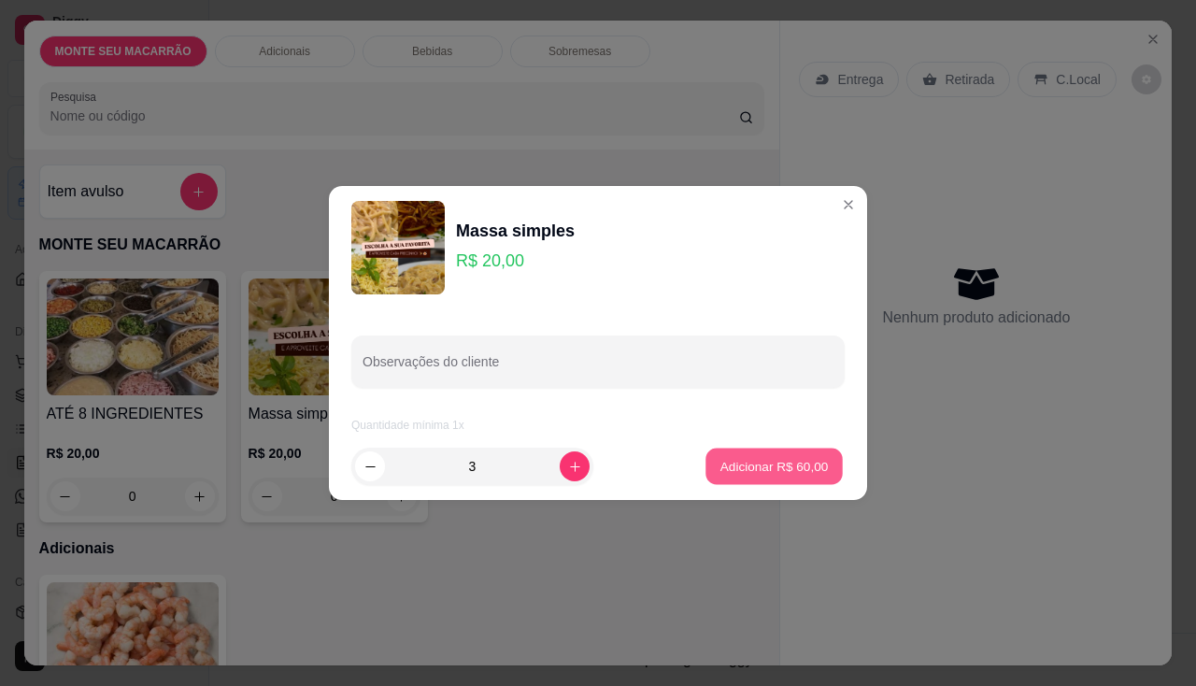
click at [749, 477] on button "Adicionar R$ 60,00" at bounding box center [774, 467] width 137 height 36
type input "3"
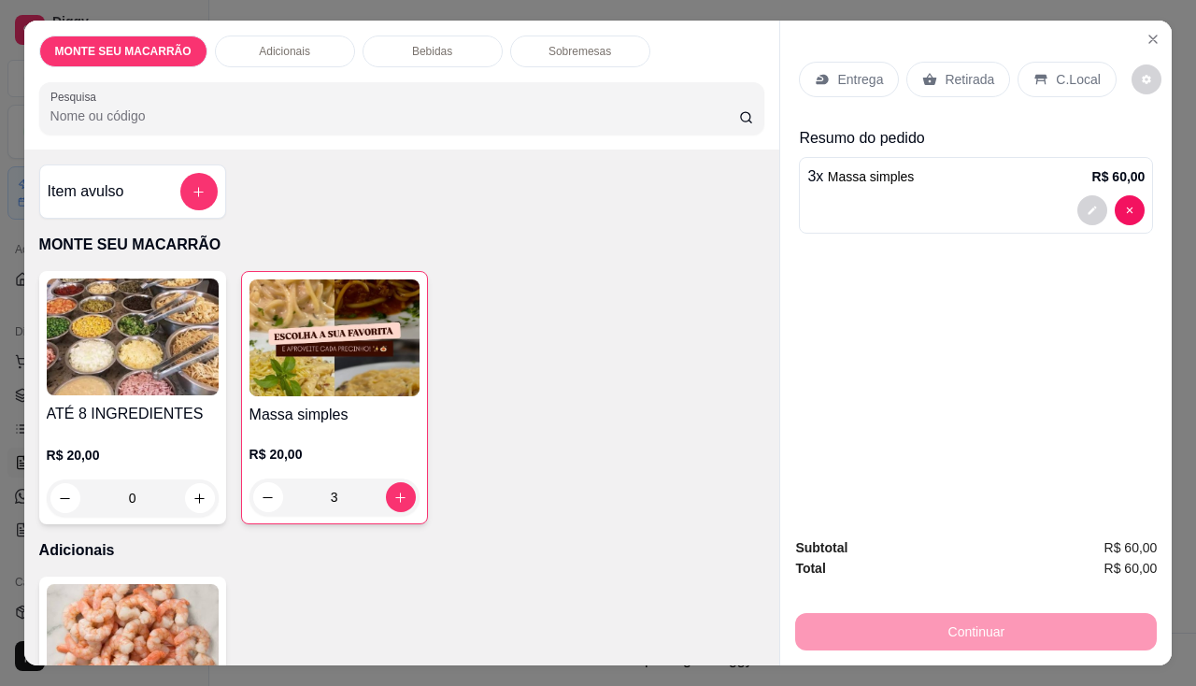
click at [947, 73] on p "Retirada" at bounding box center [970, 79] width 50 height 19
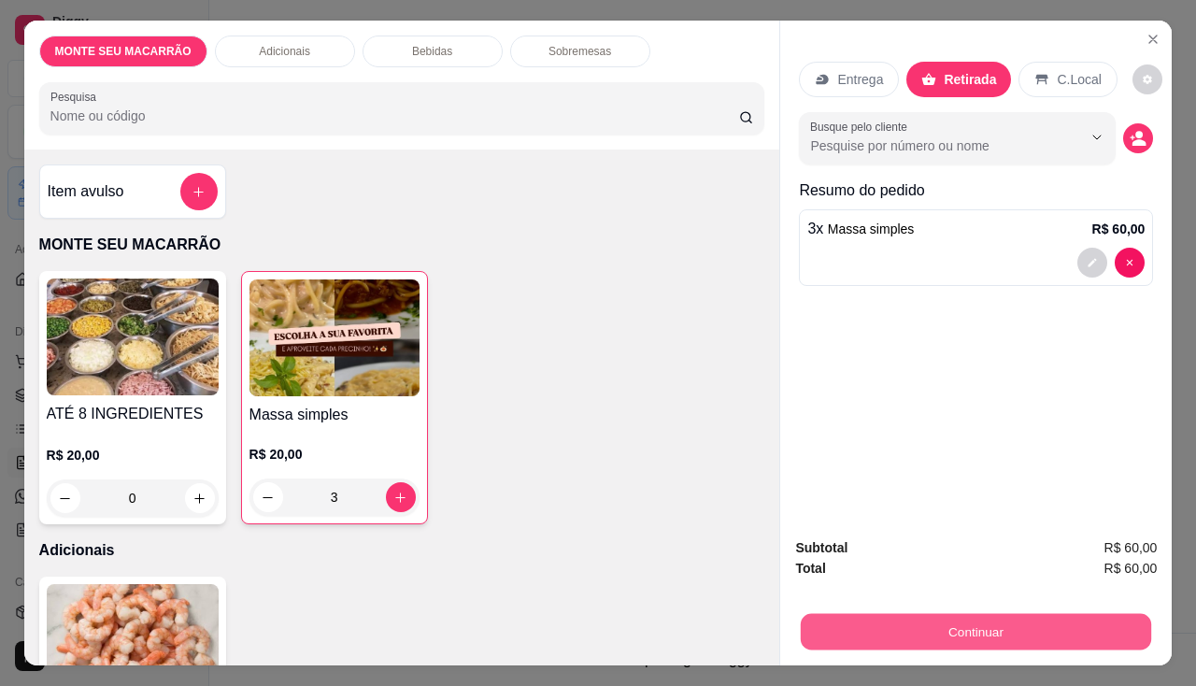
click at [934, 618] on button "Continuar" at bounding box center [976, 632] width 350 height 36
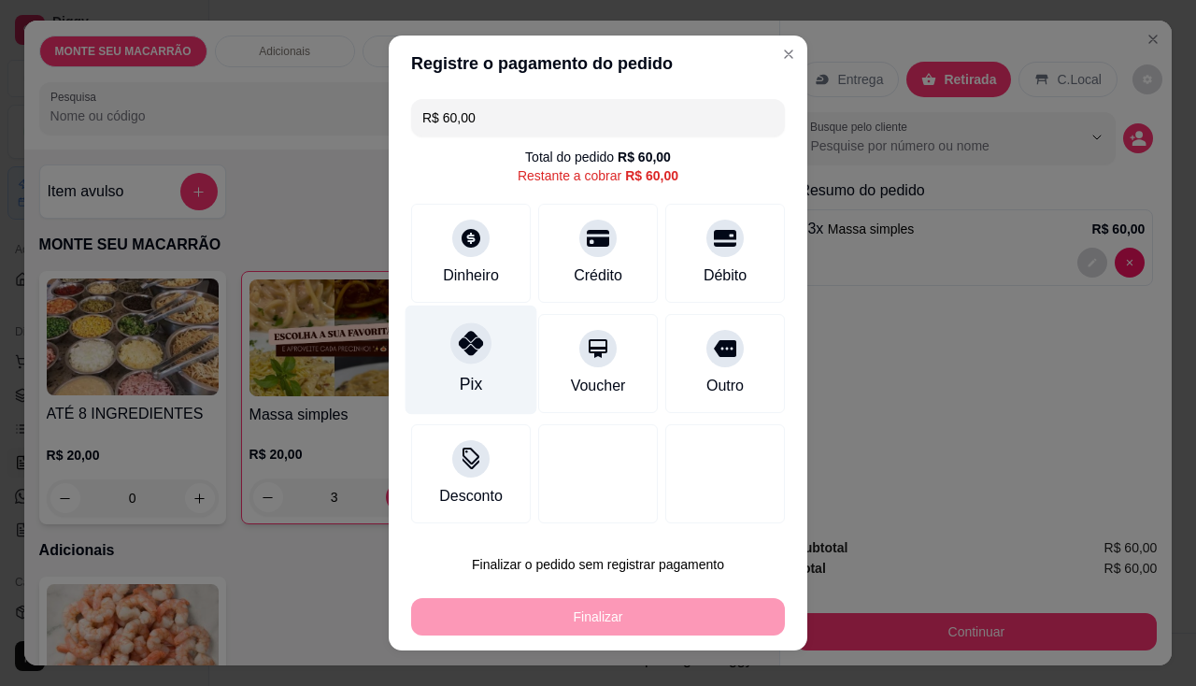
click at [462, 345] on icon at bounding box center [471, 343] width 24 height 24
type input "R$ 0,00"
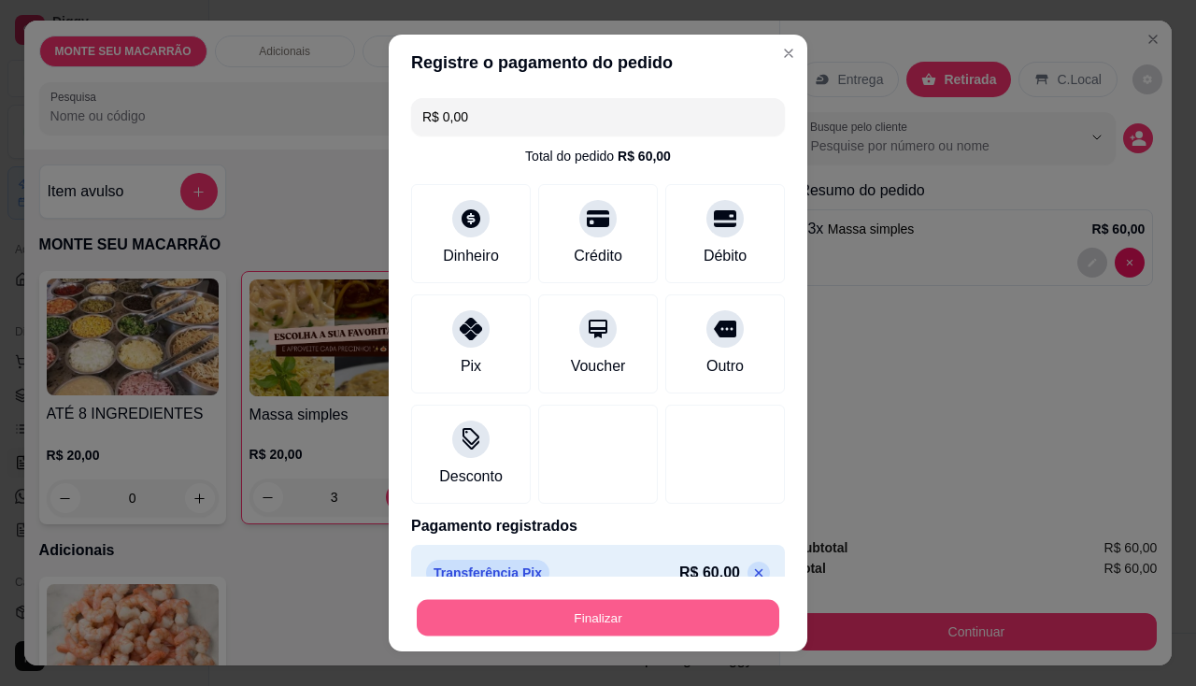
click at [614, 614] on button "Finalizar" at bounding box center [598, 618] width 363 height 36
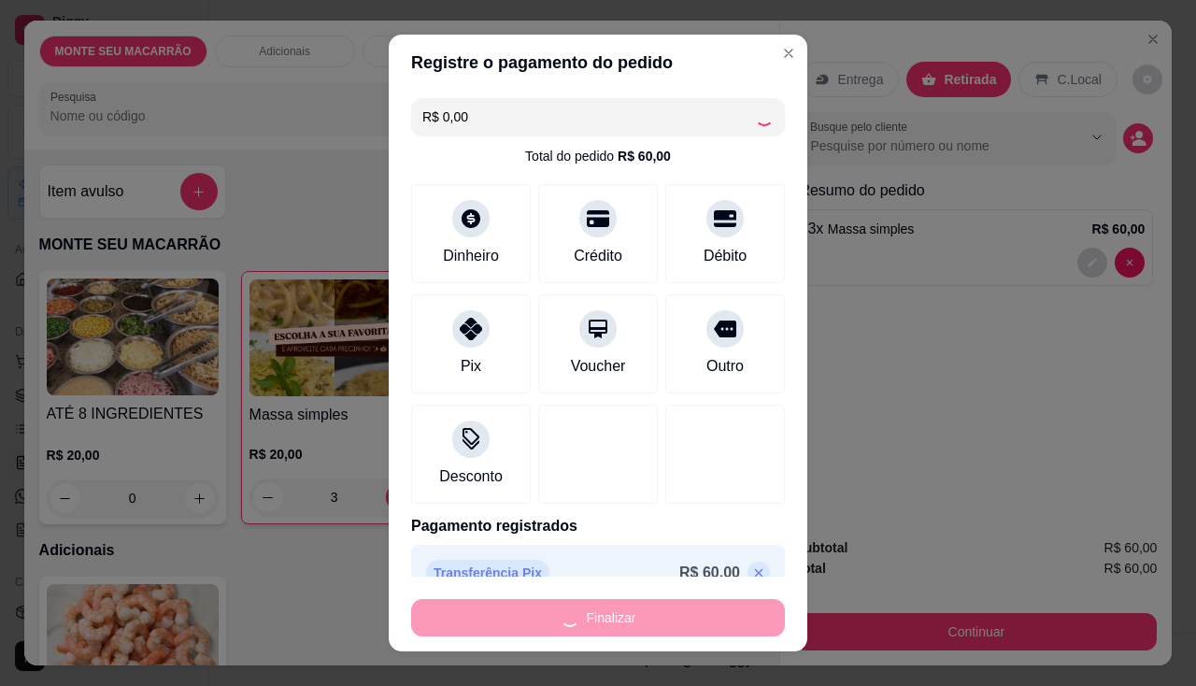
type input "0"
type input "-R$ 60,00"
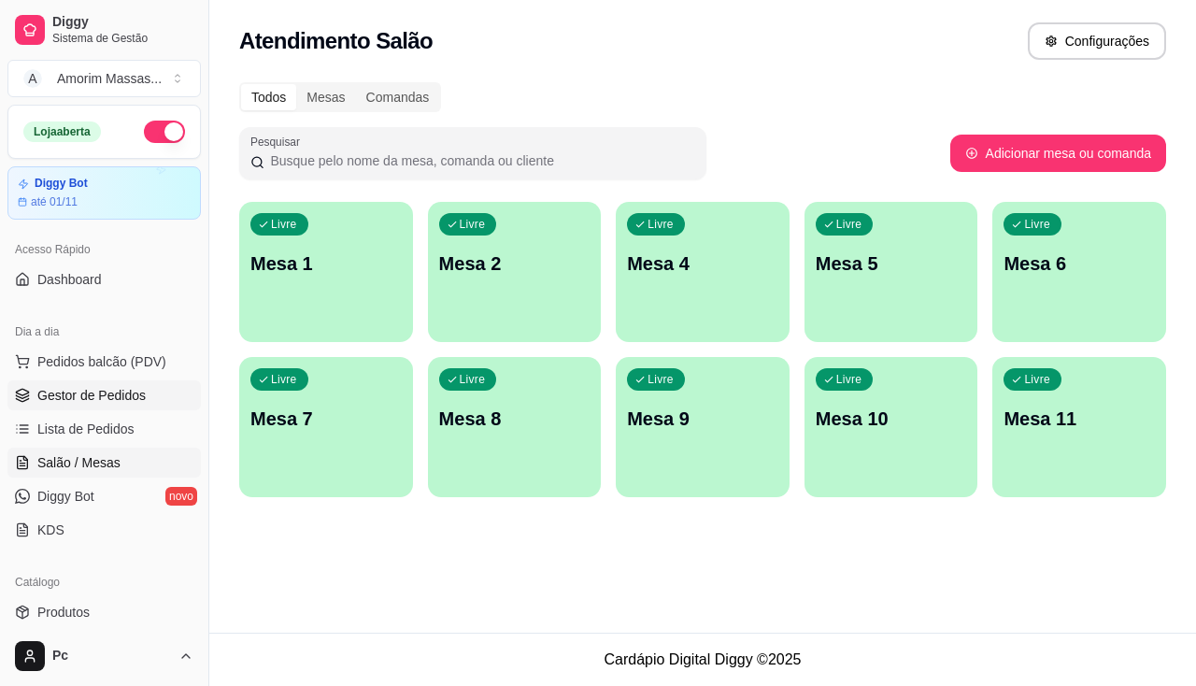
click at [87, 383] on link "Gestor de Pedidos" at bounding box center [103, 395] width 193 height 30
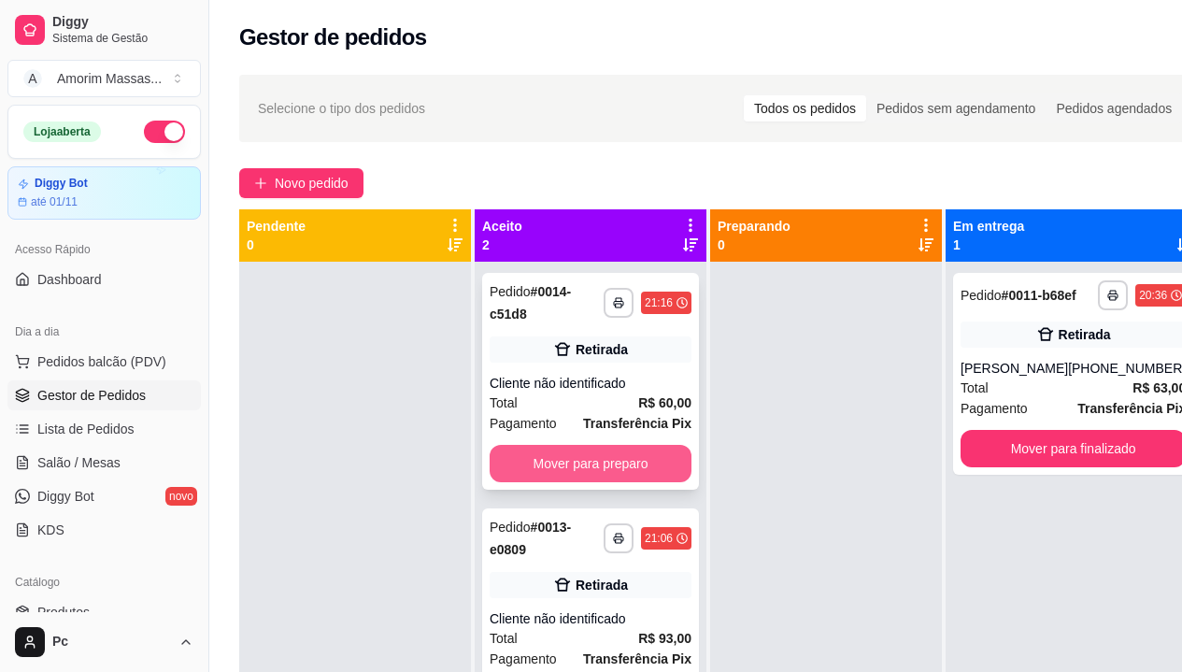
click at [583, 462] on button "Mover para preparo" at bounding box center [591, 463] width 202 height 37
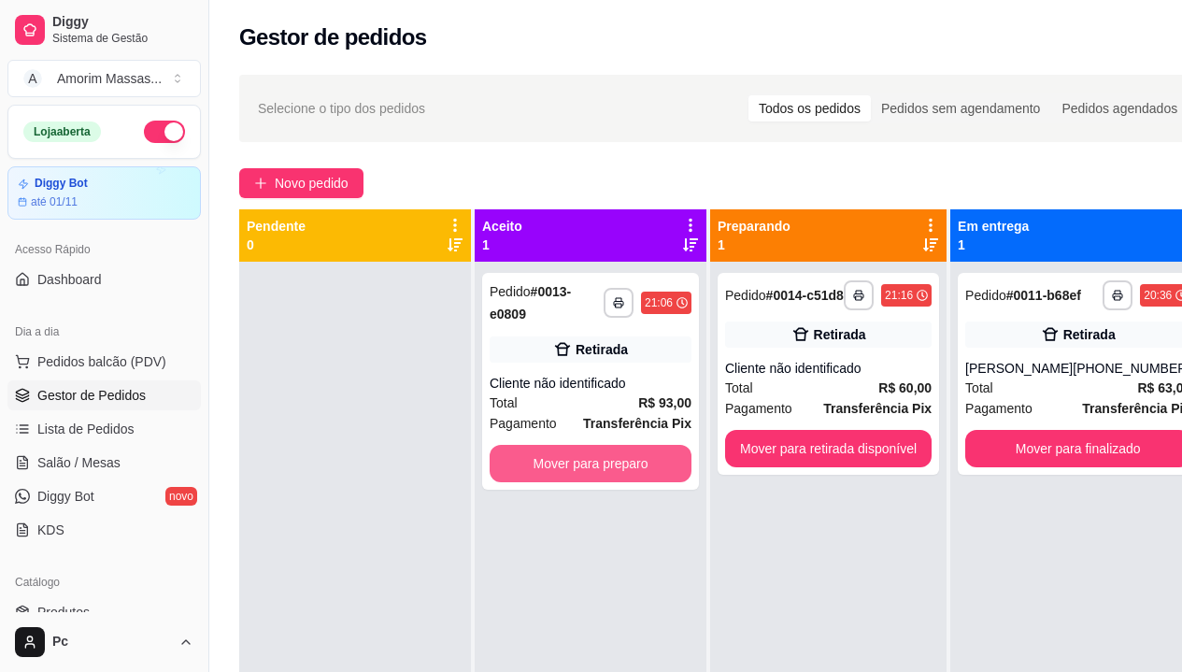
click at [583, 459] on button "Mover para preparo" at bounding box center [591, 463] width 202 height 37
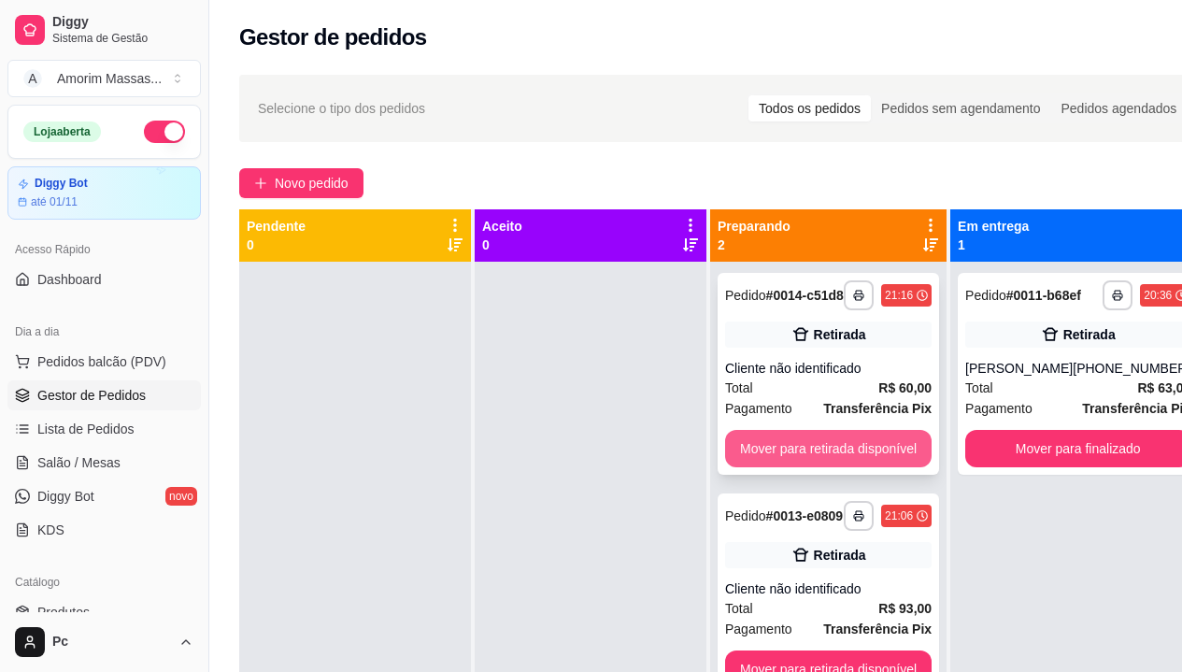
click at [838, 448] on button "Mover para retirada disponível" at bounding box center [828, 448] width 207 height 37
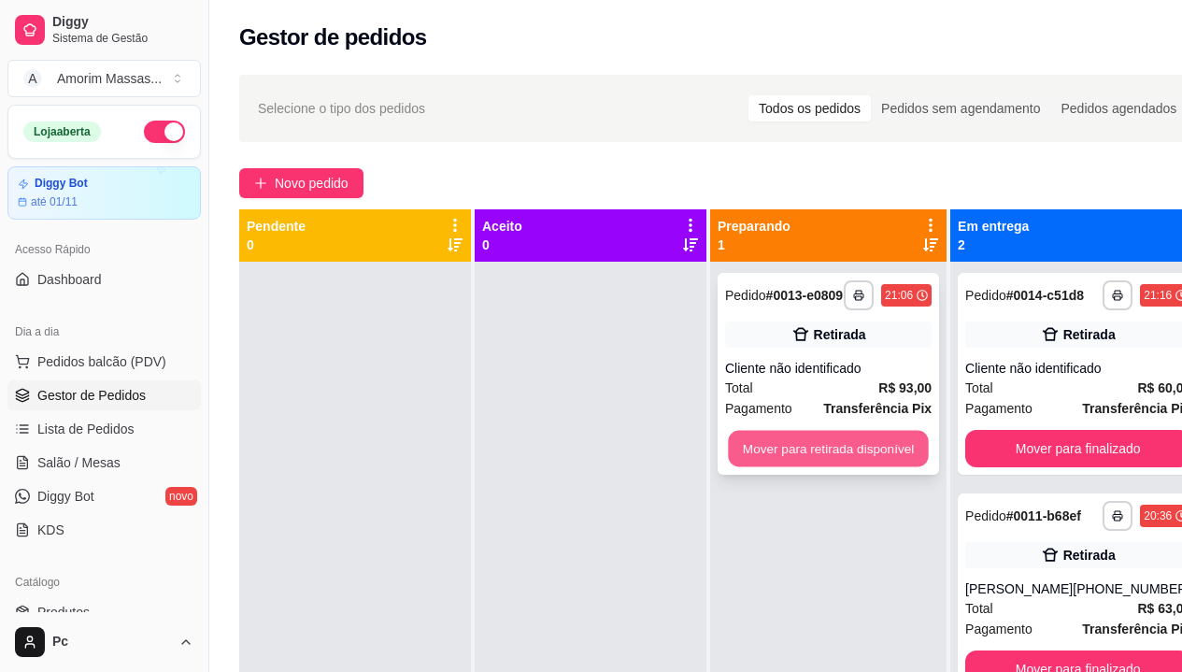
click at [861, 449] on button "Mover para retirada disponível" at bounding box center [828, 449] width 200 height 36
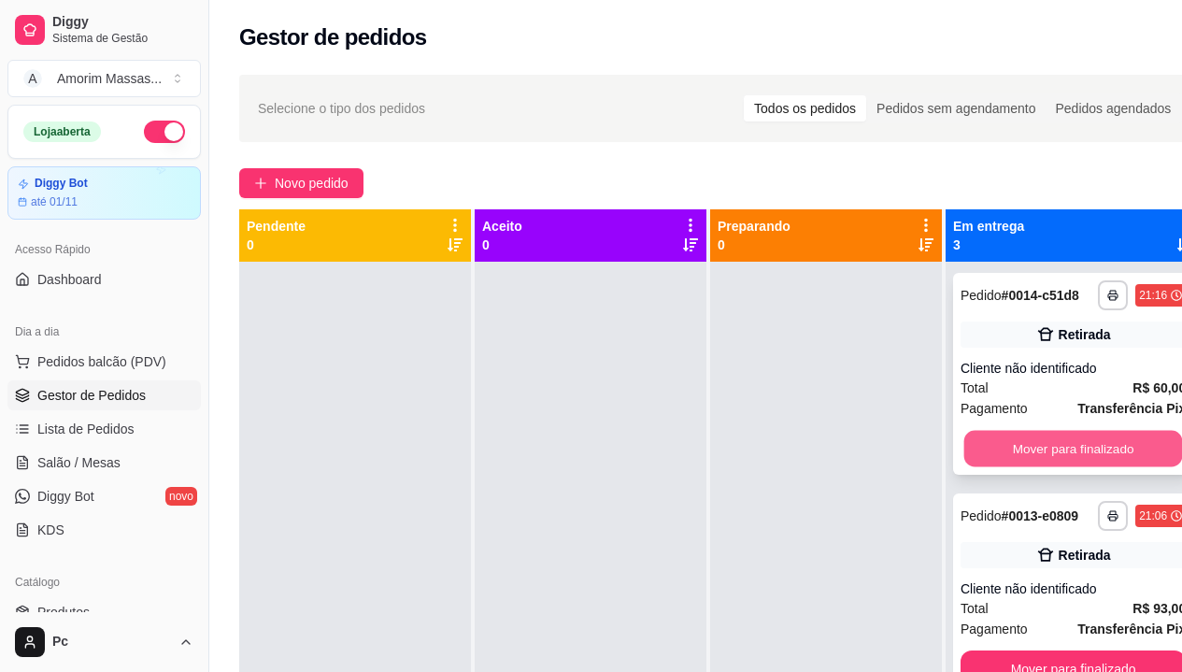
click at [1116, 455] on button "Mover para finalizado" at bounding box center [1073, 449] width 219 height 36
click at [1082, 466] on button "Mover para finalizado" at bounding box center [1073, 449] width 219 height 36
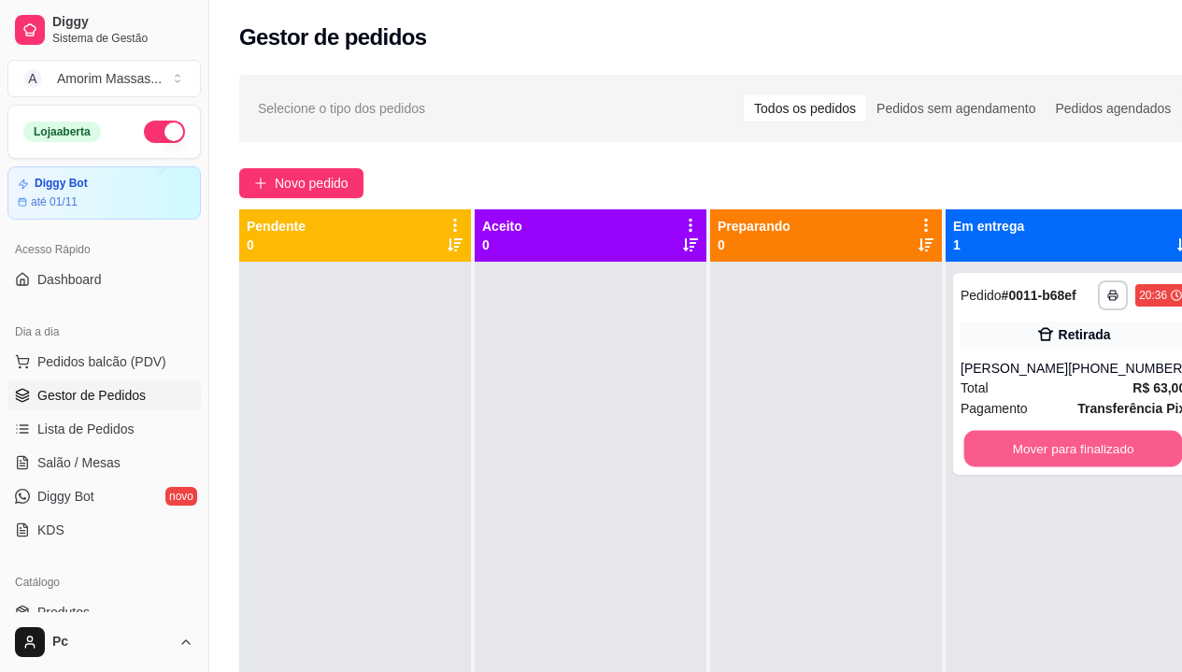
click at [1082, 466] on button "Mover para finalizado" at bounding box center [1073, 449] width 219 height 36
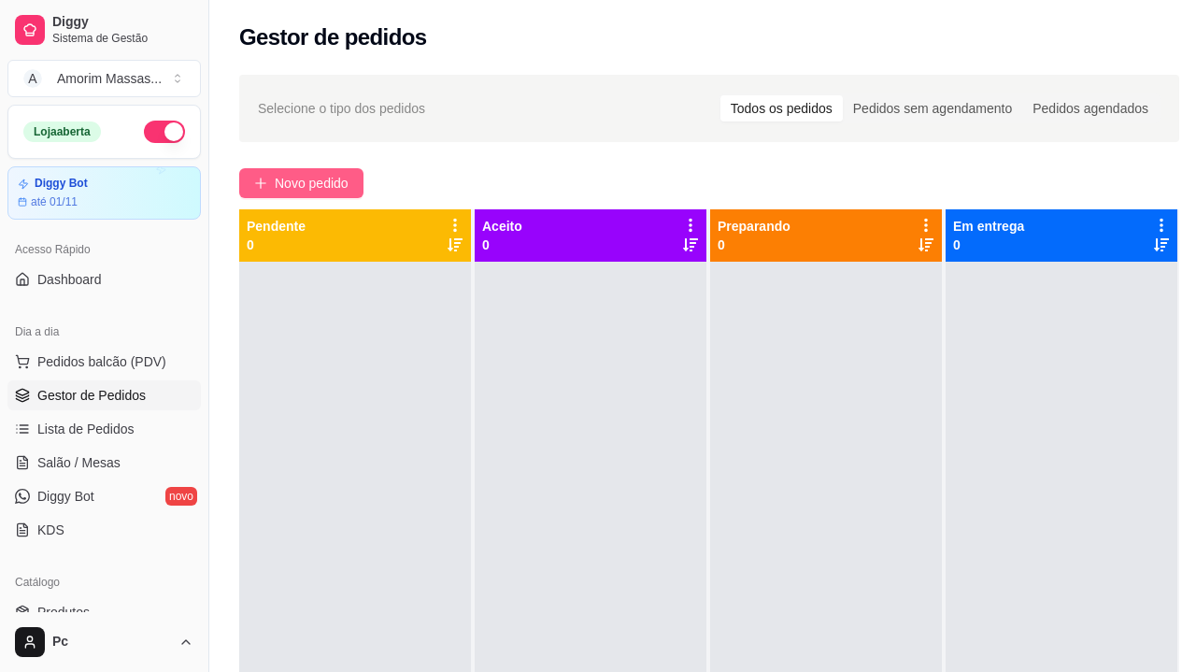
click at [298, 187] on span "Novo pedido" at bounding box center [312, 183] width 74 height 21
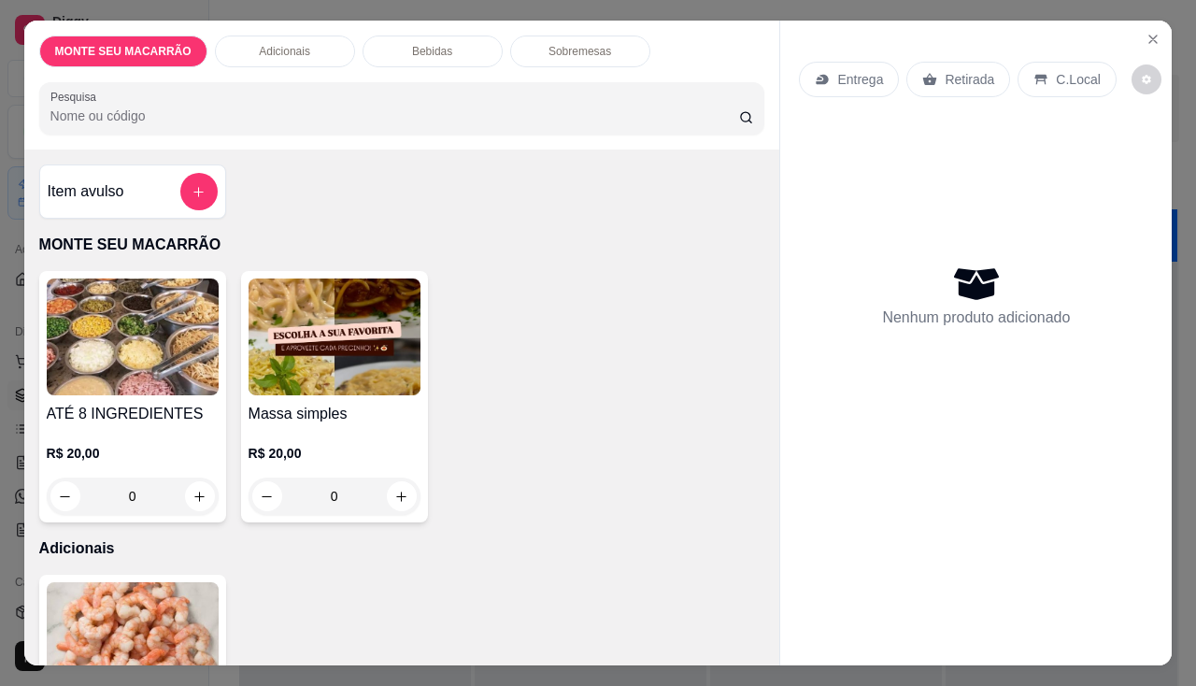
click at [321, 367] on img at bounding box center [335, 336] width 172 height 117
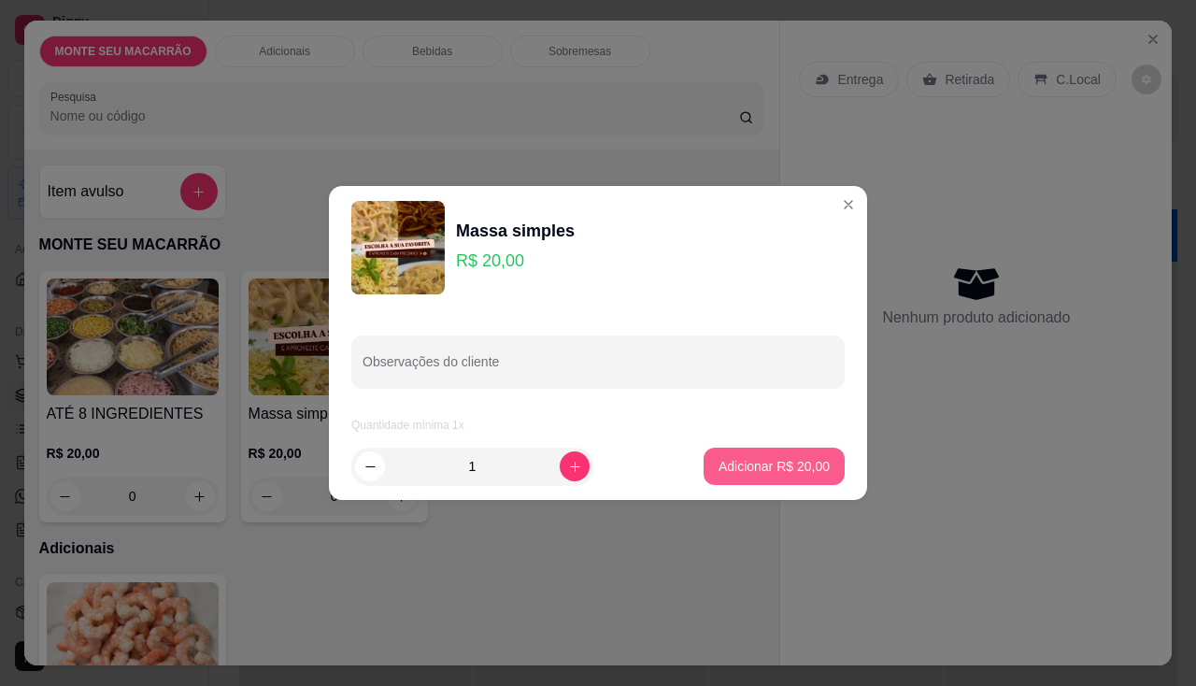
click at [768, 469] on p "Adicionar R$ 20,00" at bounding box center [774, 466] width 111 height 19
type input "1"
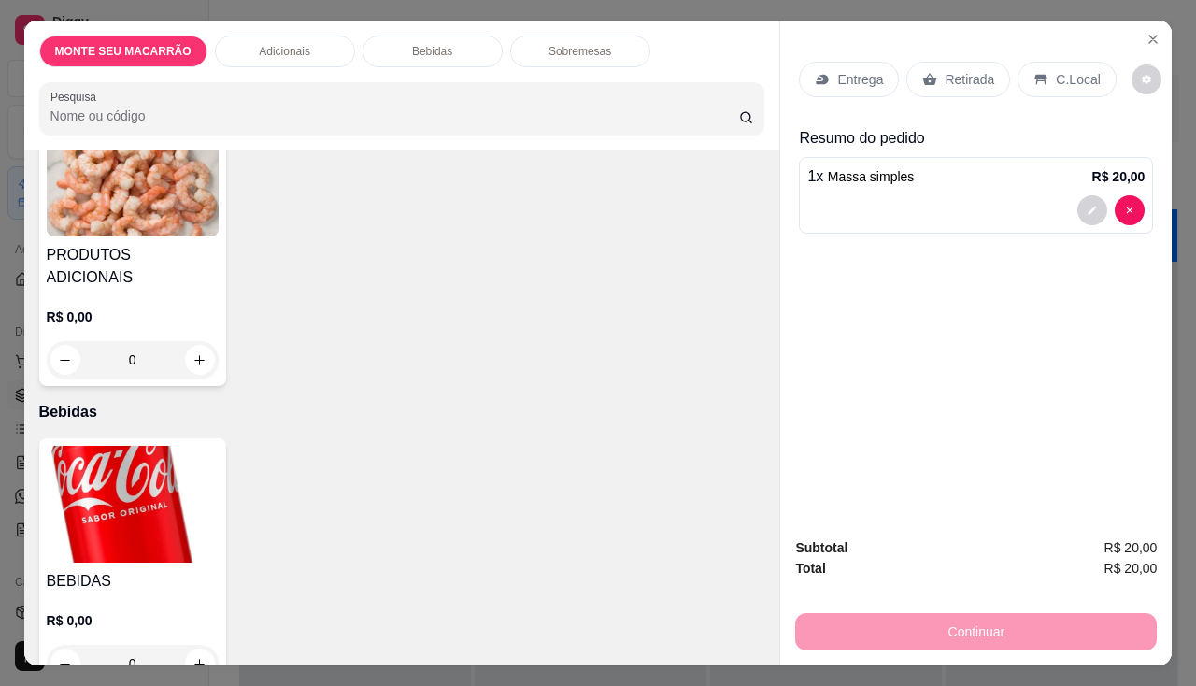
scroll to position [187, 0]
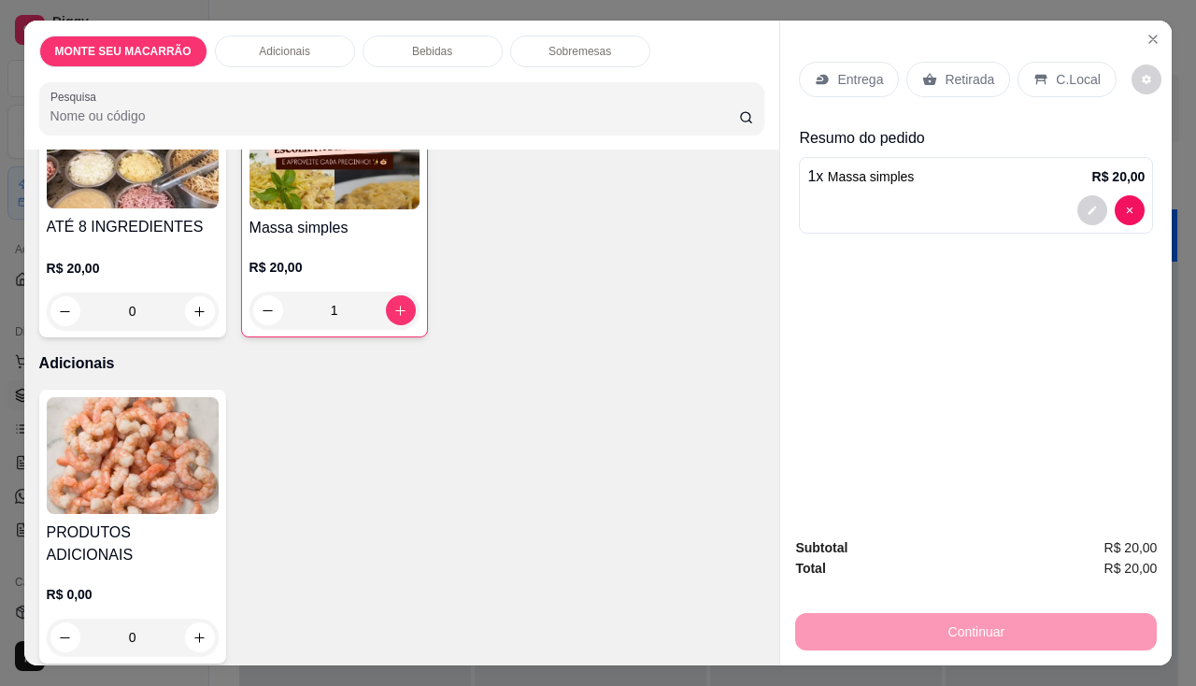
click at [120, 459] on img at bounding box center [133, 455] width 172 height 117
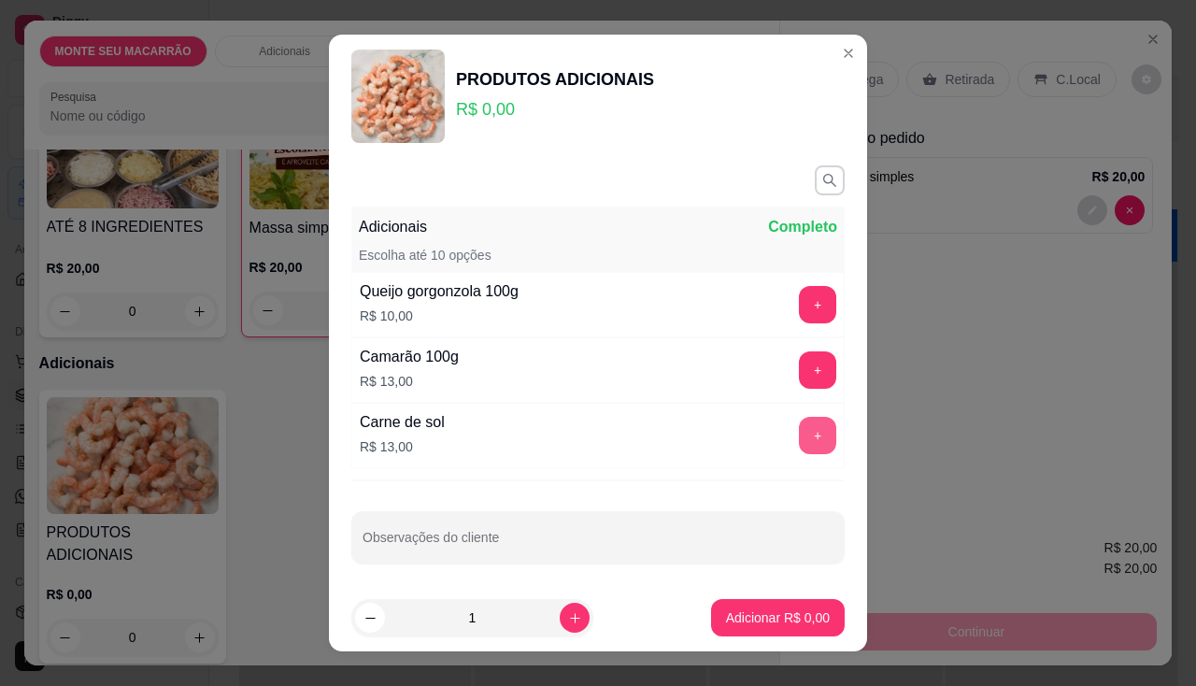
click at [799, 437] on button "+" at bounding box center [817, 435] width 37 height 37
click at [765, 607] on button "Adicionar R$ 13,00" at bounding box center [774, 618] width 137 height 36
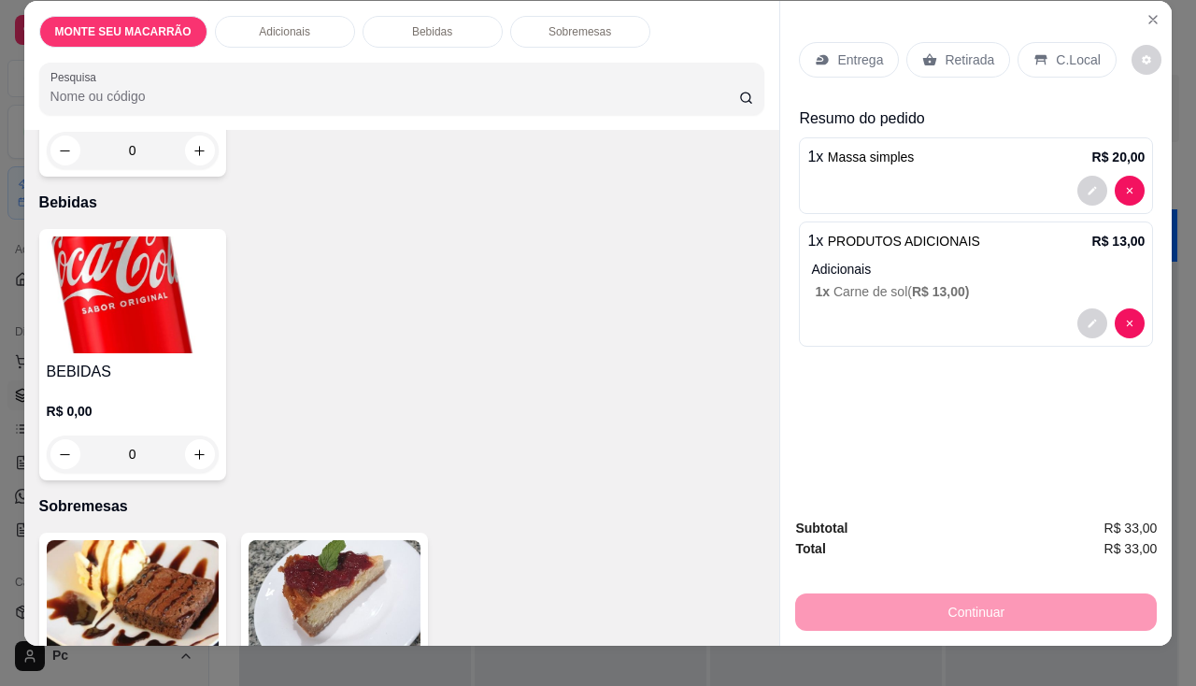
scroll to position [0, 0]
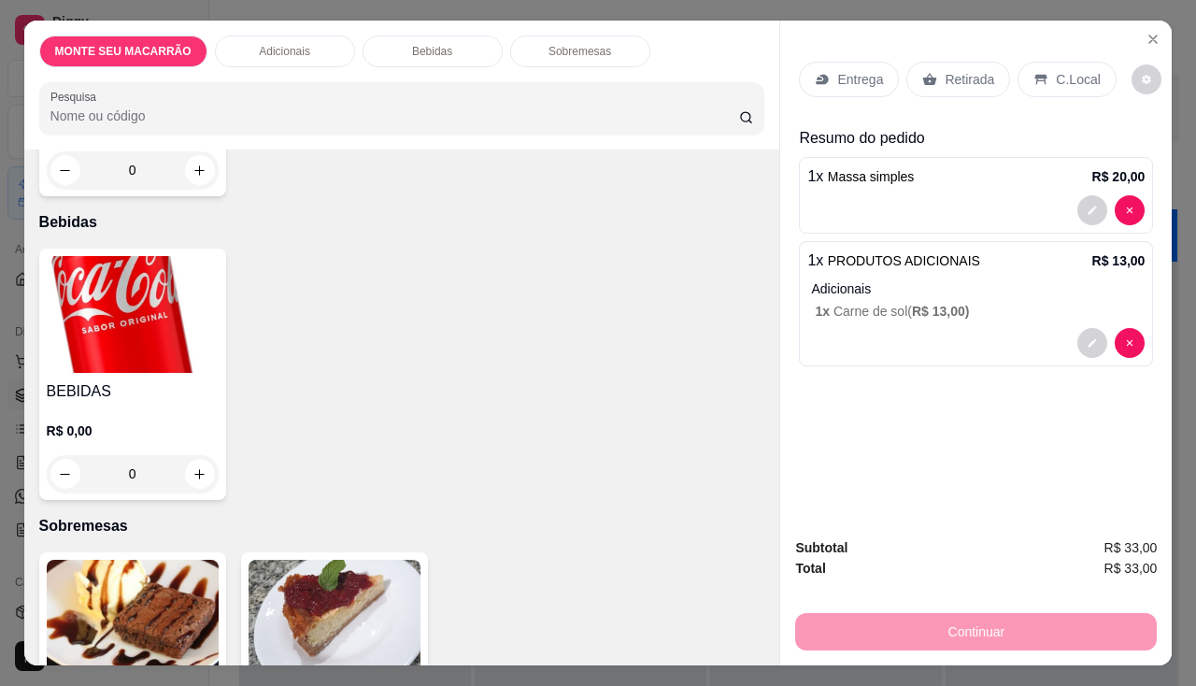
click at [865, 71] on p "Entrega" at bounding box center [860, 79] width 46 height 19
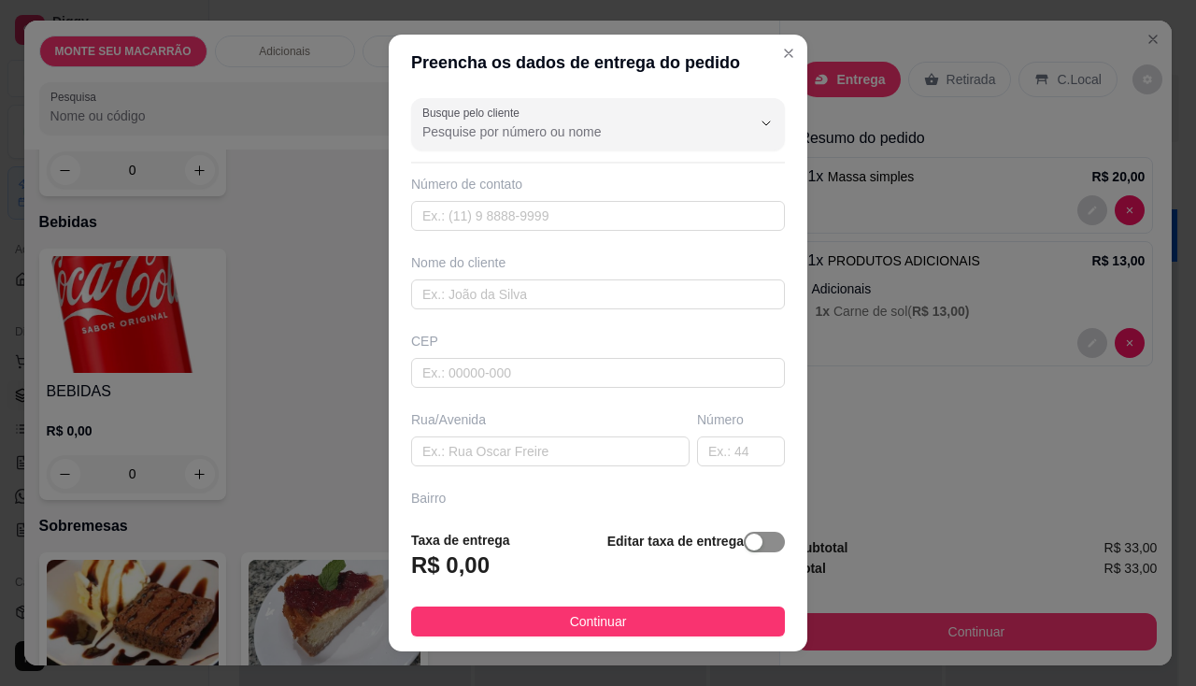
click at [746, 539] on div "button" at bounding box center [754, 542] width 17 height 17
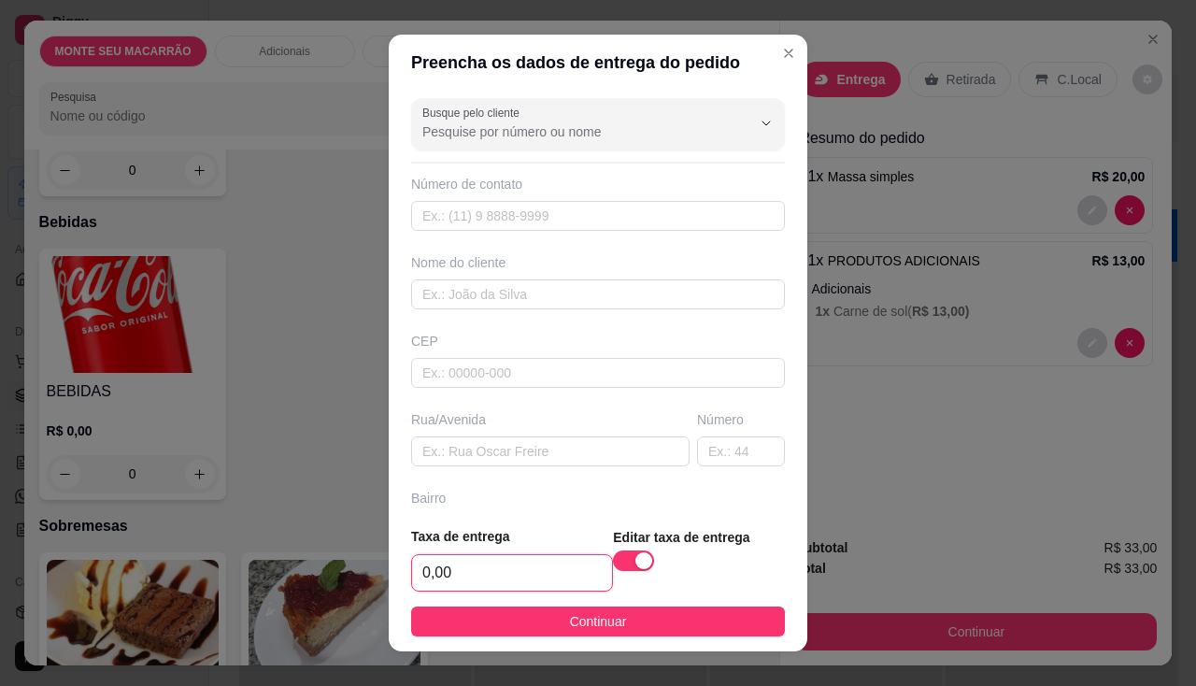
click at [489, 567] on input "0,00" at bounding box center [512, 573] width 200 height 36
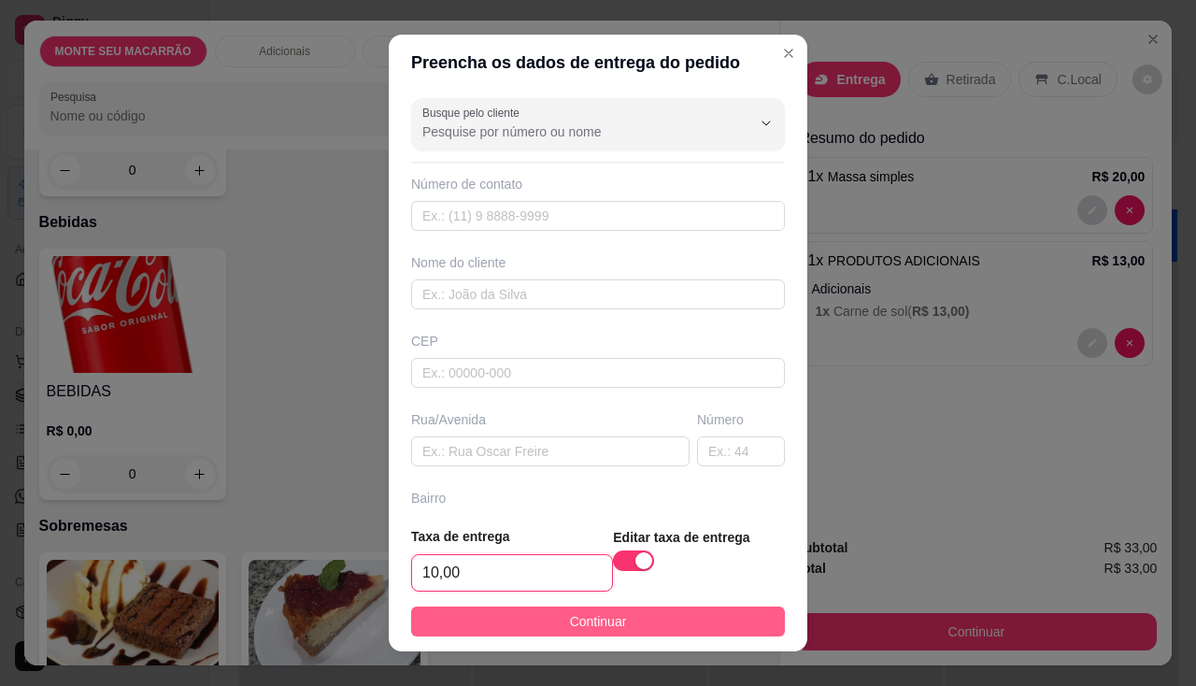
type input "10,00"
click at [549, 616] on button "Continuar" at bounding box center [598, 621] width 374 height 30
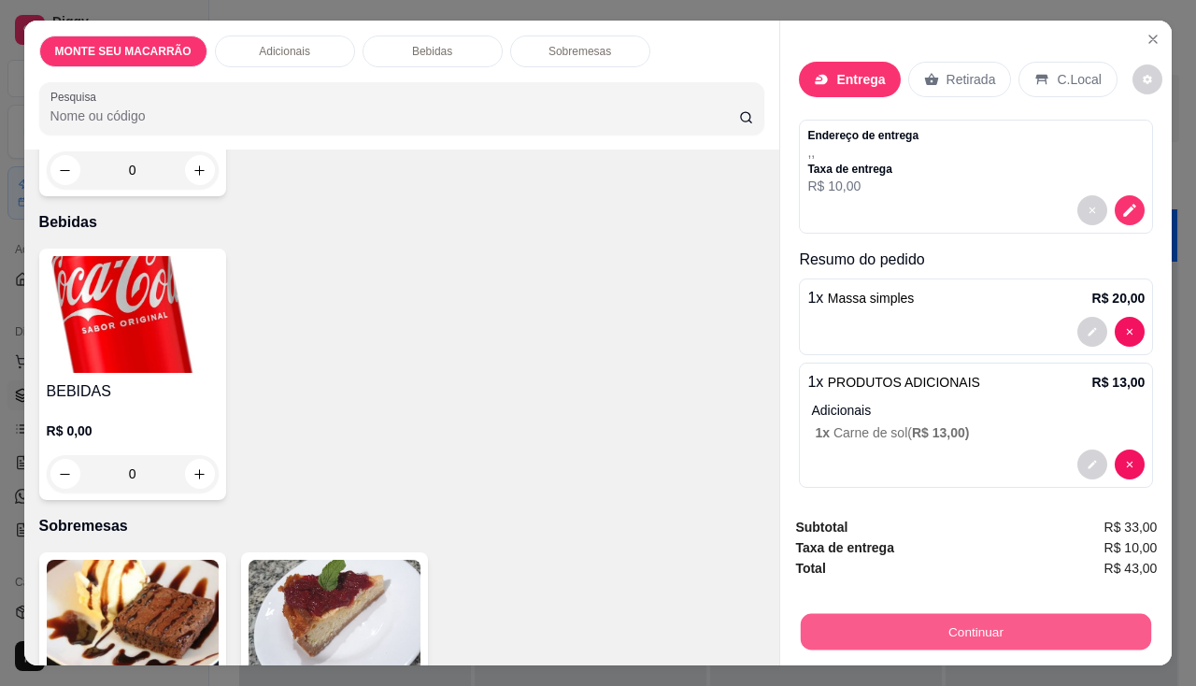
click at [1047, 639] on button "Continuar" at bounding box center [976, 632] width 350 height 36
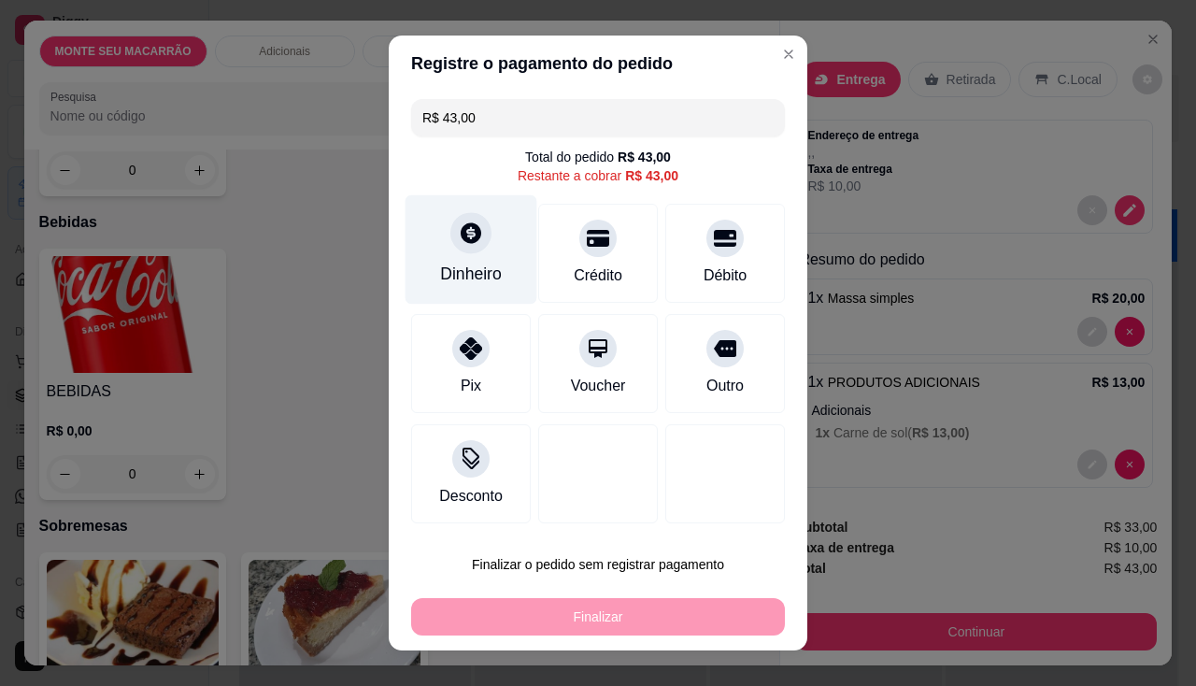
click at [459, 222] on icon at bounding box center [471, 233] width 24 height 24
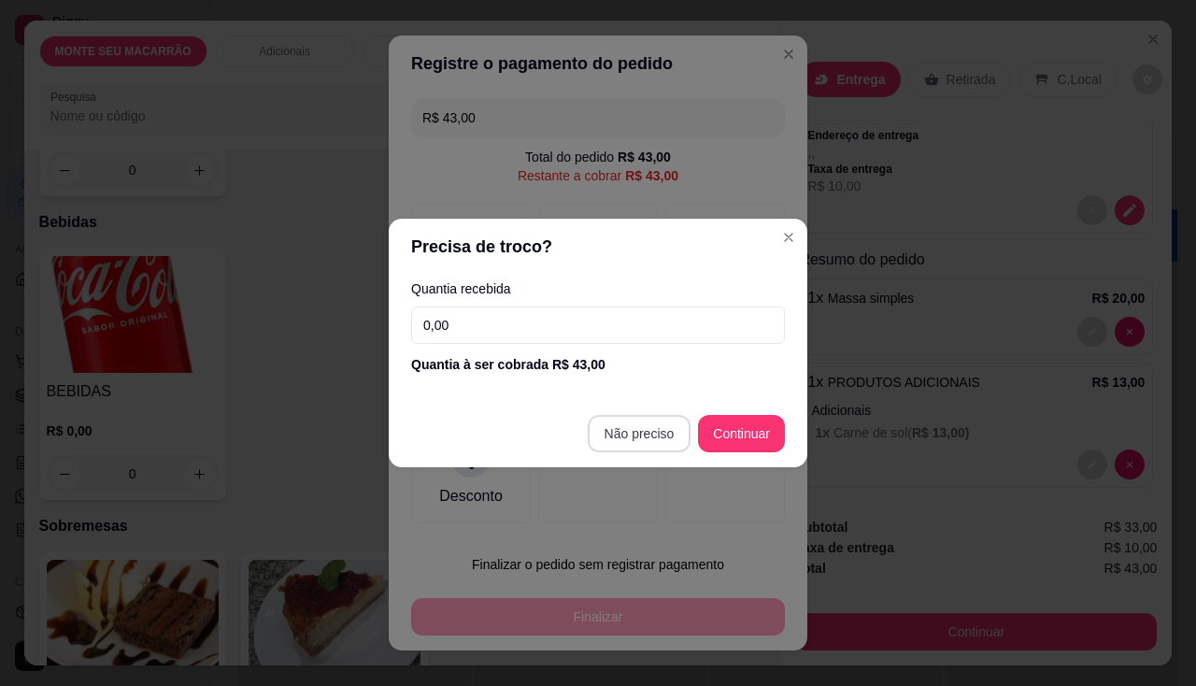
type input "R$ 0,00"
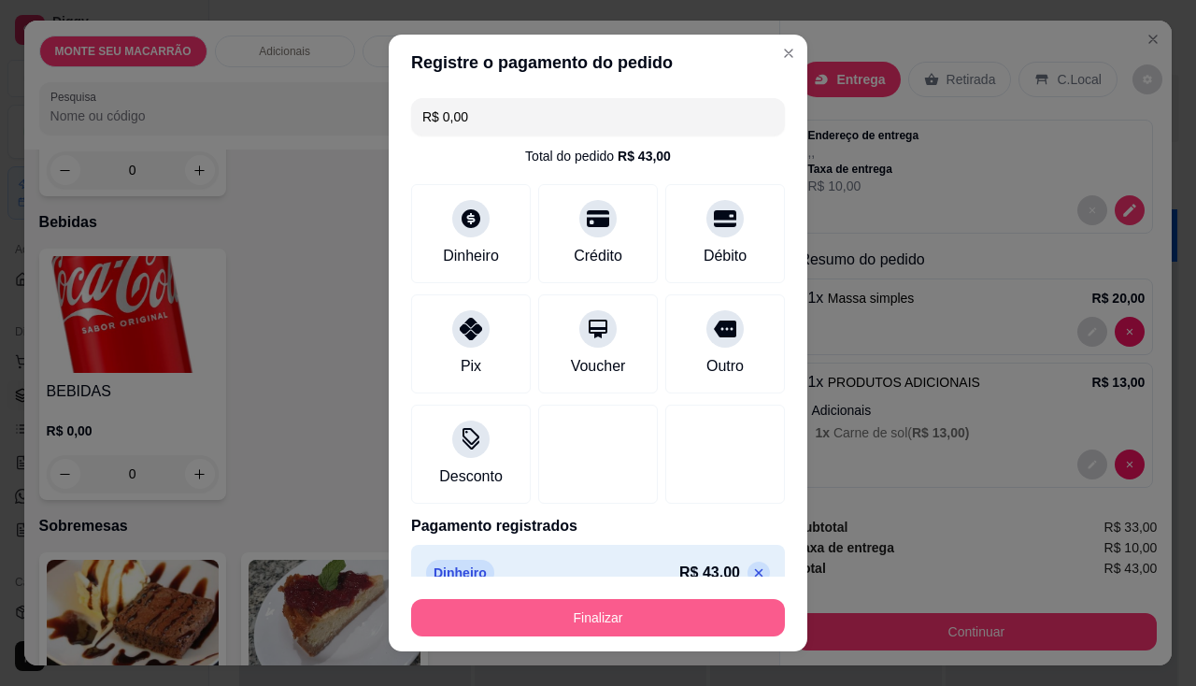
click at [607, 618] on button "Finalizar" at bounding box center [598, 617] width 374 height 37
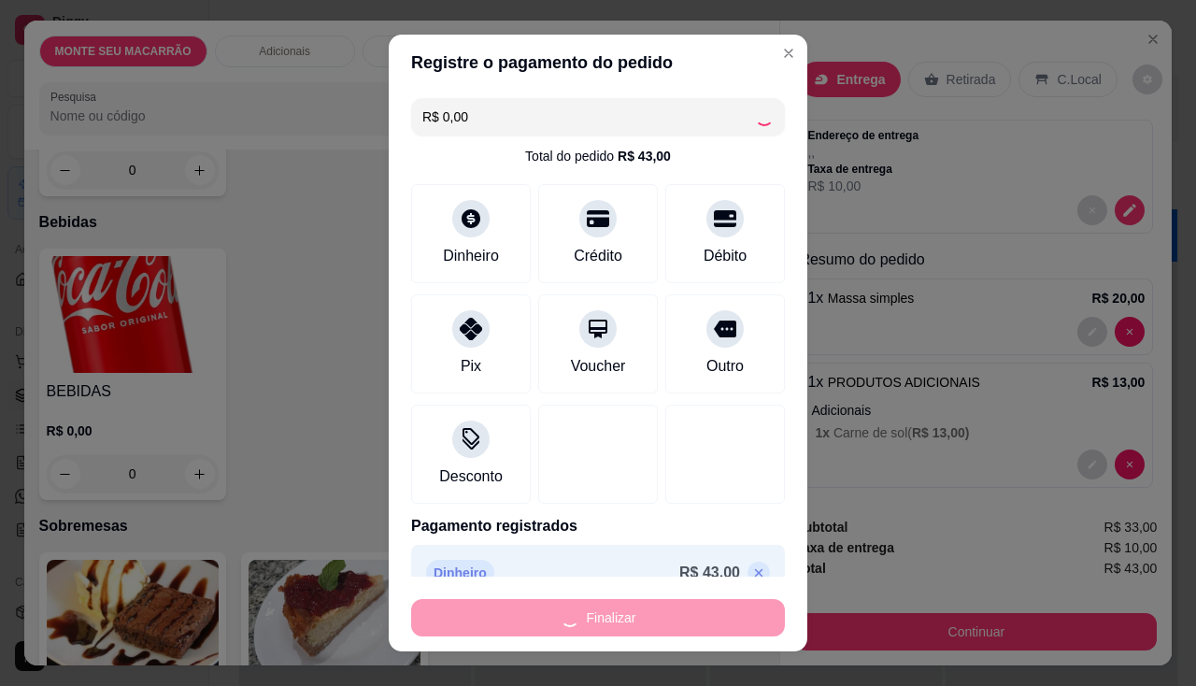
type input "0"
type input "-R$ 43,00"
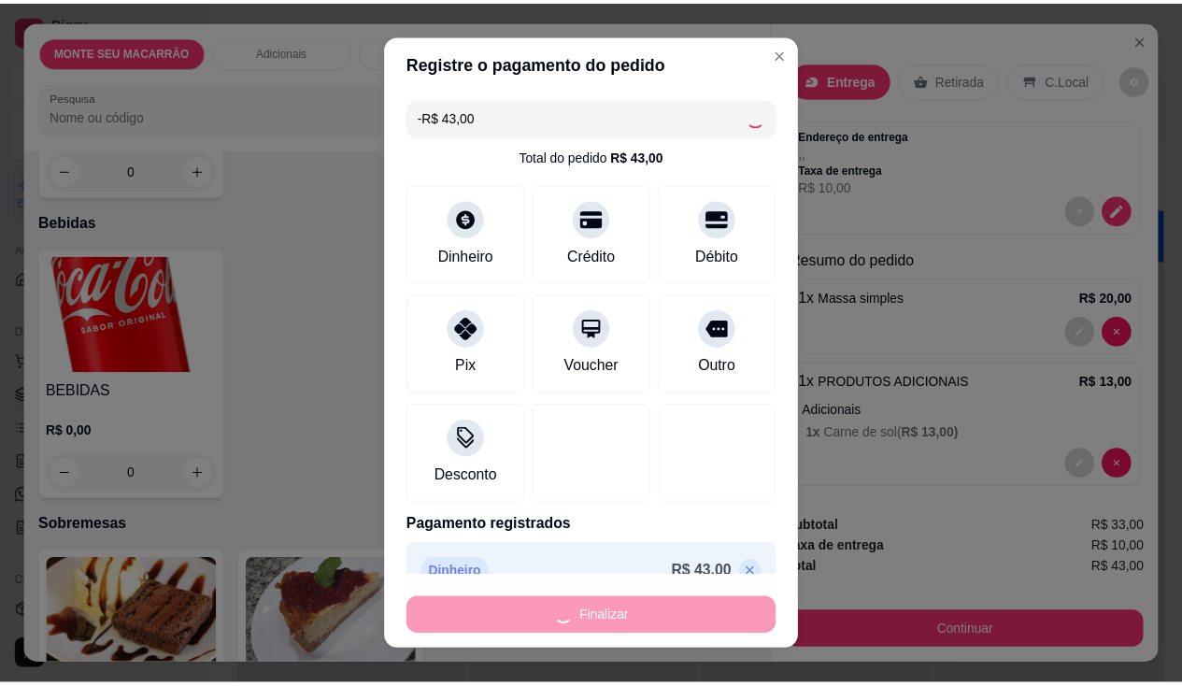
scroll to position [652, 0]
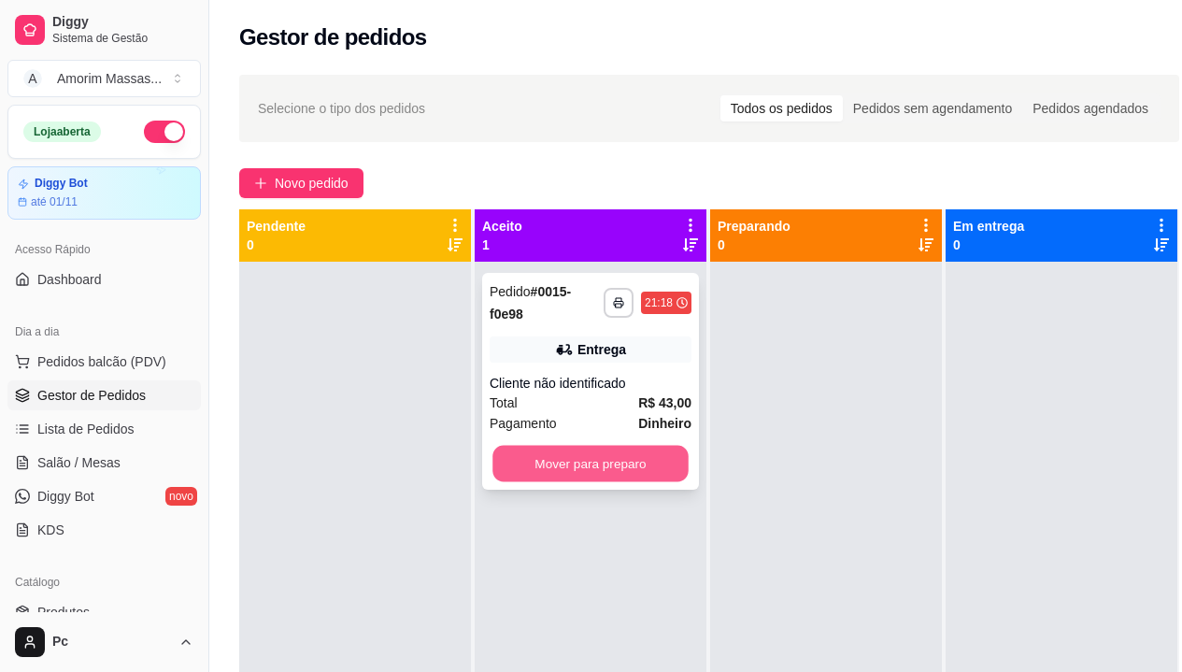
click at [581, 455] on button "Mover para preparo" at bounding box center [590, 464] width 196 height 36
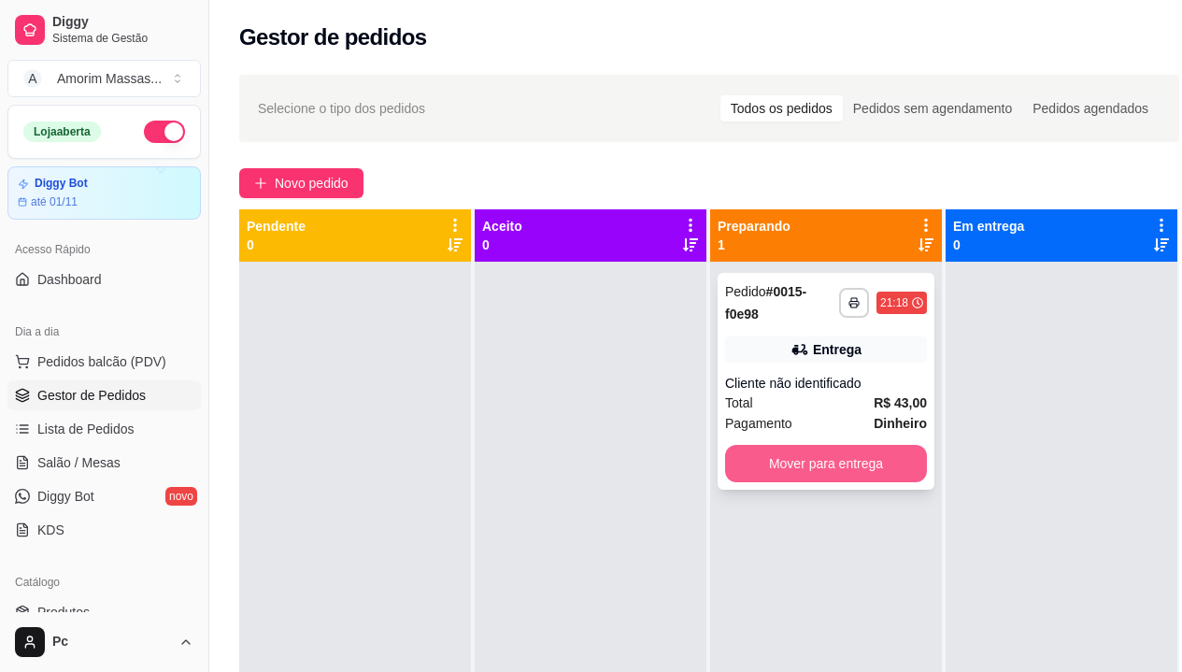
click at [759, 459] on button "Mover para entrega" at bounding box center [826, 463] width 202 height 37
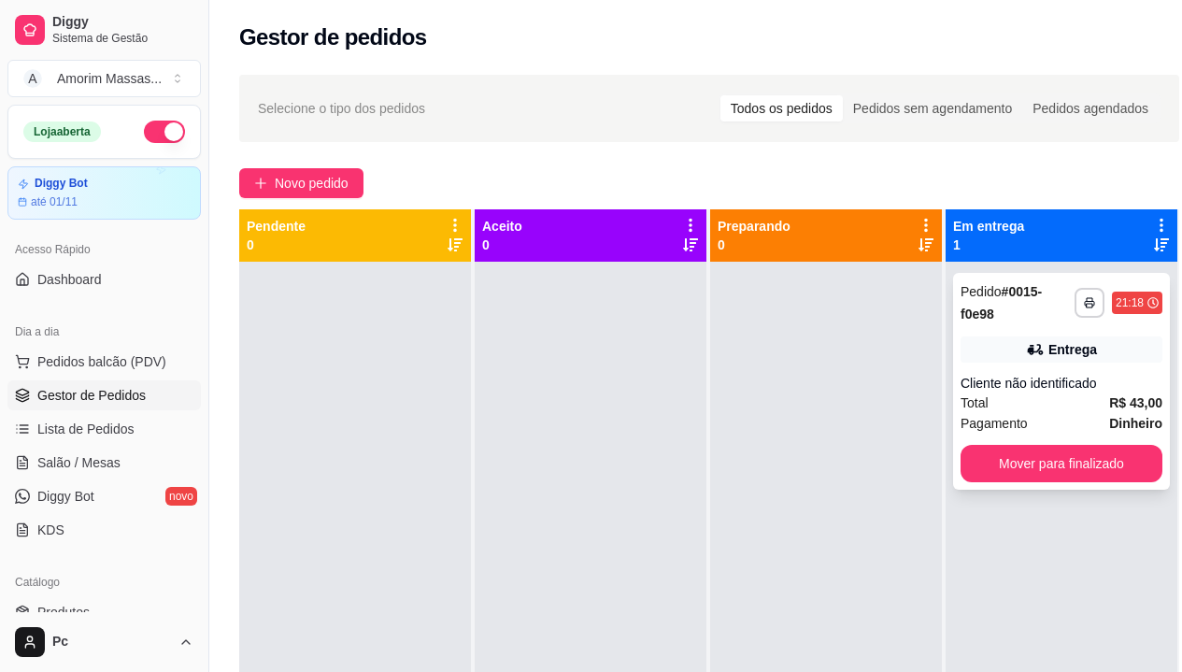
click at [1076, 483] on div "**********" at bounding box center [1061, 381] width 217 height 217
click at [1084, 464] on button "Mover para finalizado" at bounding box center [1062, 463] width 202 height 37
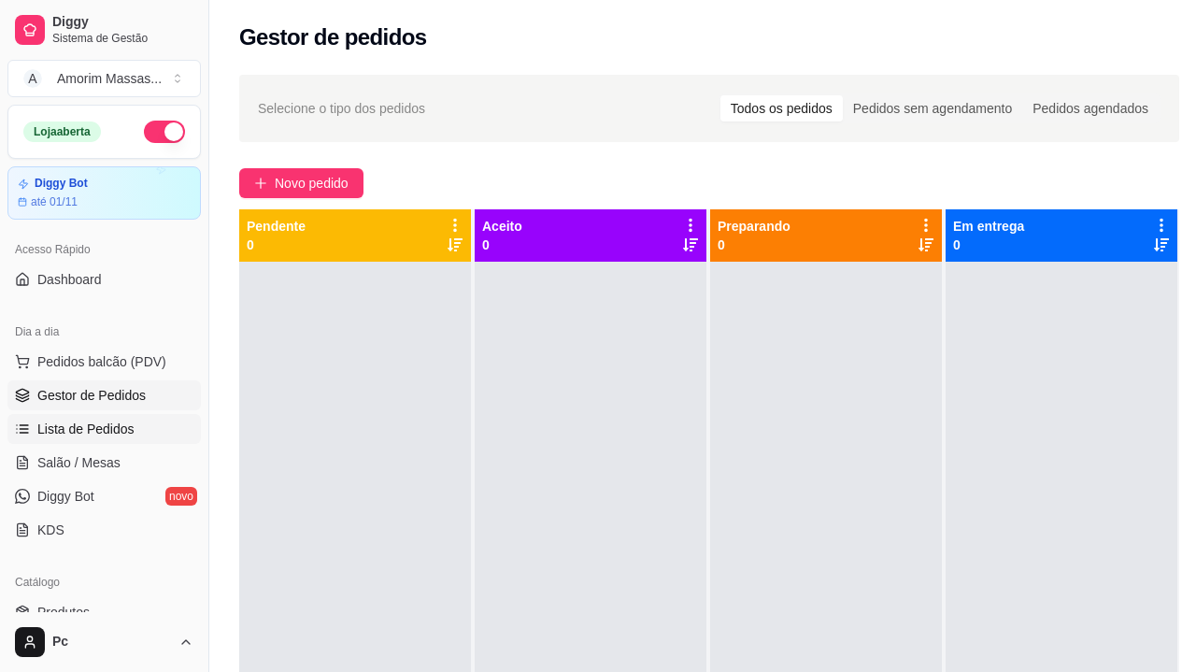
click at [56, 432] on span "Lista de Pedidos" at bounding box center [85, 429] width 97 height 19
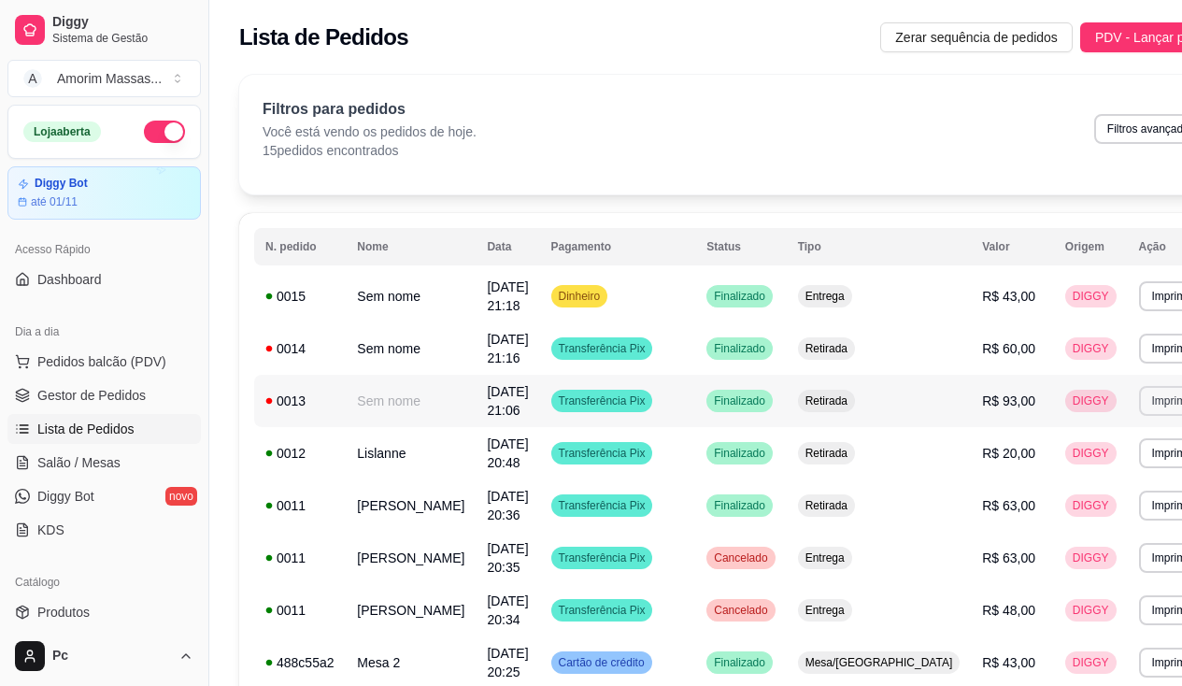
click at [1139, 396] on button "Imprimir" at bounding box center [1172, 401] width 66 height 30
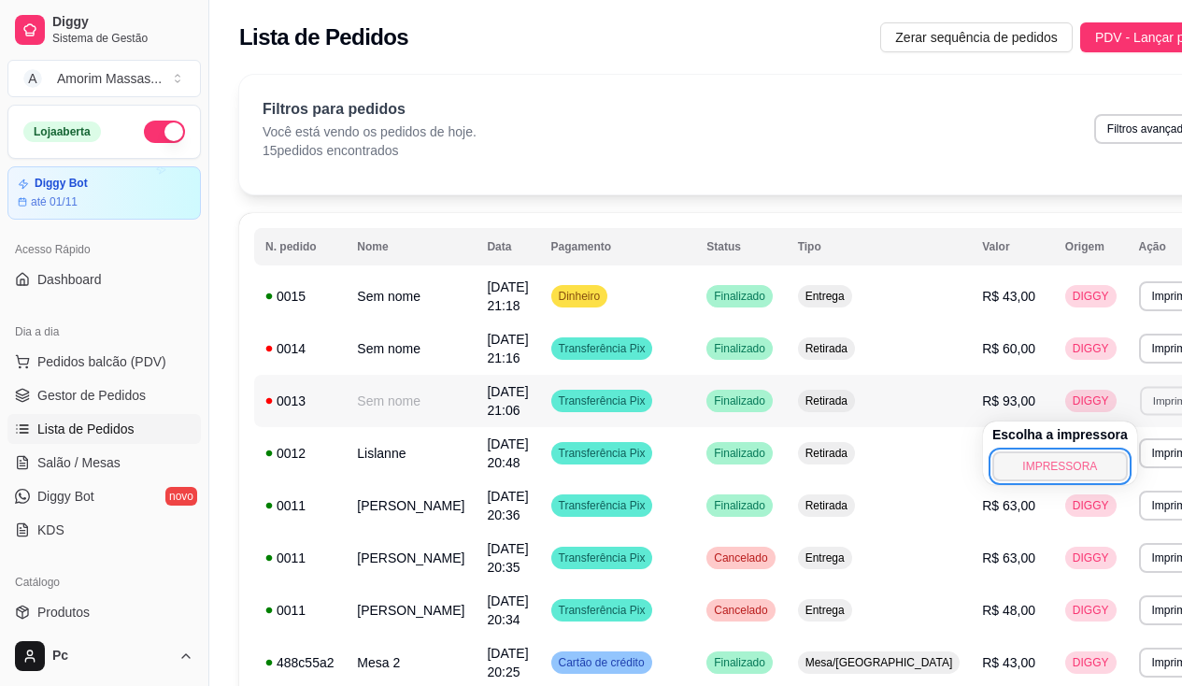
click at [1066, 474] on button "IMPRESSORA" at bounding box center [1059, 466] width 135 height 30
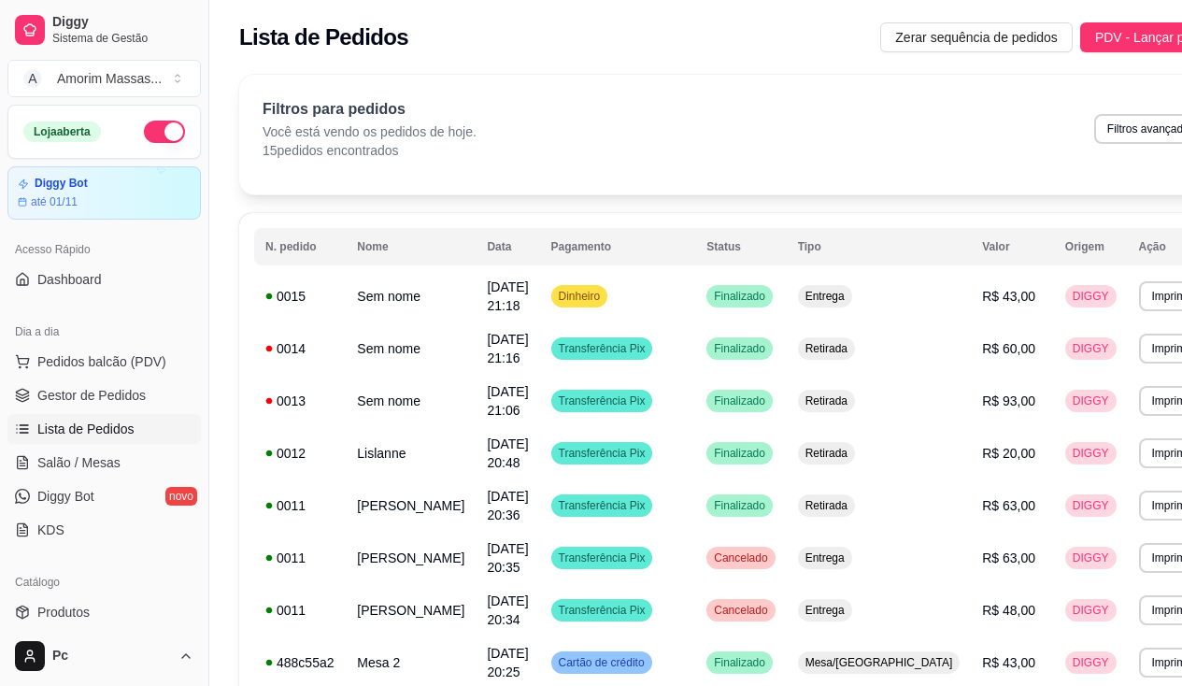
click at [94, 343] on div "Dia a dia" at bounding box center [103, 332] width 193 height 30
click at [94, 353] on span "Pedidos balcão (PDV)" at bounding box center [101, 361] width 129 height 19
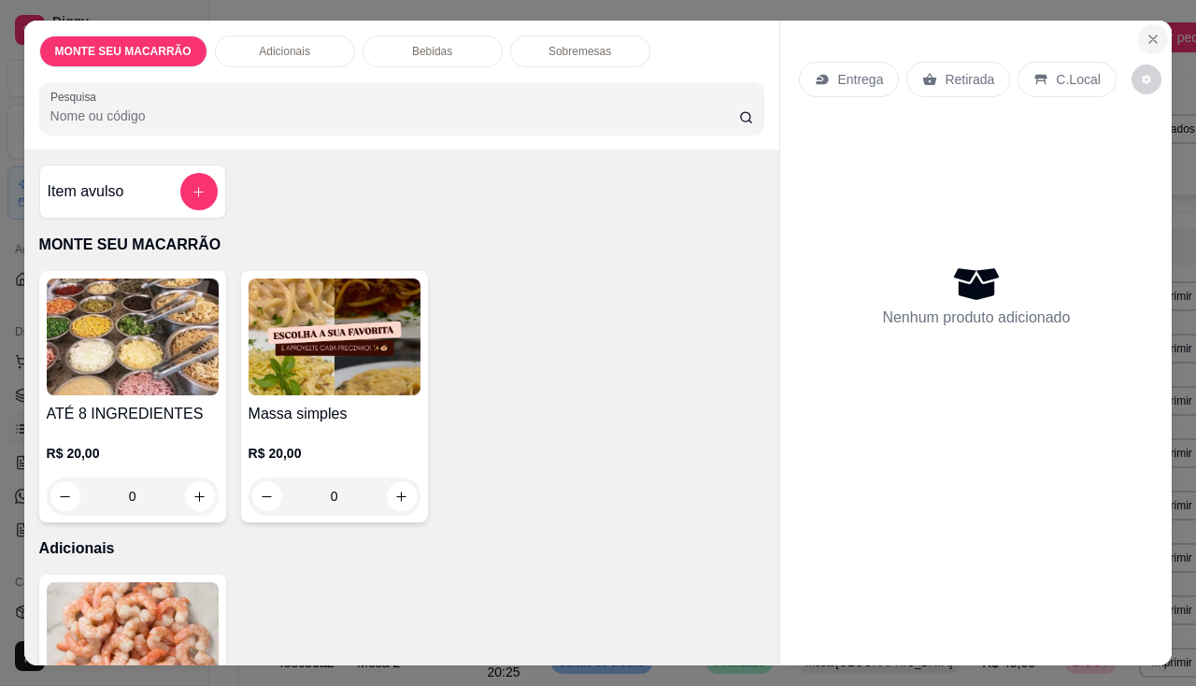
click at [1138, 33] on button "Close" at bounding box center [1153, 39] width 30 height 30
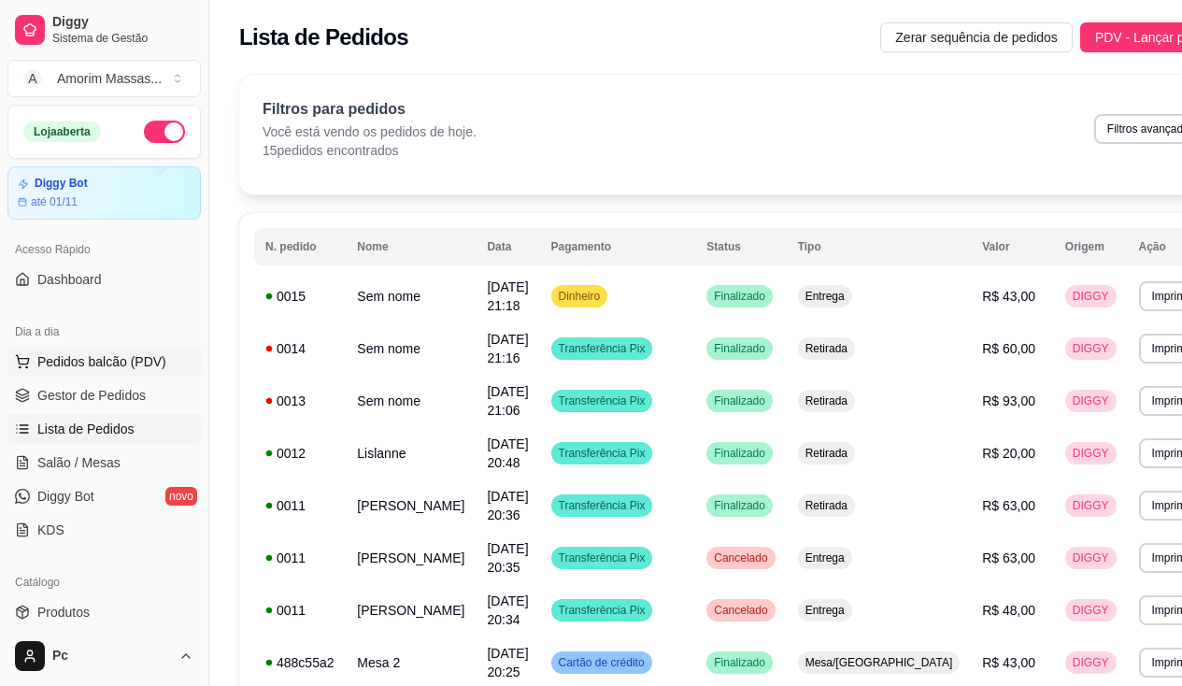
click at [78, 356] on span "Pedidos balcão (PDV)" at bounding box center [101, 361] width 129 height 19
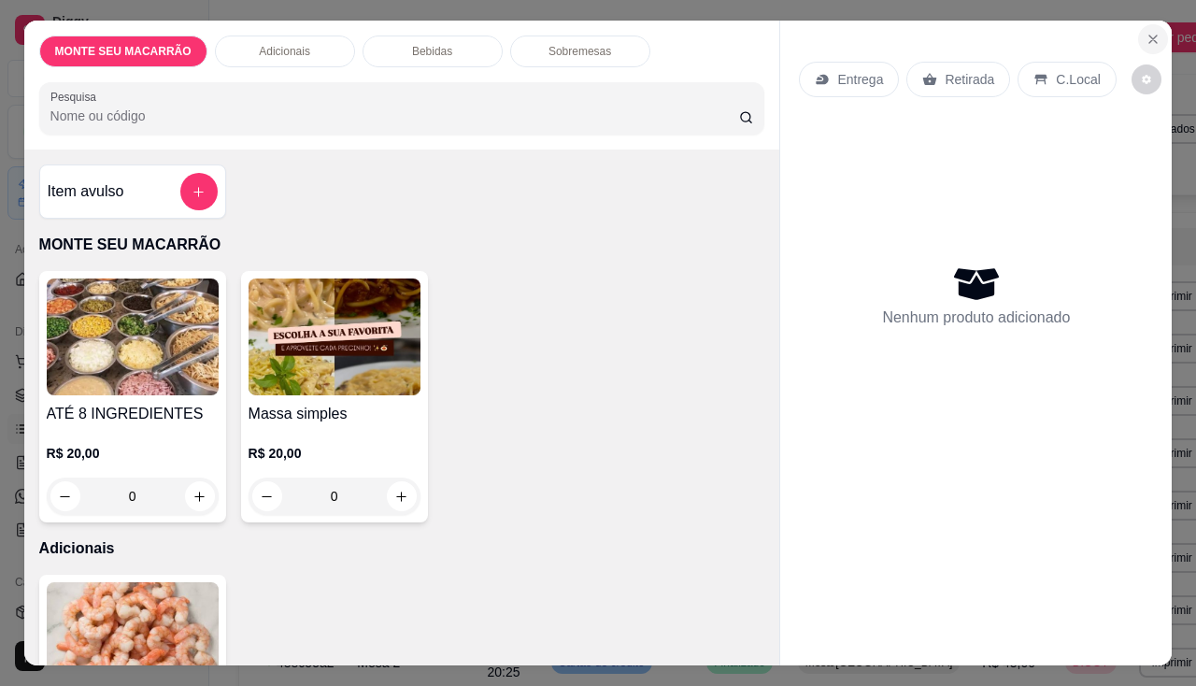
click at [1150, 35] on icon "Close" at bounding box center [1153, 39] width 15 height 15
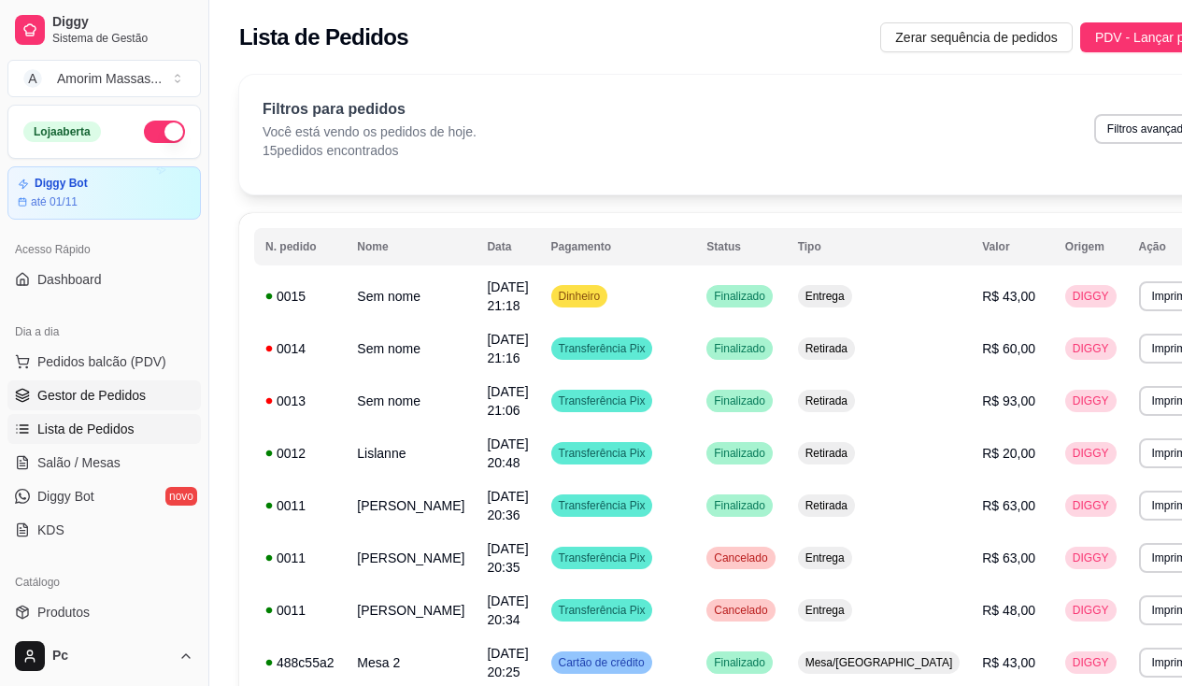
click at [114, 390] on span "Gestor de Pedidos" at bounding box center [91, 395] width 108 height 19
